Goal: Task Accomplishment & Management: Use online tool/utility

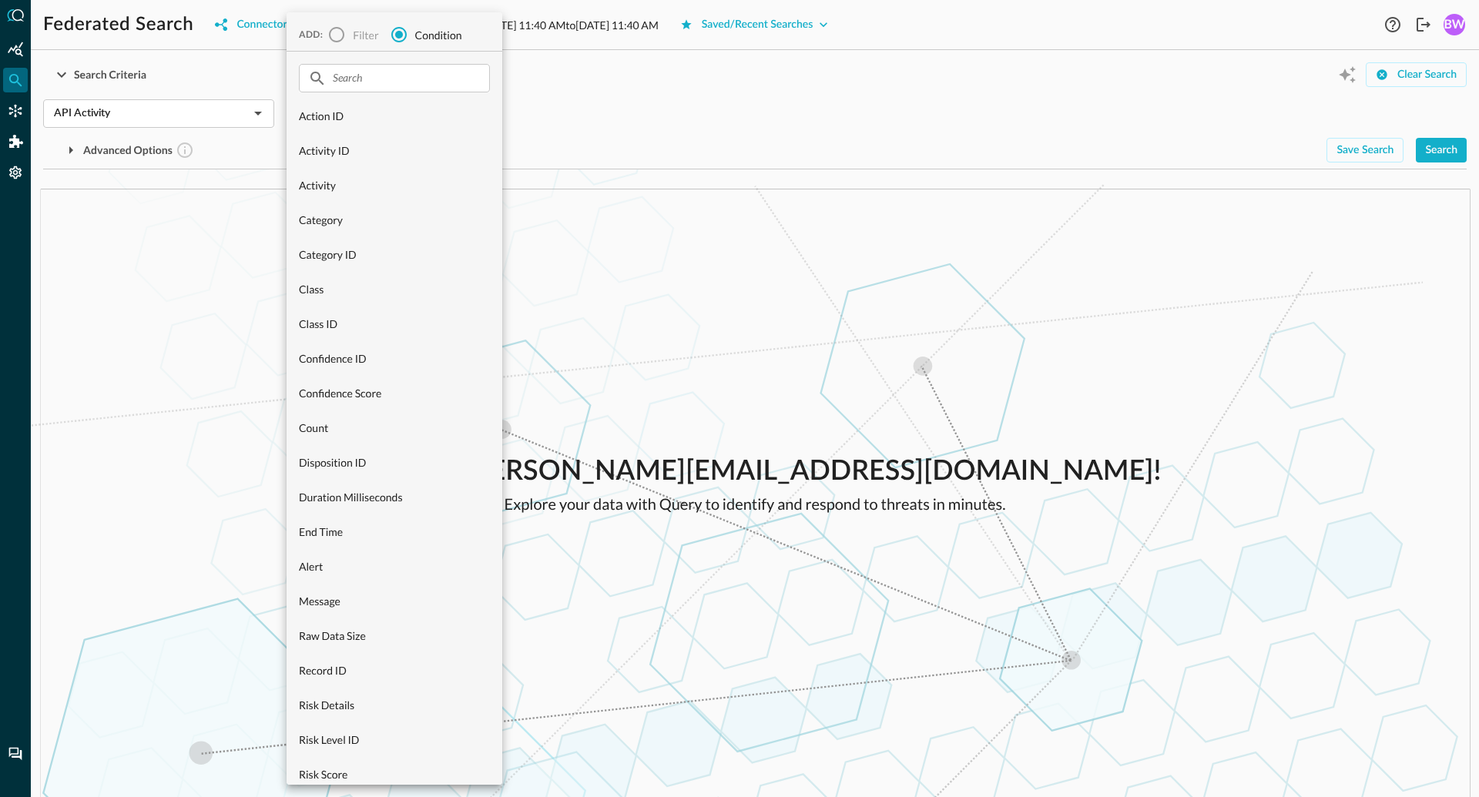
scroll to position [492, 0]
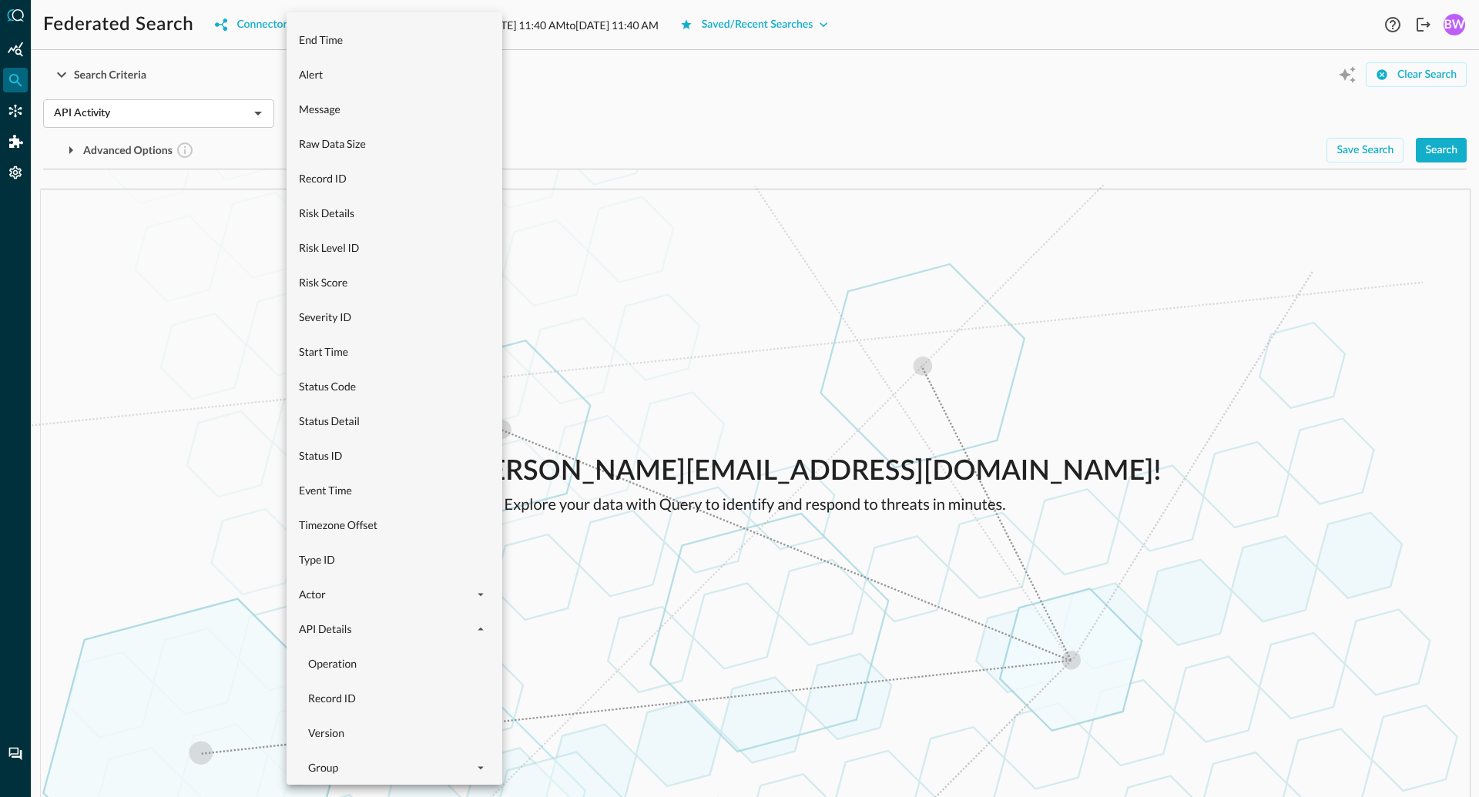
click at [708, 217] on div at bounding box center [739, 398] width 1479 height 797
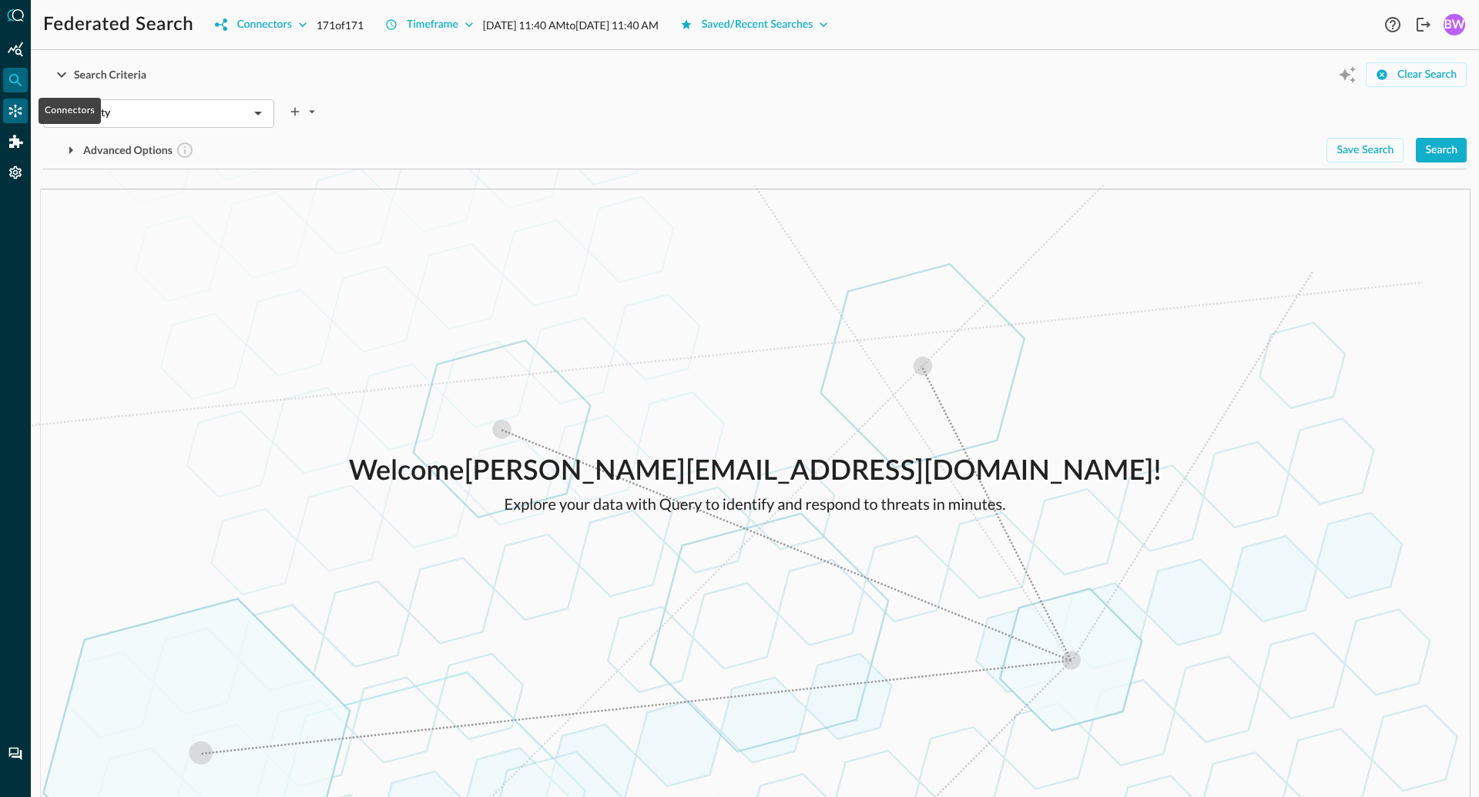
click at [9, 116] on icon "Connectors" at bounding box center [15, 110] width 15 height 15
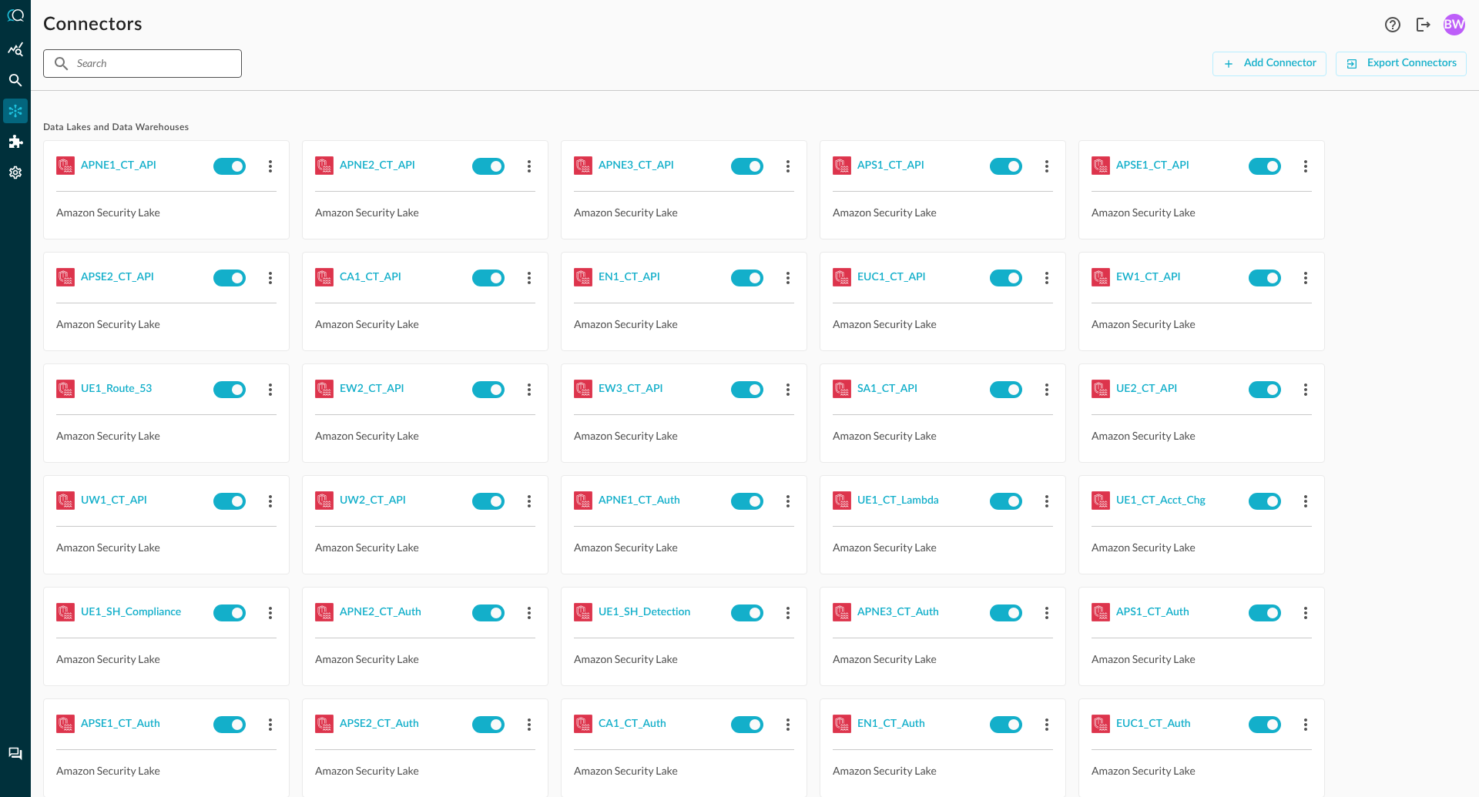
click at [121, 65] on input "text" at bounding box center [141, 63] width 129 height 29
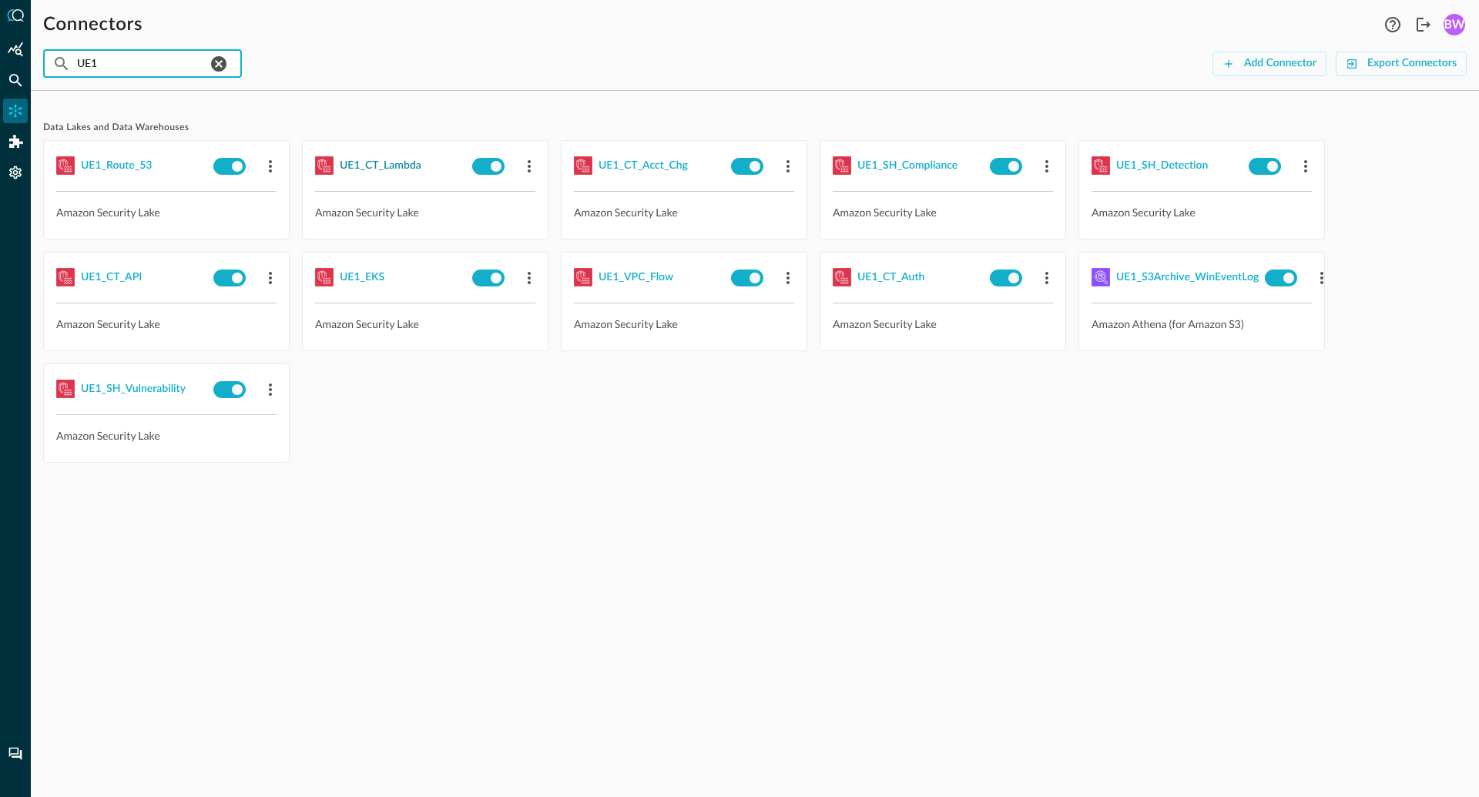
type input "UE1"
click at [394, 170] on div "UE1_CT_Lambda" at bounding box center [381, 165] width 82 height 19
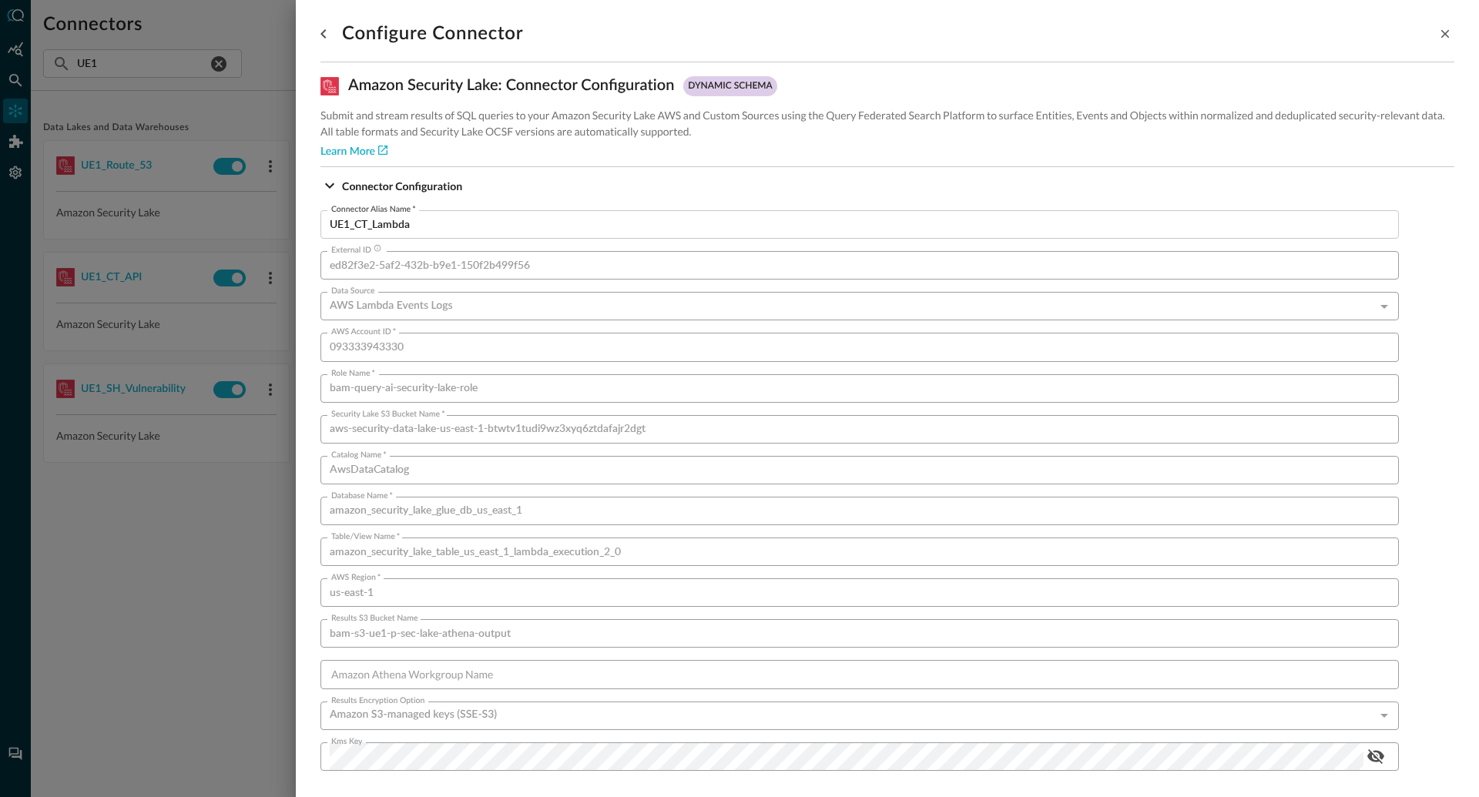
scroll to position [869, 0]
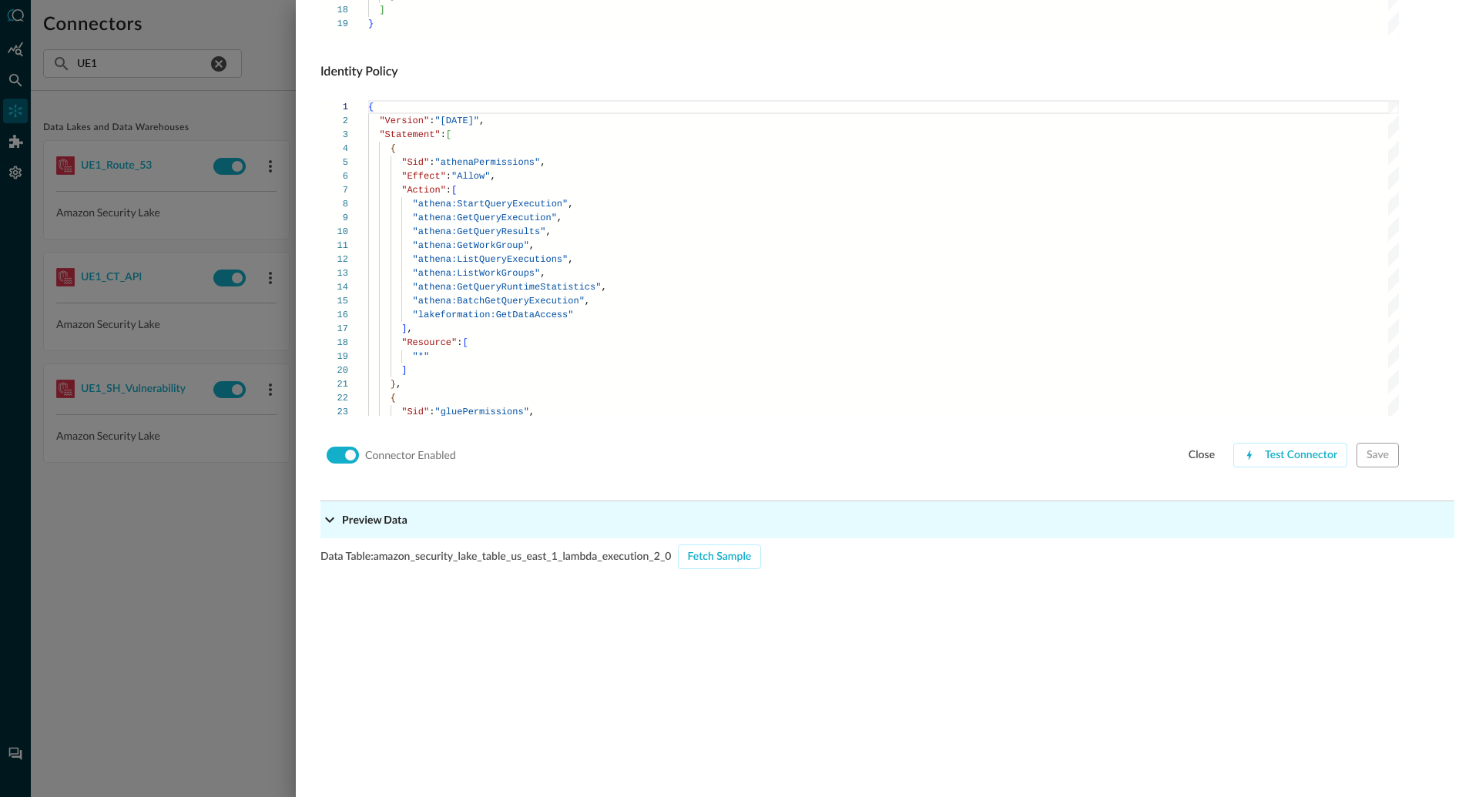
scroll to position [1351, 0]
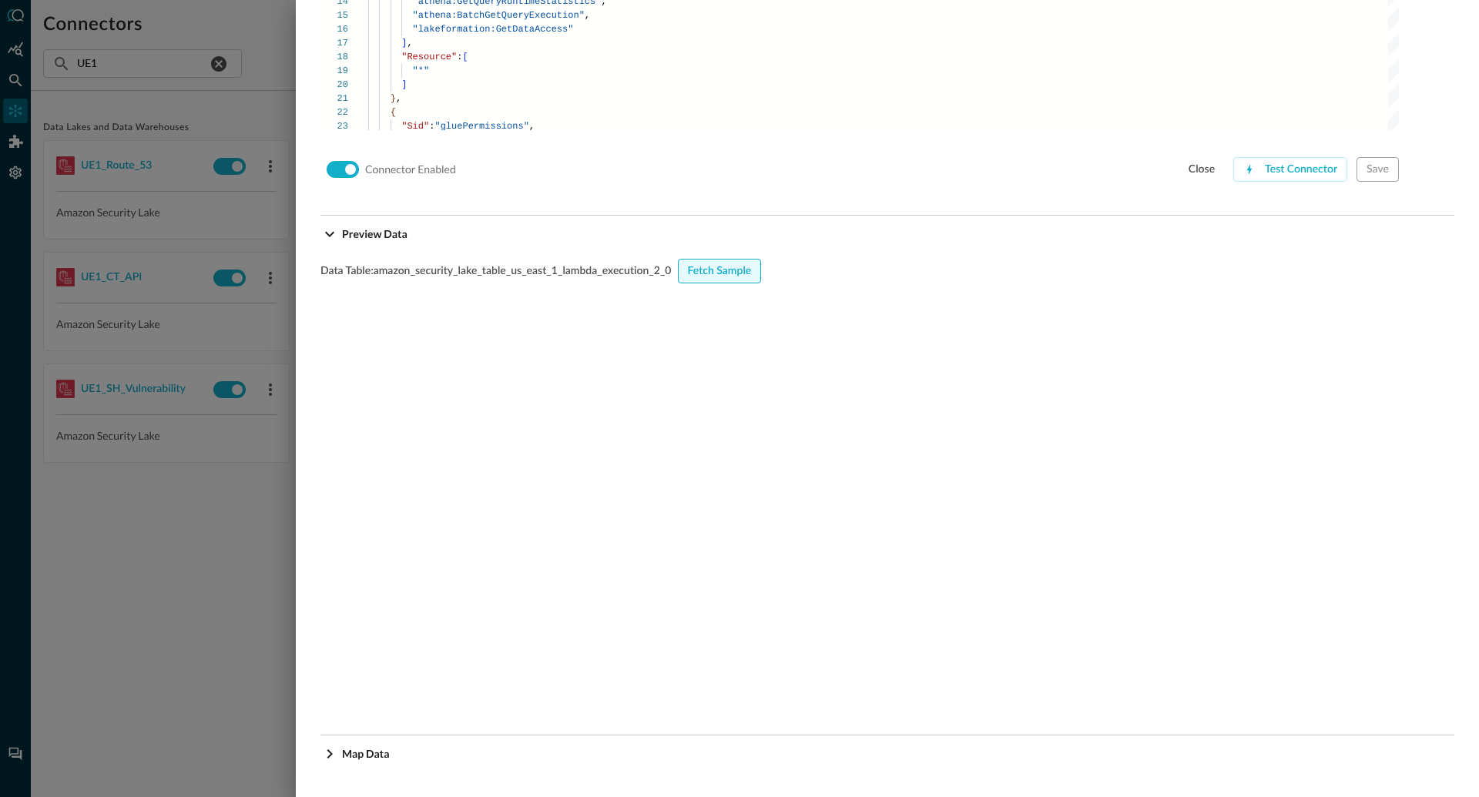
click at [720, 273] on div "Fetch Sample" at bounding box center [720, 271] width 64 height 19
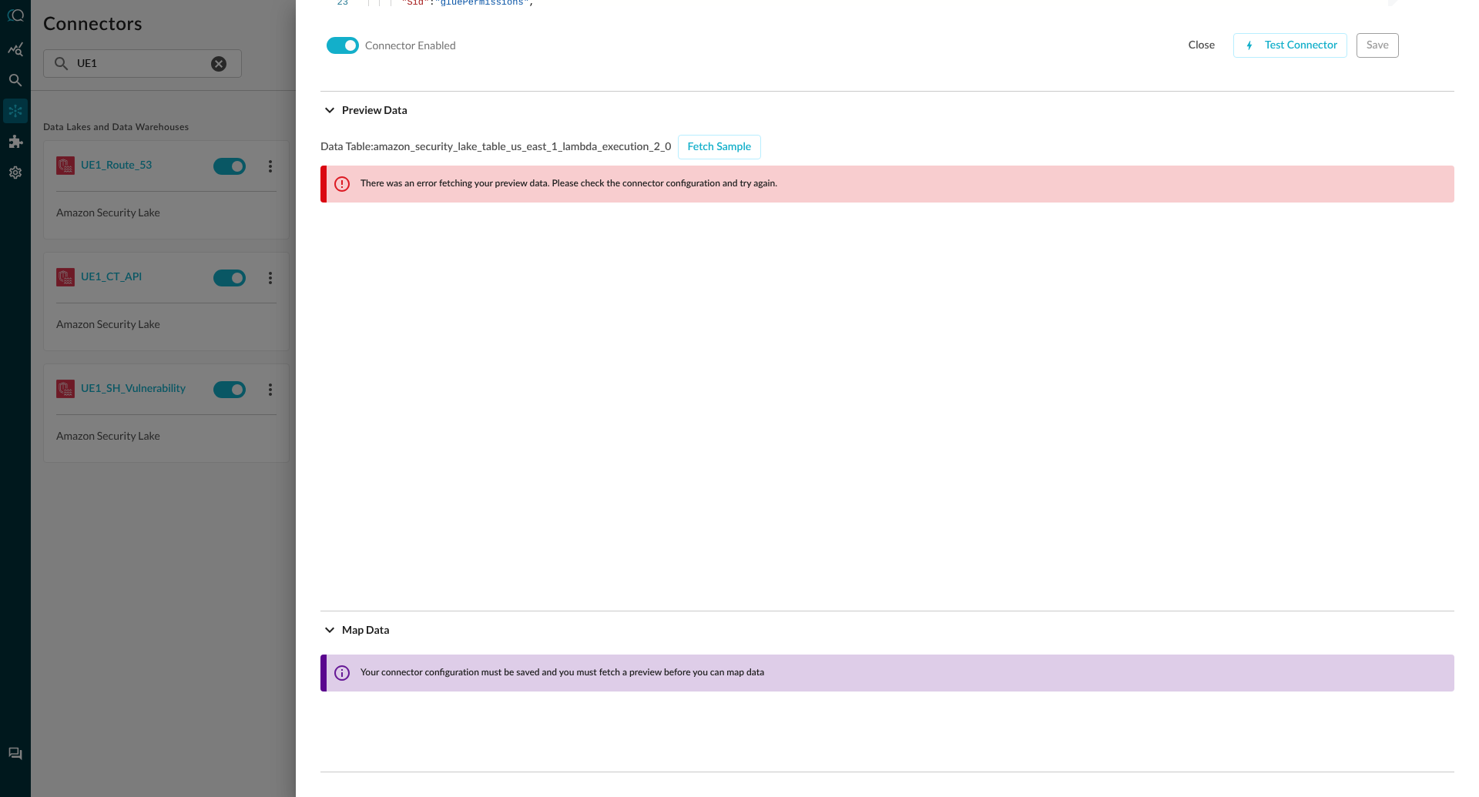
scroll to position [1475, 0]
click at [720, 143] on div "Fetch Sample" at bounding box center [720, 147] width 64 height 19
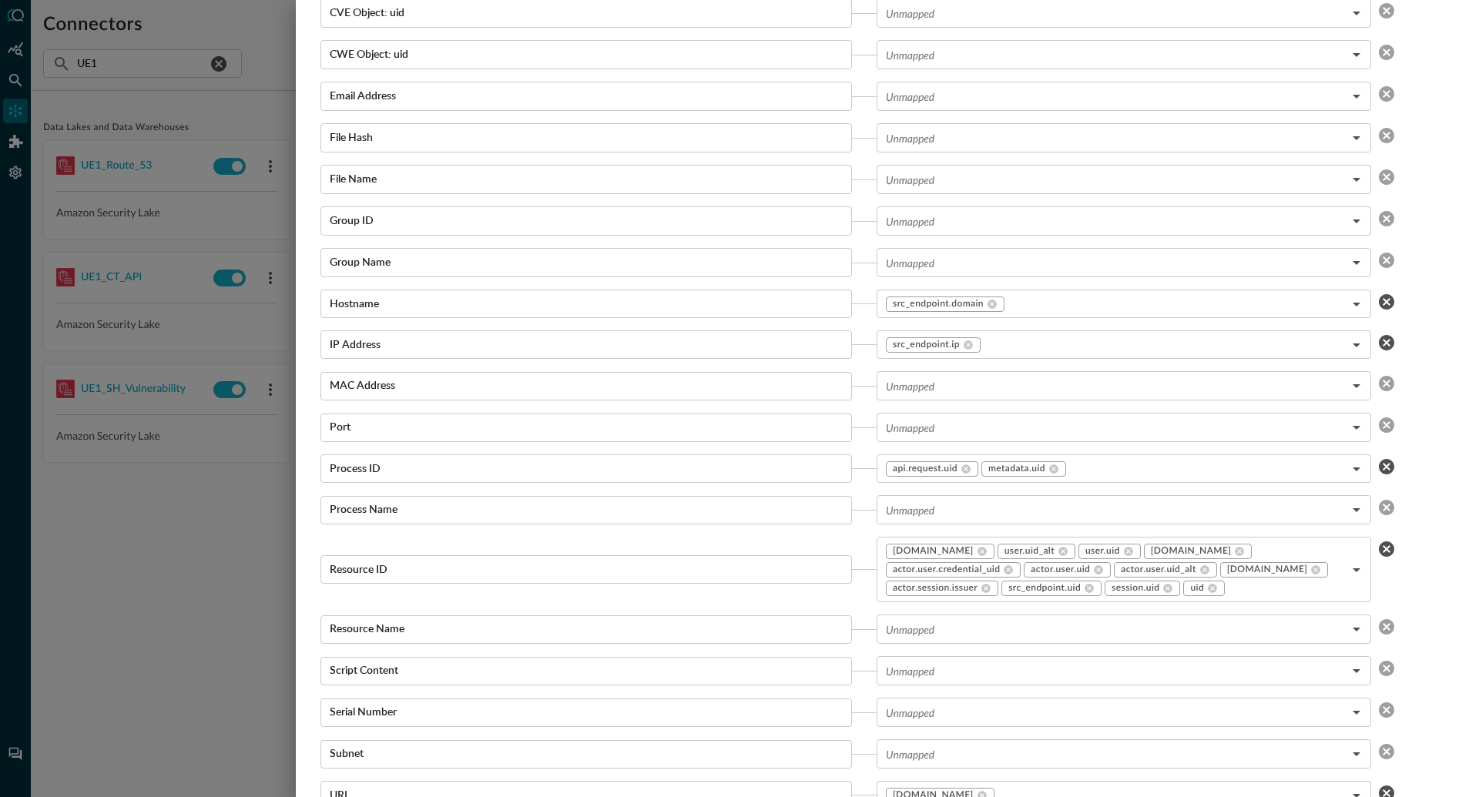
scroll to position [2519, 0]
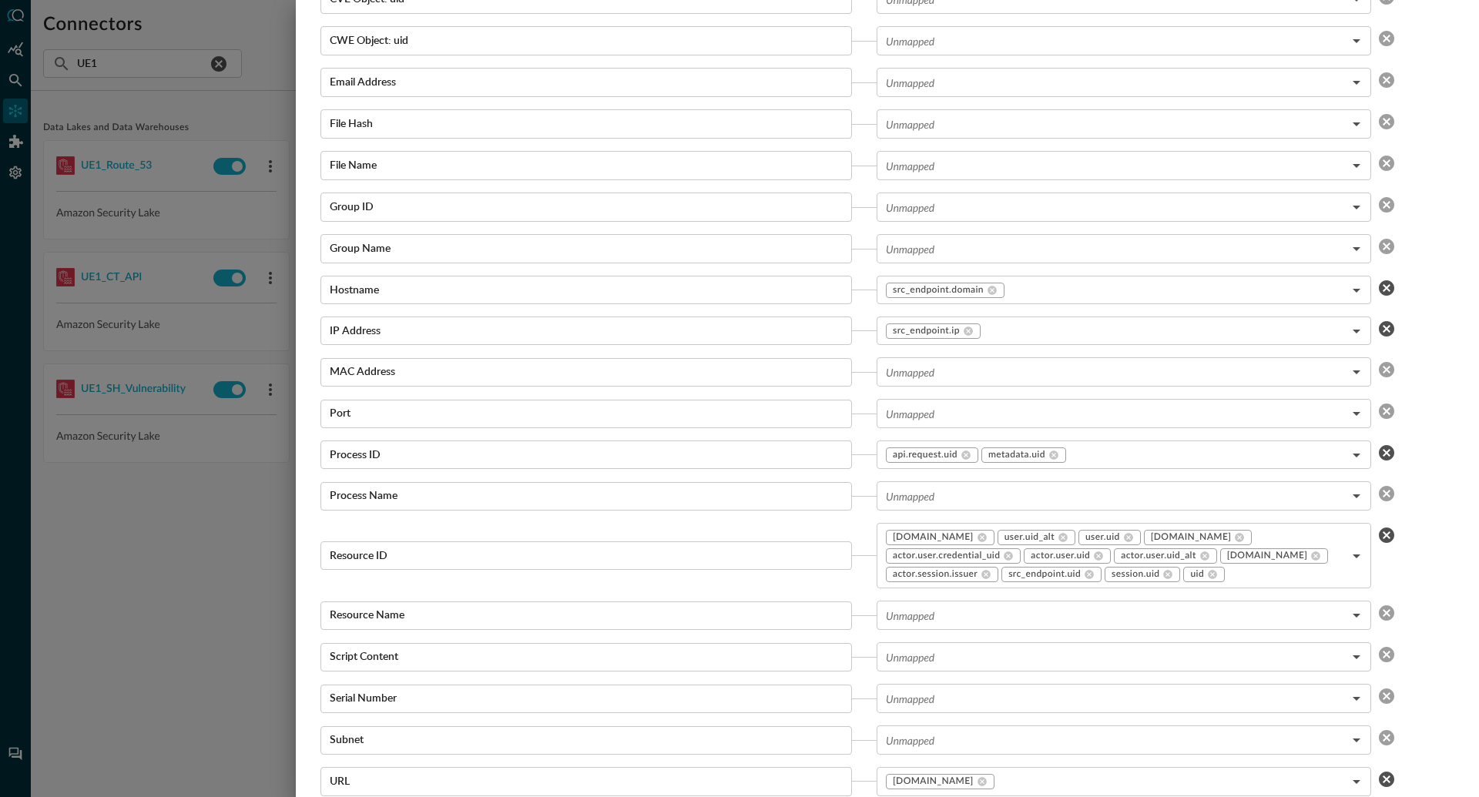
click at [200, 570] on div at bounding box center [739, 398] width 1479 height 797
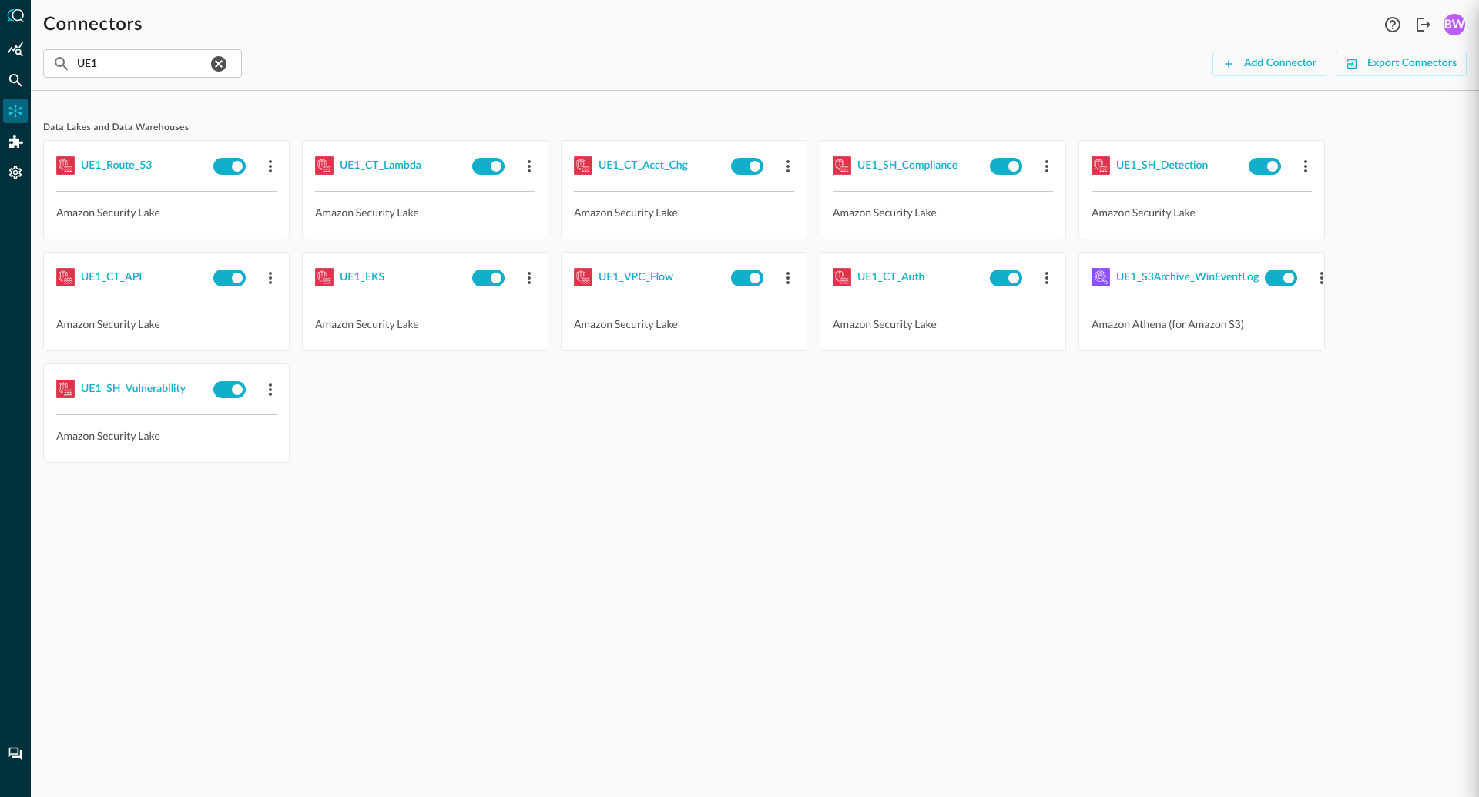
scroll to position [1475, 0]
click at [368, 280] on div "UE1_EKS" at bounding box center [362, 277] width 45 height 19
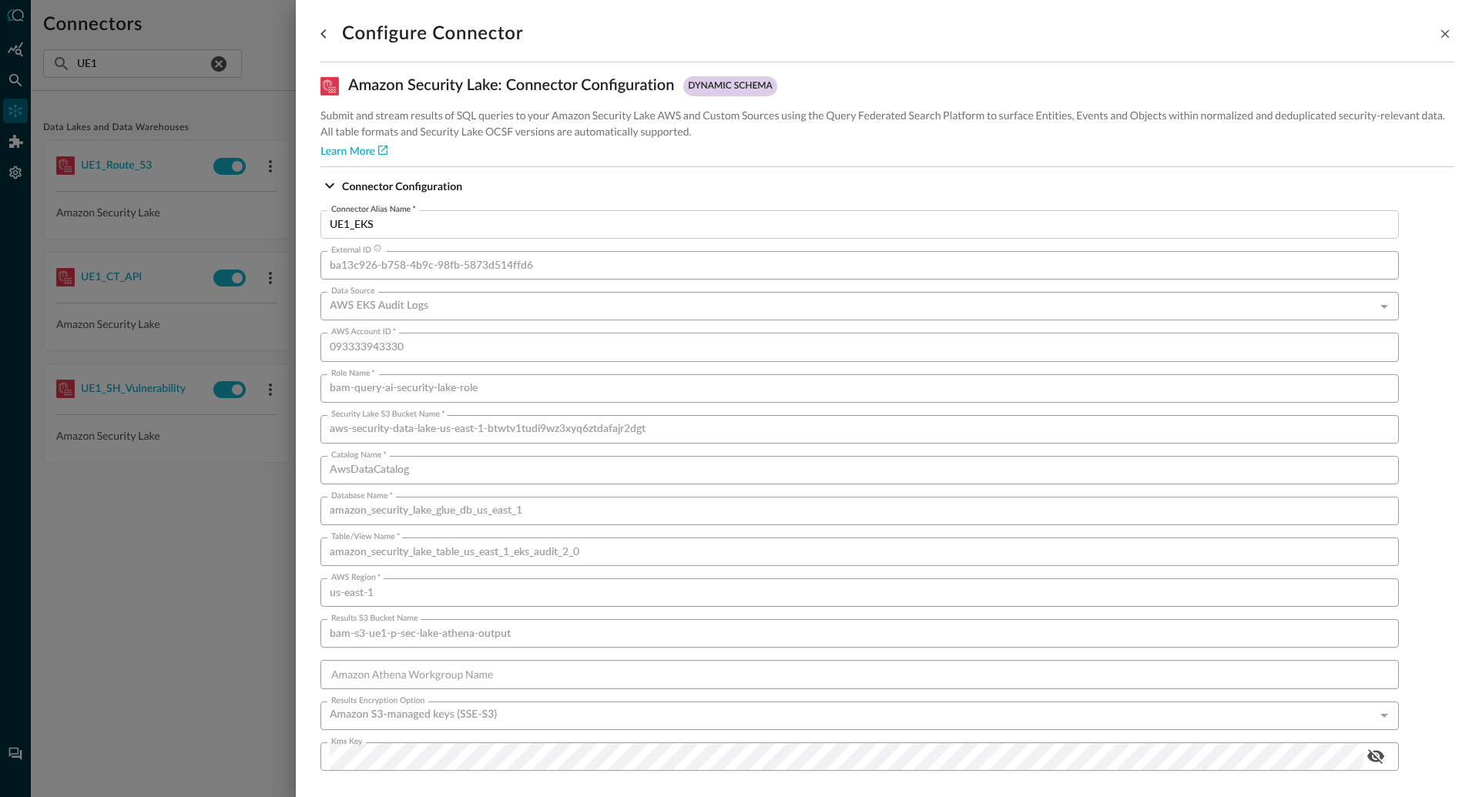
scroll to position [869, 0]
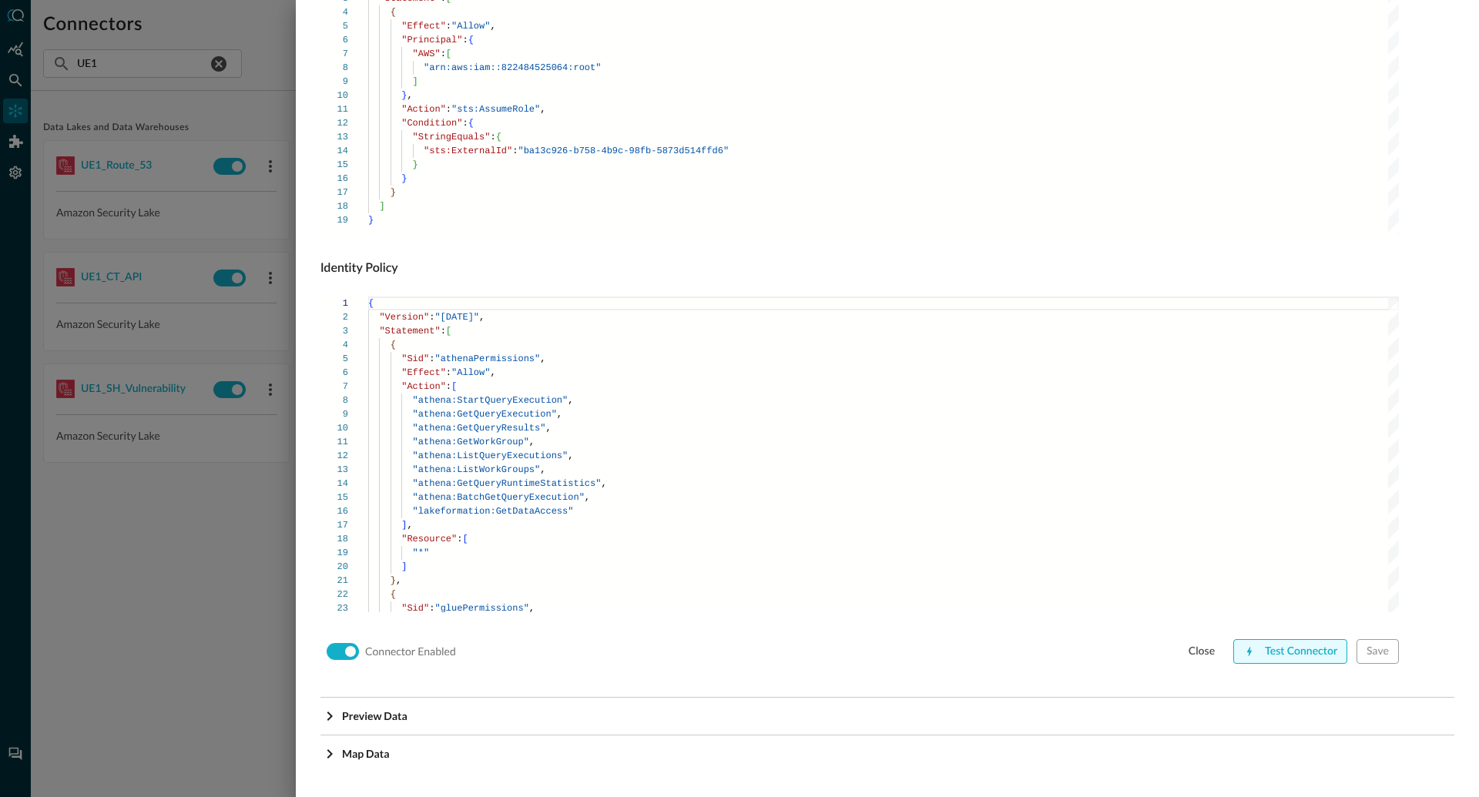
click at [1300, 654] on div "Test Connector" at bounding box center [1301, 652] width 72 height 19
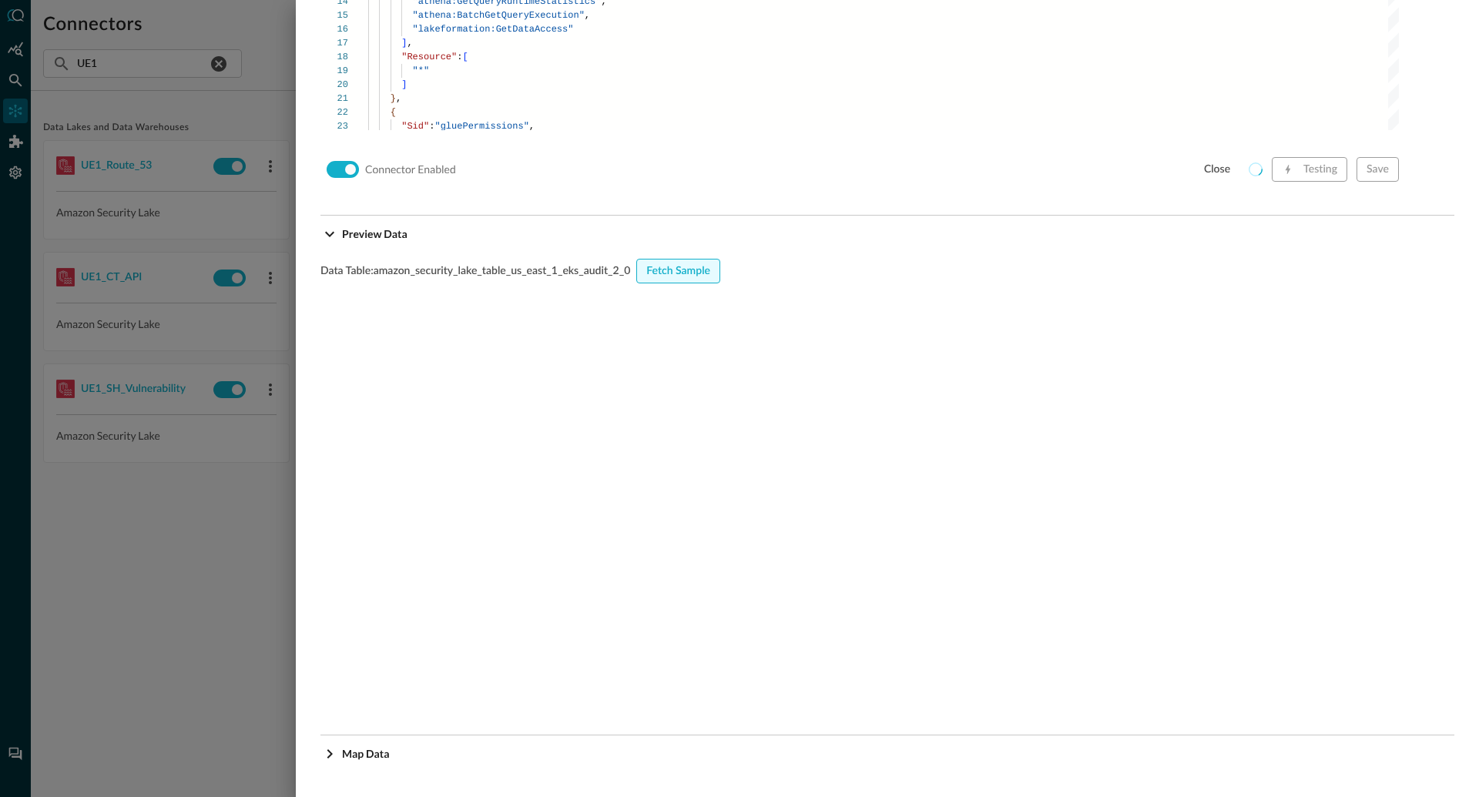
click at [669, 274] on div "Fetch Sample" at bounding box center [678, 271] width 64 height 19
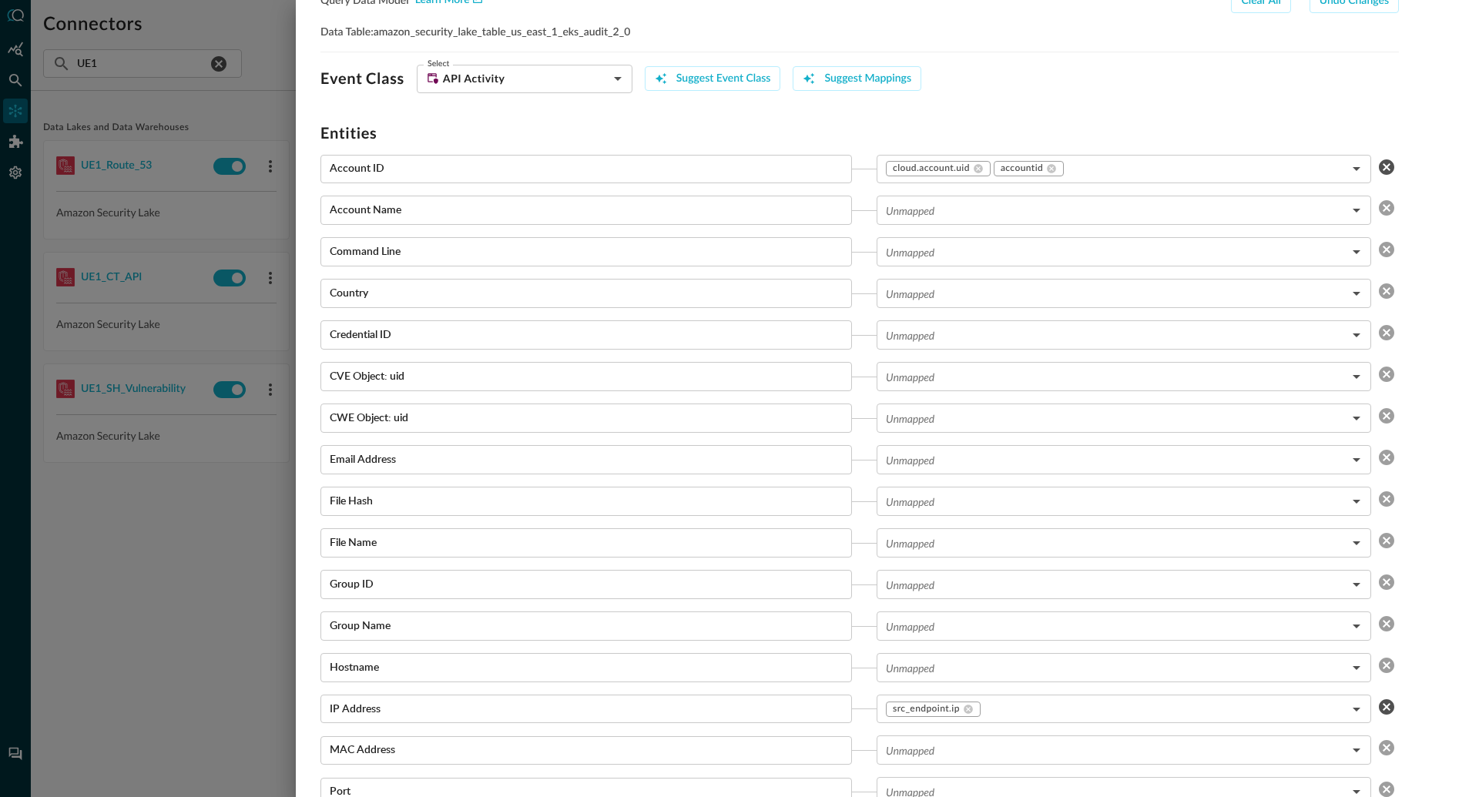
scroll to position [2640, 0]
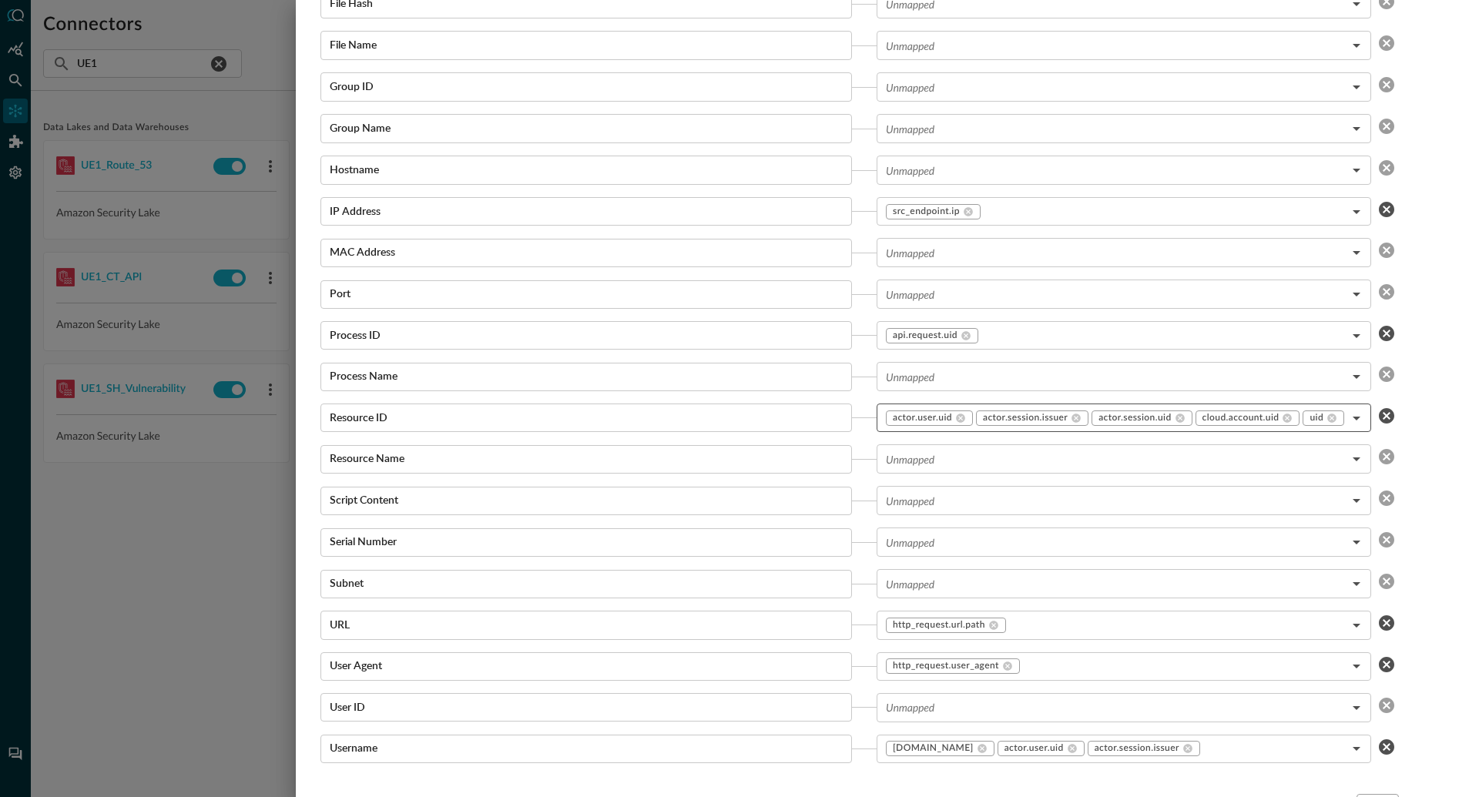
click at [1360, 421] on body "Connectors Help Logout BW ​ UE1 ​ Add Connector Export Connectors Data Lakes an…" at bounding box center [739, 398] width 1479 height 797
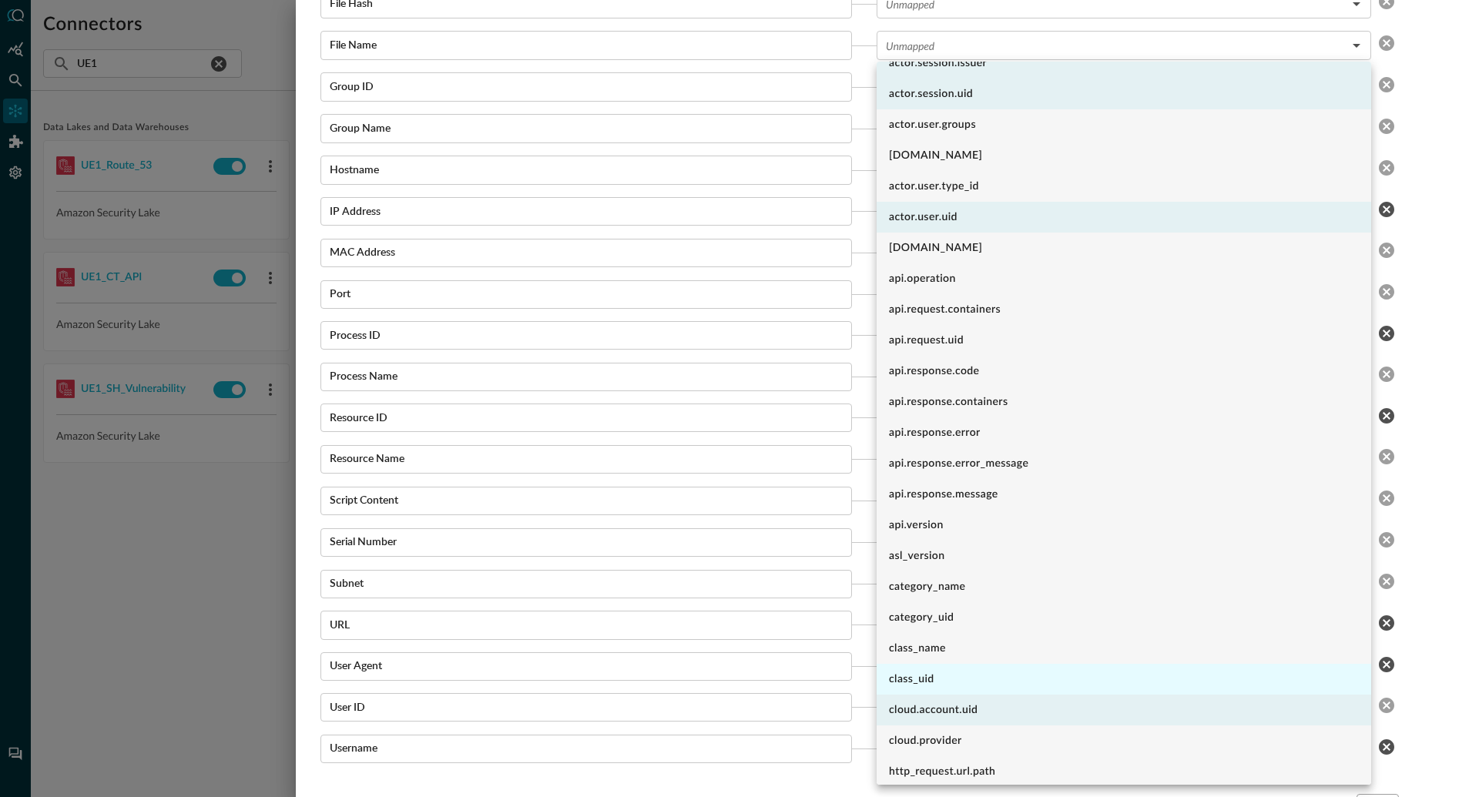
scroll to position [0, 0]
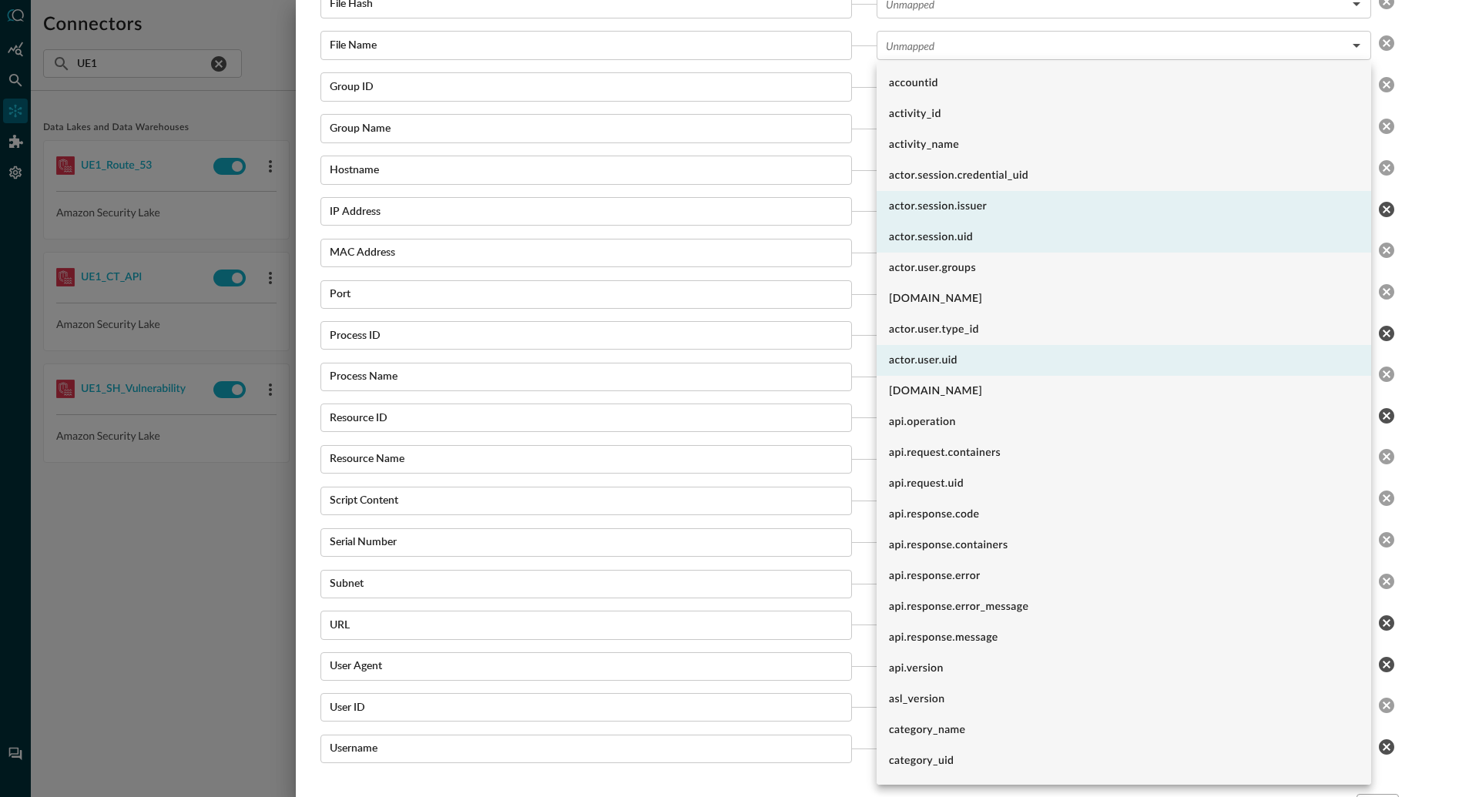
click at [863, 388] on div at bounding box center [739, 398] width 1479 height 797
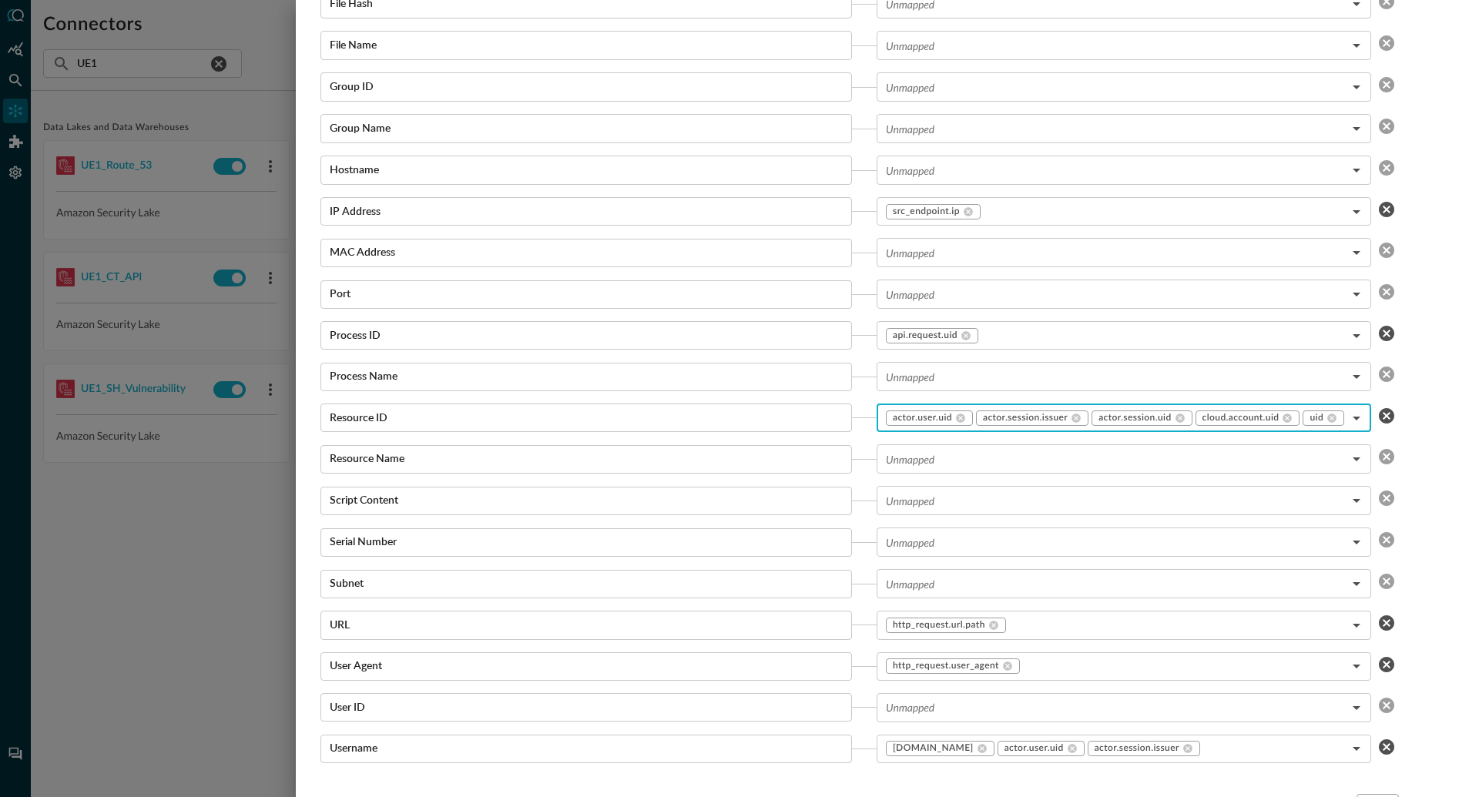
click at [1361, 421] on body "Connectors Help Logout BW ​ UE1 ​ Add Connector Export Connectors Data Lakes an…" at bounding box center [739, 398] width 1479 height 797
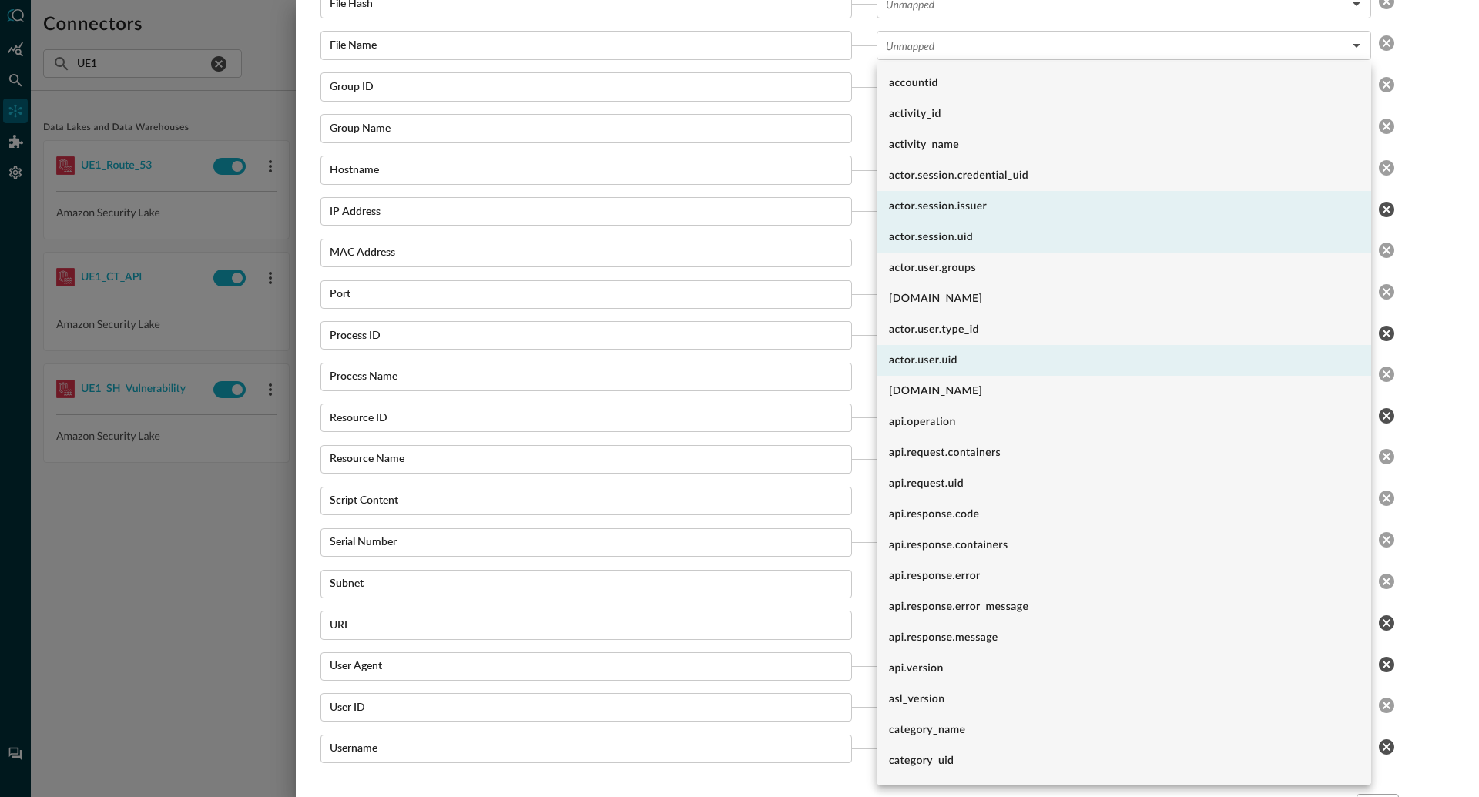
click at [311, 415] on div at bounding box center [739, 398] width 1479 height 797
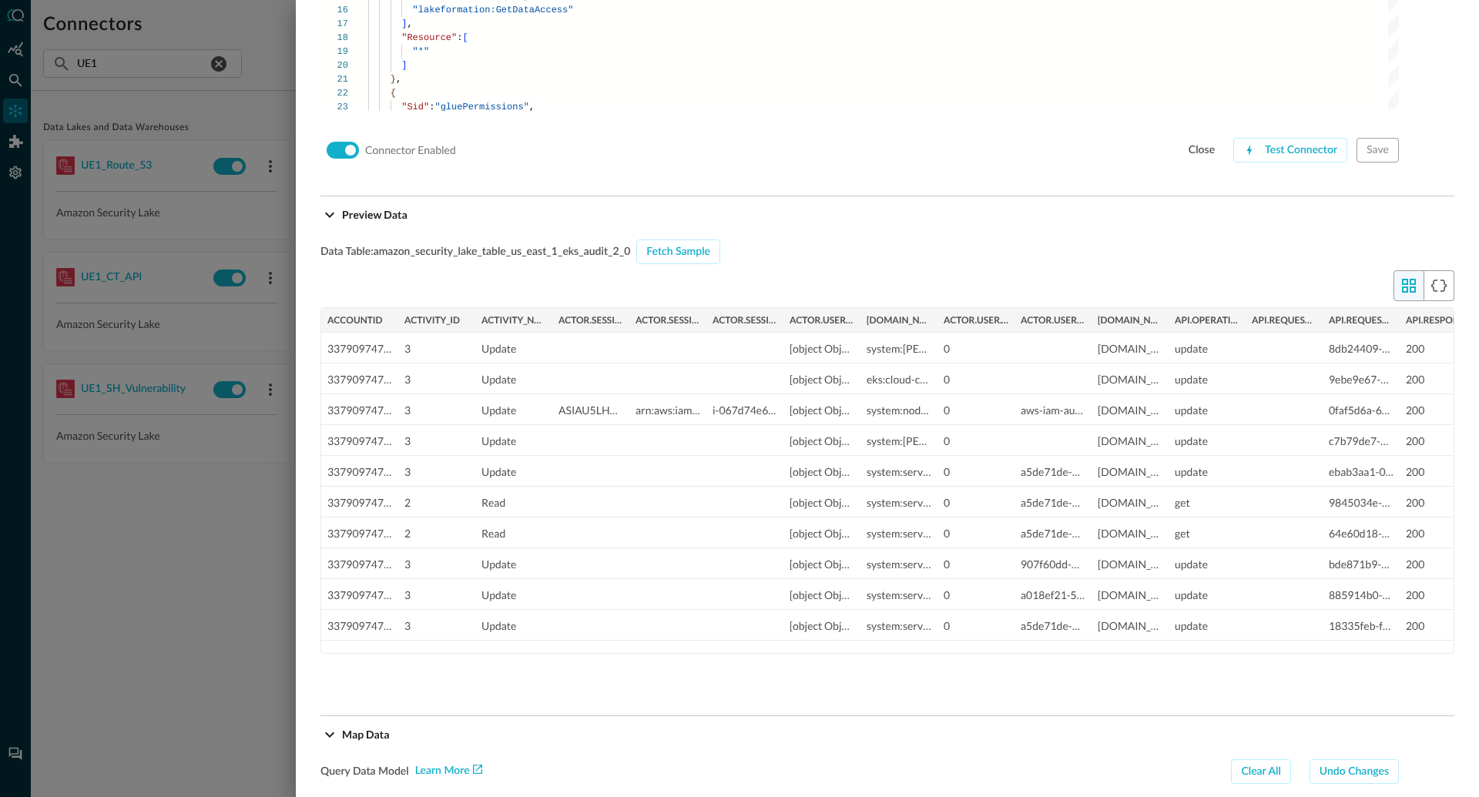
scroll to position [1373, 0]
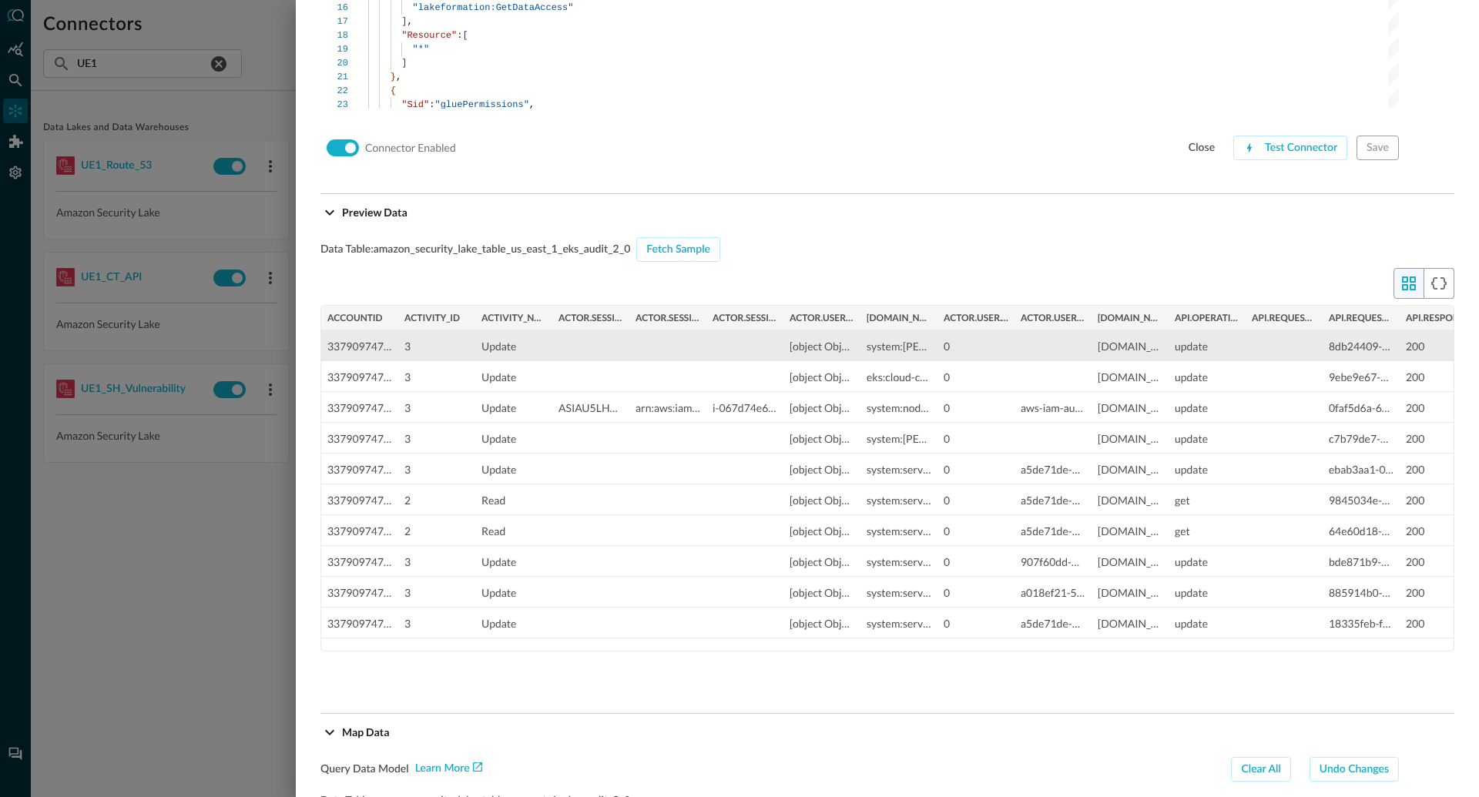
click at [361, 346] on div "337909747589" at bounding box center [359, 346] width 65 height 31
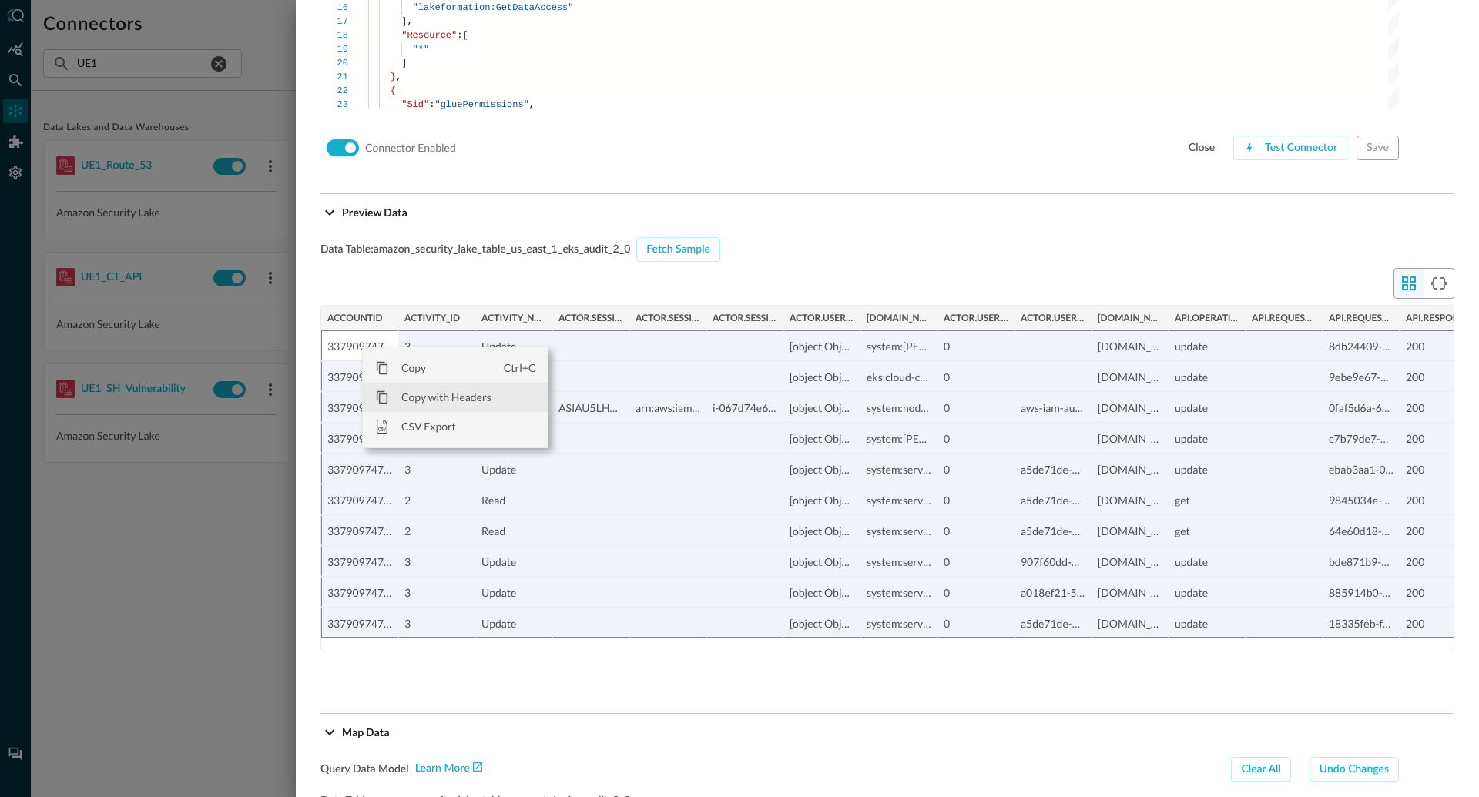
click at [444, 404] on span "Copy with Headers" at bounding box center [446, 397] width 115 height 29
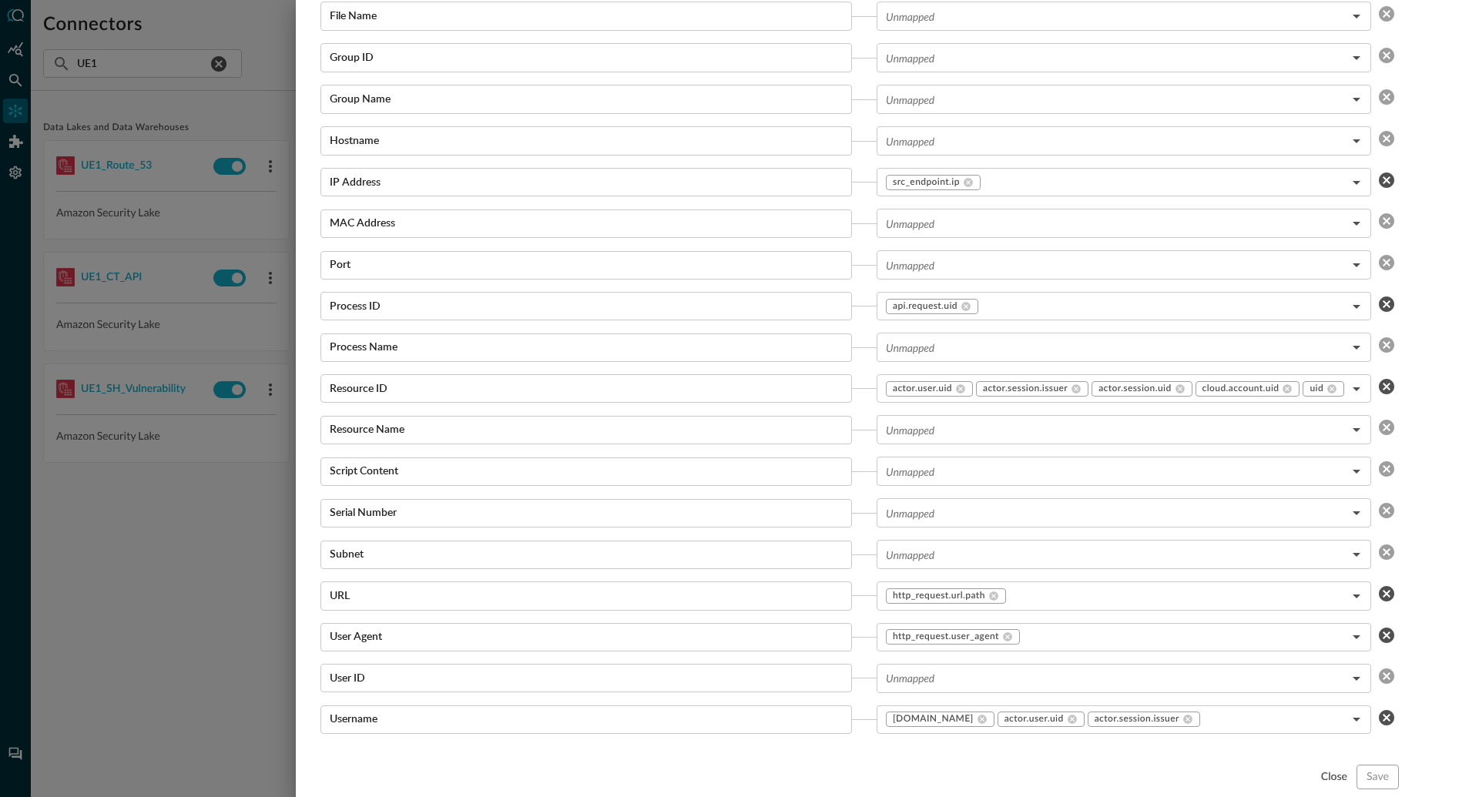
scroll to position [2701, 0]
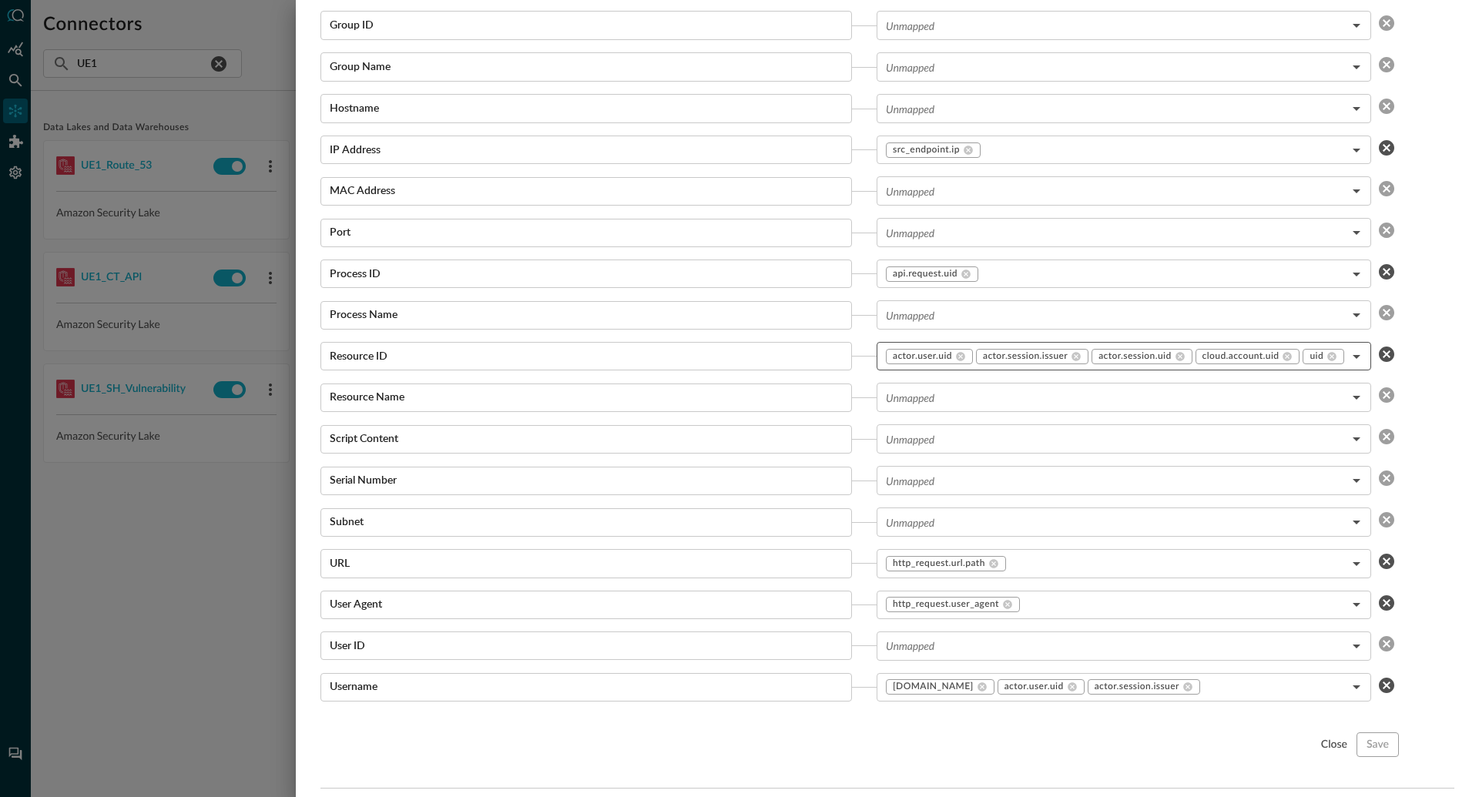
click at [1361, 355] on body "Connectors Help Logout BW ​ UE1 ​ Add Connector Export Connectors Data Lakes an…" at bounding box center [739, 398] width 1479 height 797
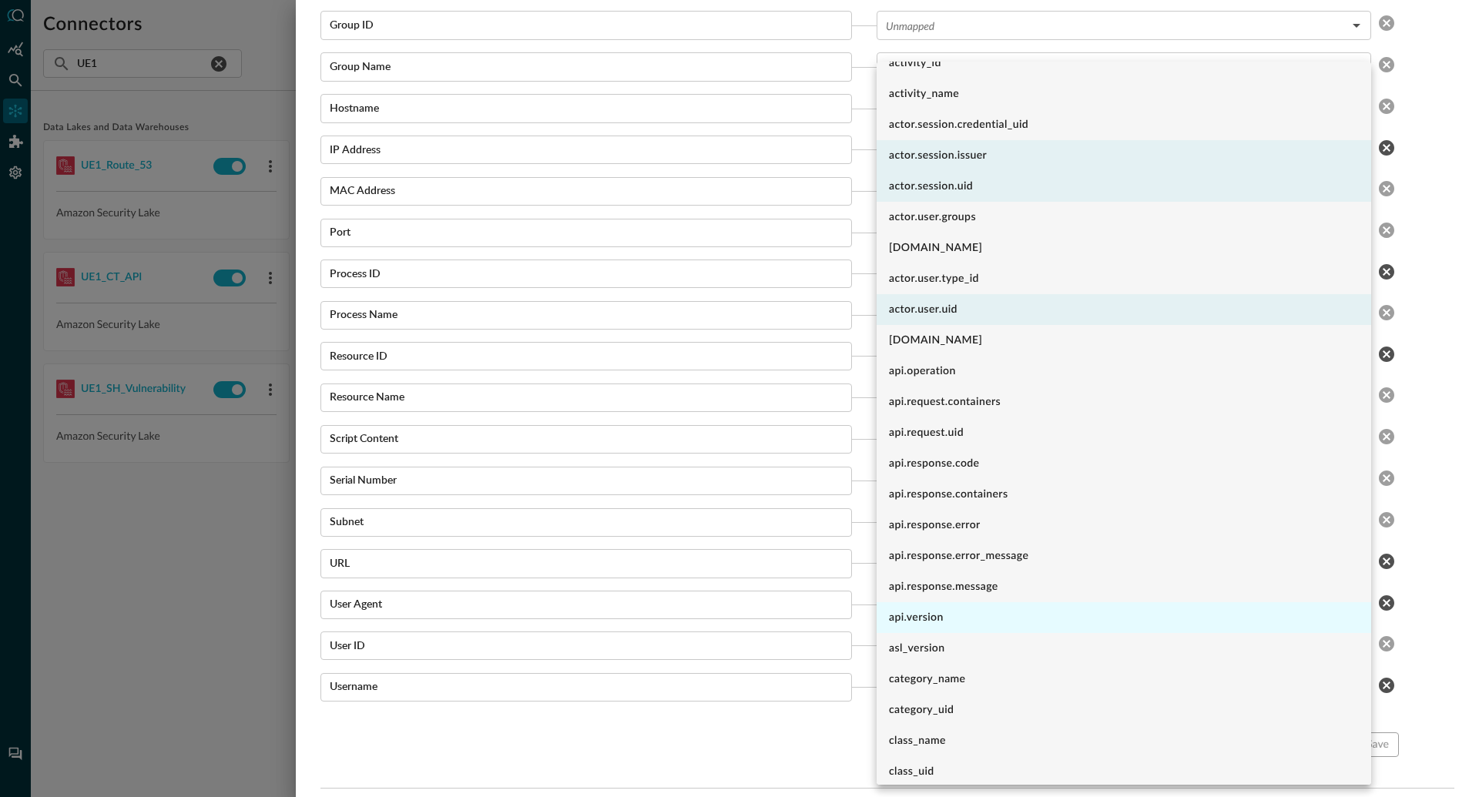
scroll to position [0, 0]
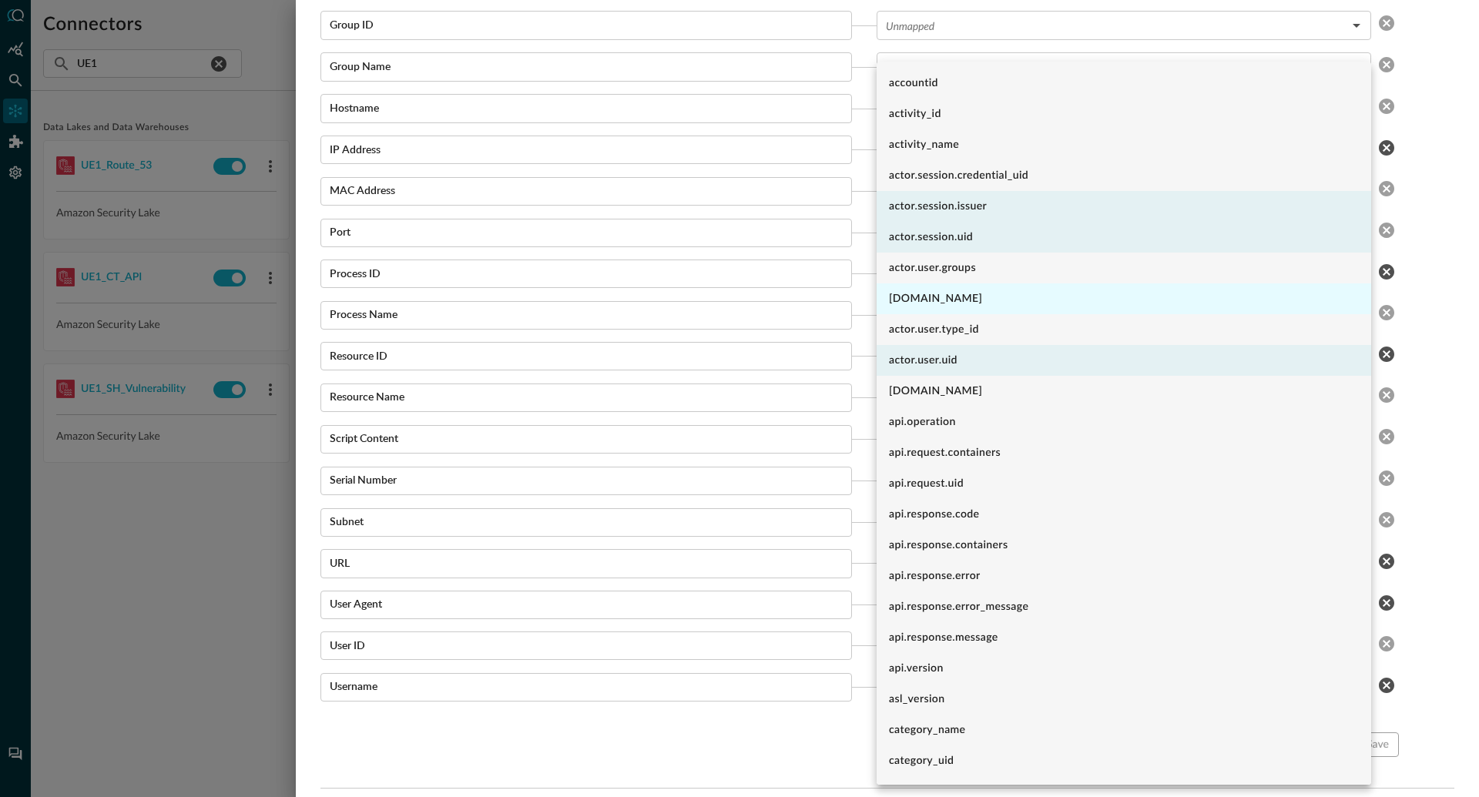
click at [945, 301] on li "[DOMAIN_NAME]" at bounding box center [1124, 299] width 495 height 31
type input "actor.user.uid,actor.session.issuer,actor.session.uid,cloud.account.[PERSON_NAM…"
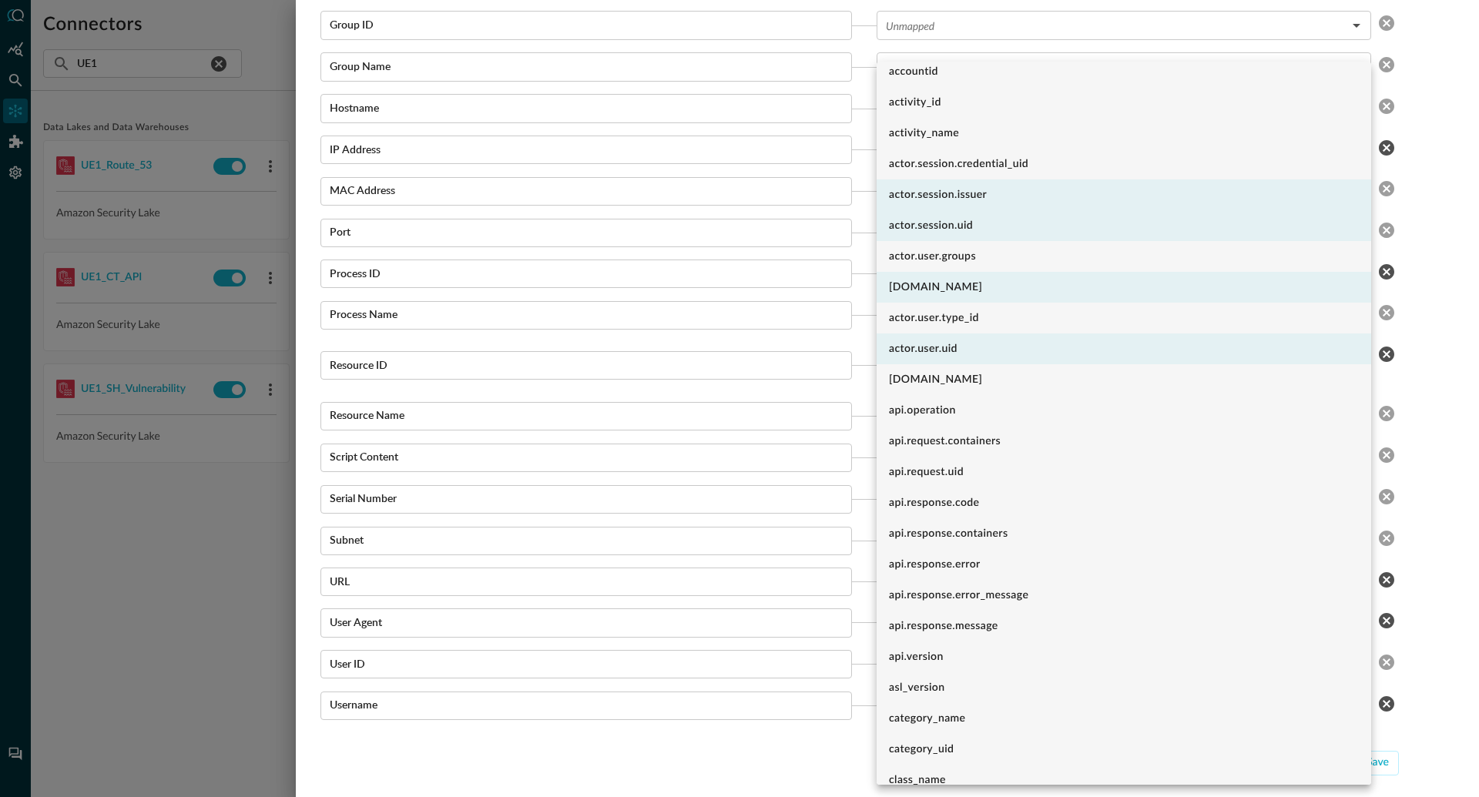
scroll to position [18, 0]
click at [842, 441] on div at bounding box center [739, 398] width 1479 height 797
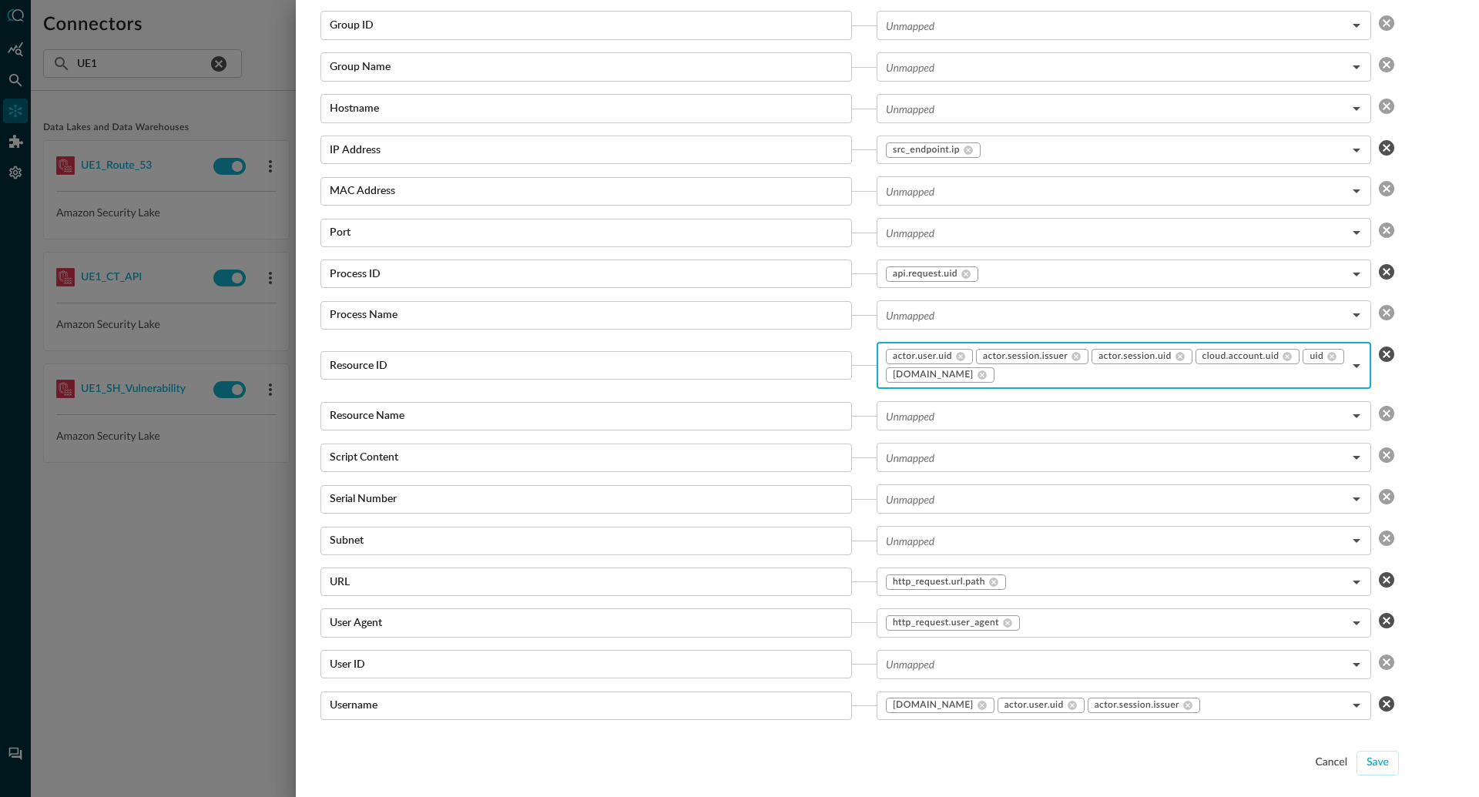
click at [118, 659] on div at bounding box center [739, 398] width 1479 height 797
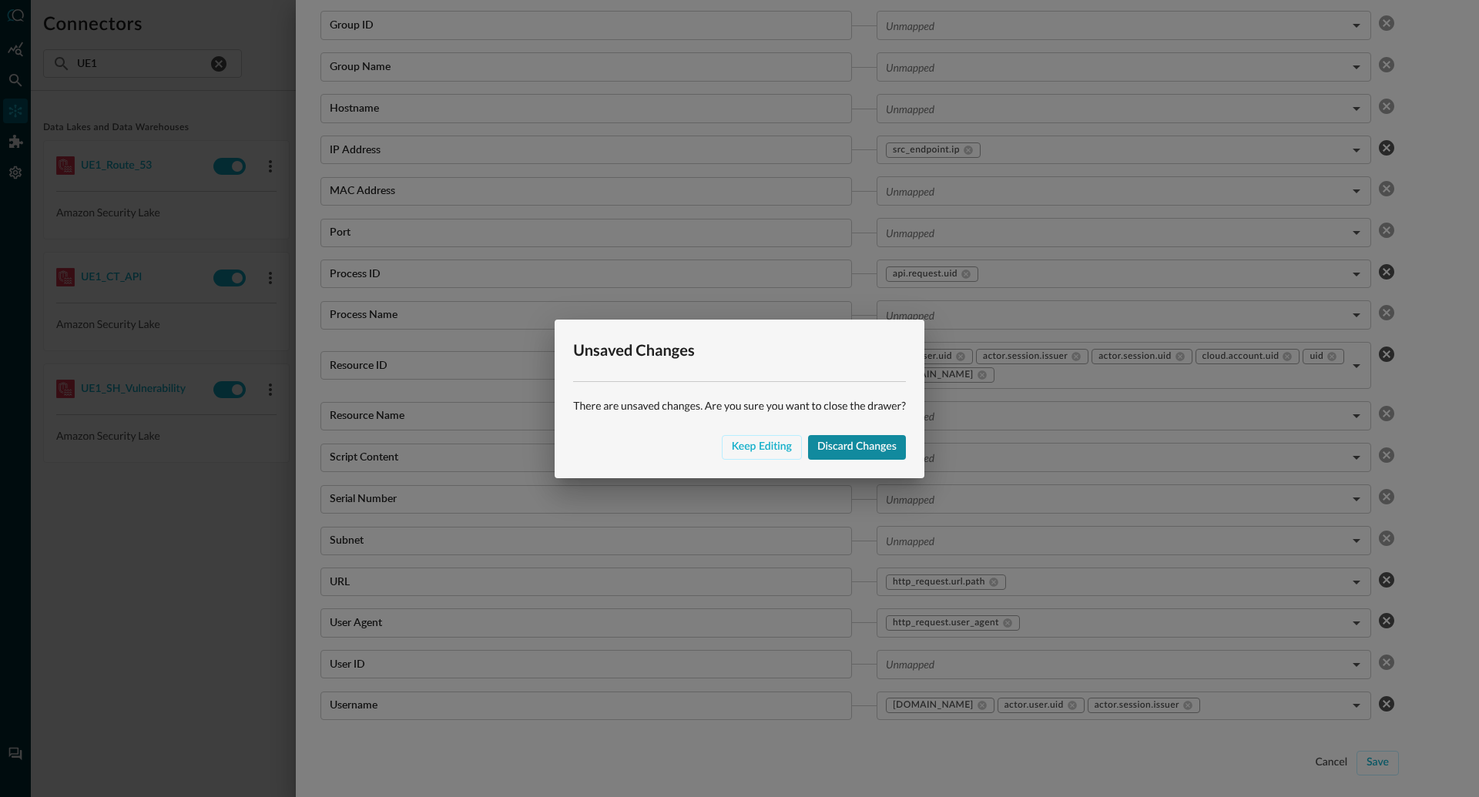
click at [848, 448] on div "Discard changes" at bounding box center [856, 447] width 79 height 19
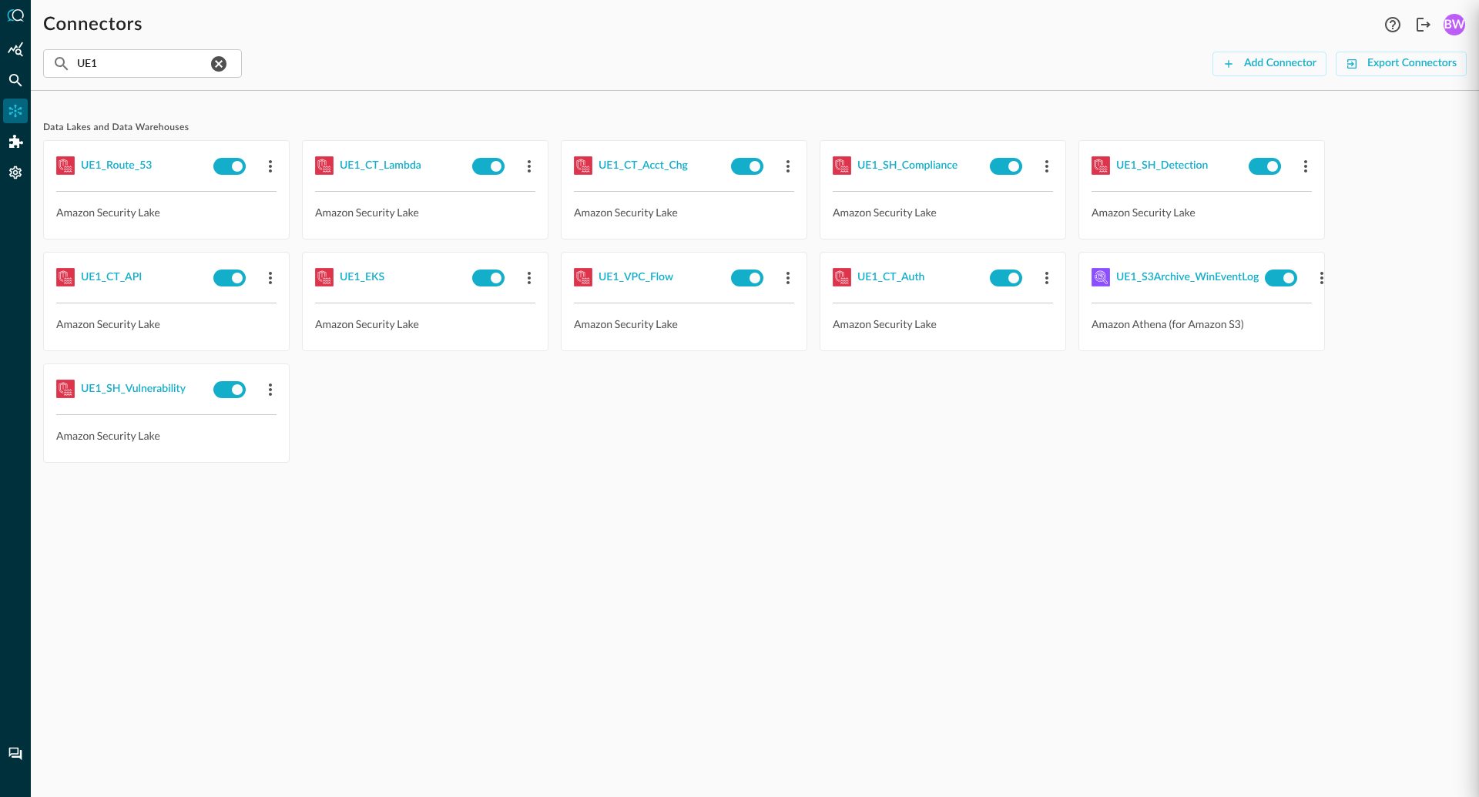
scroll to position [1475, 0]
click at [119, 280] on div "UE1_CT_API" at bounding box center [111, 277] width 61 height 19
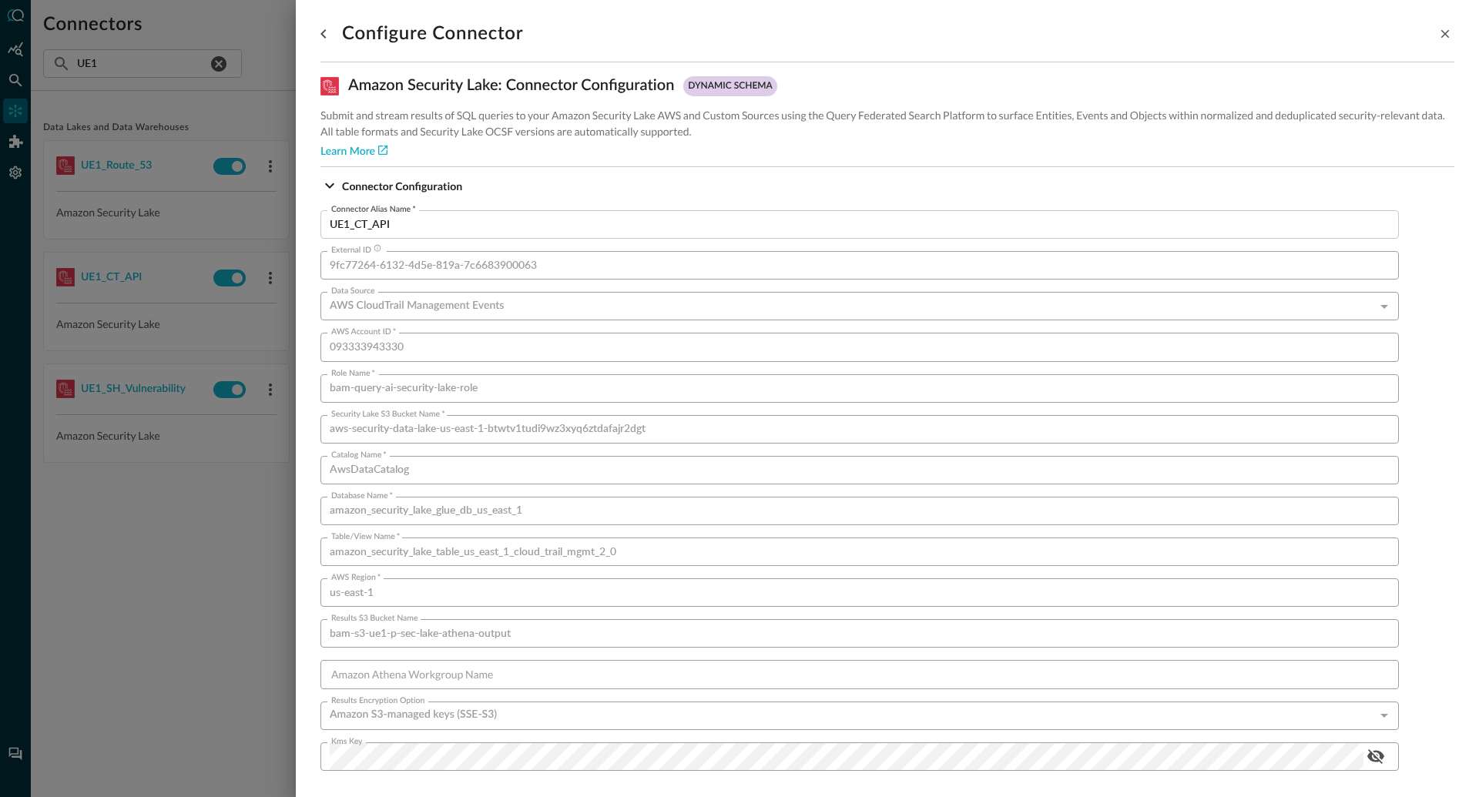
scroll to position [869, 0]
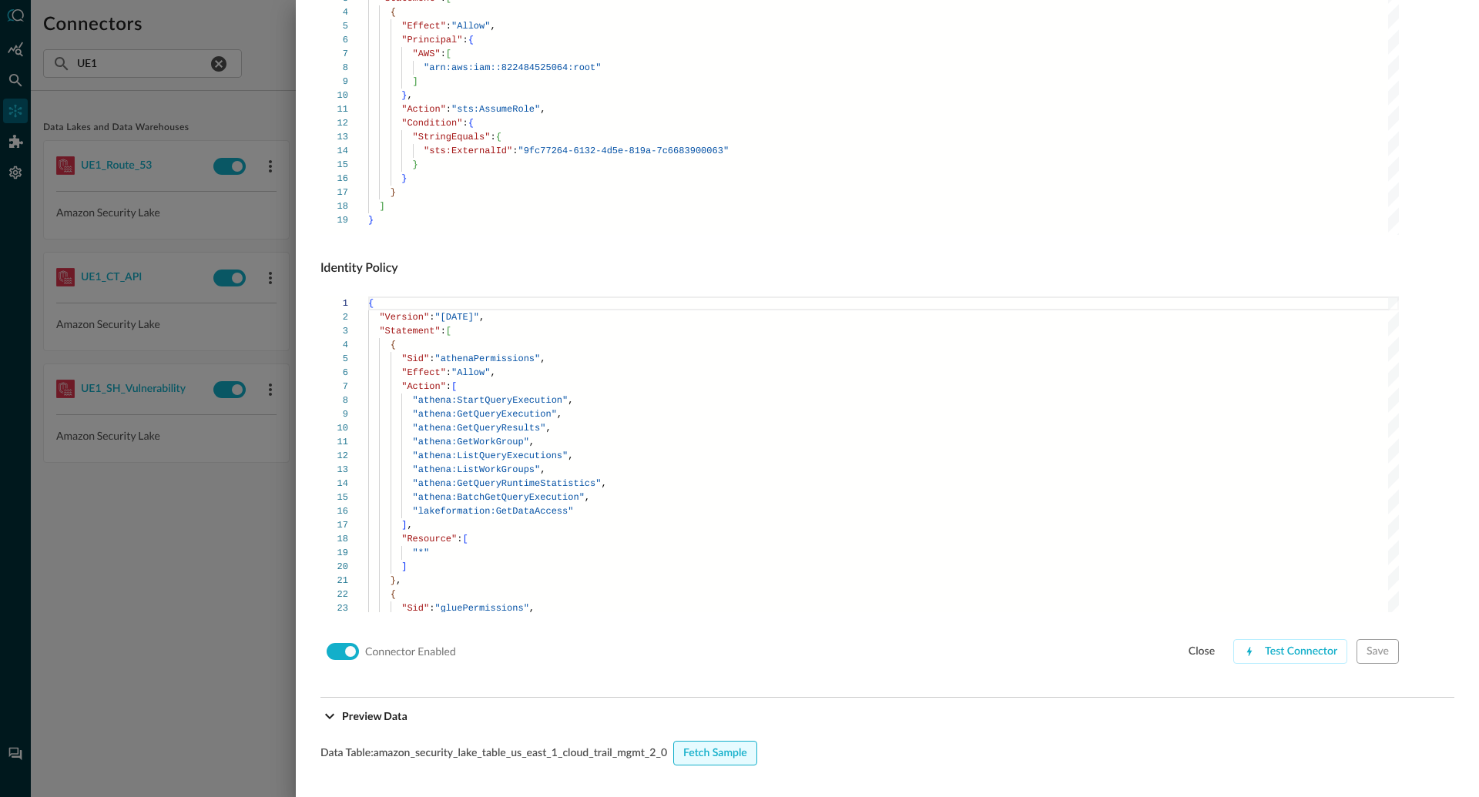
click at [723, 754] on div "Fetch Sample" at bounding box center [715, 753] width 64 height 19
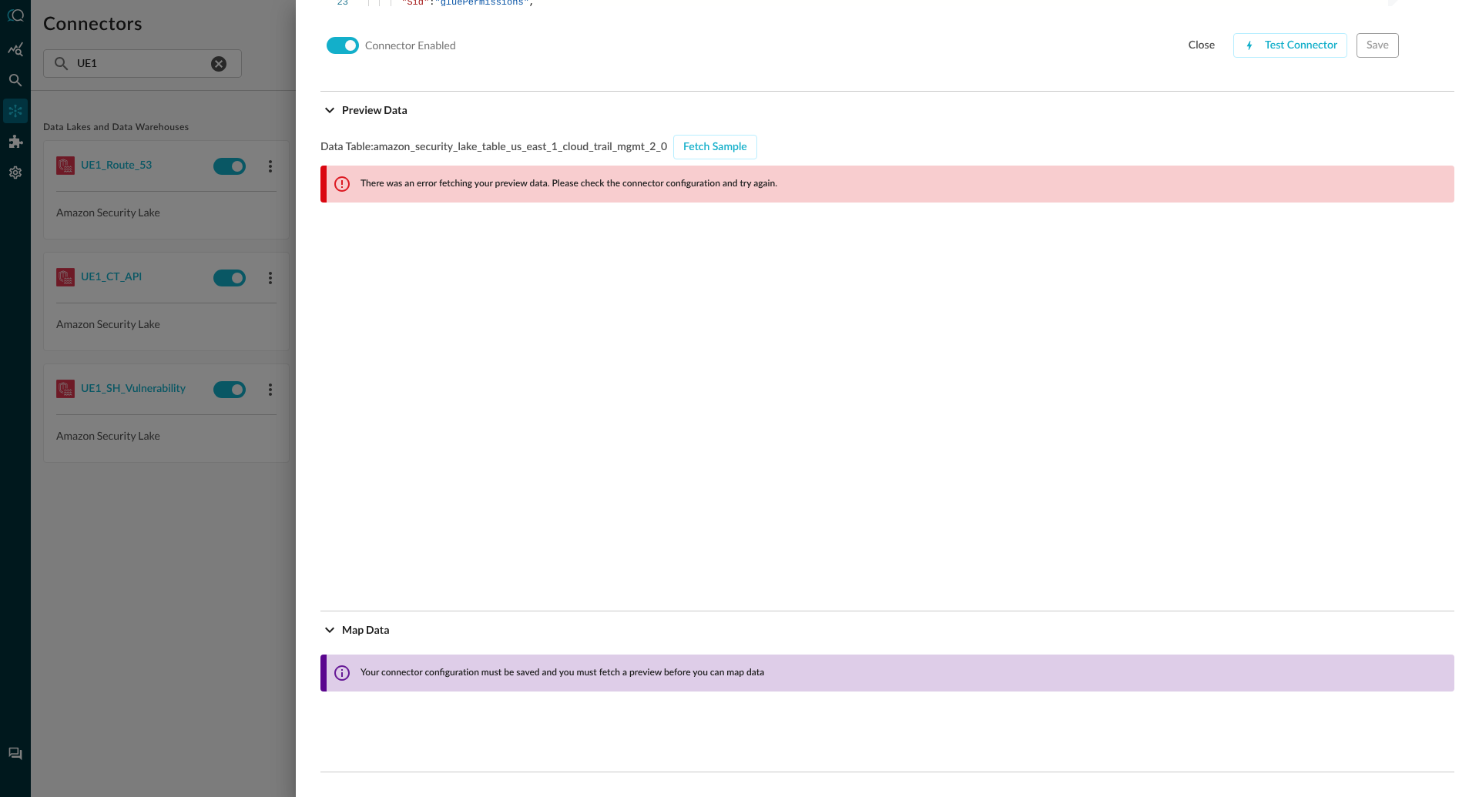
scroll to position [1475, 0]
click at [710, 141] on div "Fetch Sample" at bounding box center [715, 147] width 64 height 19
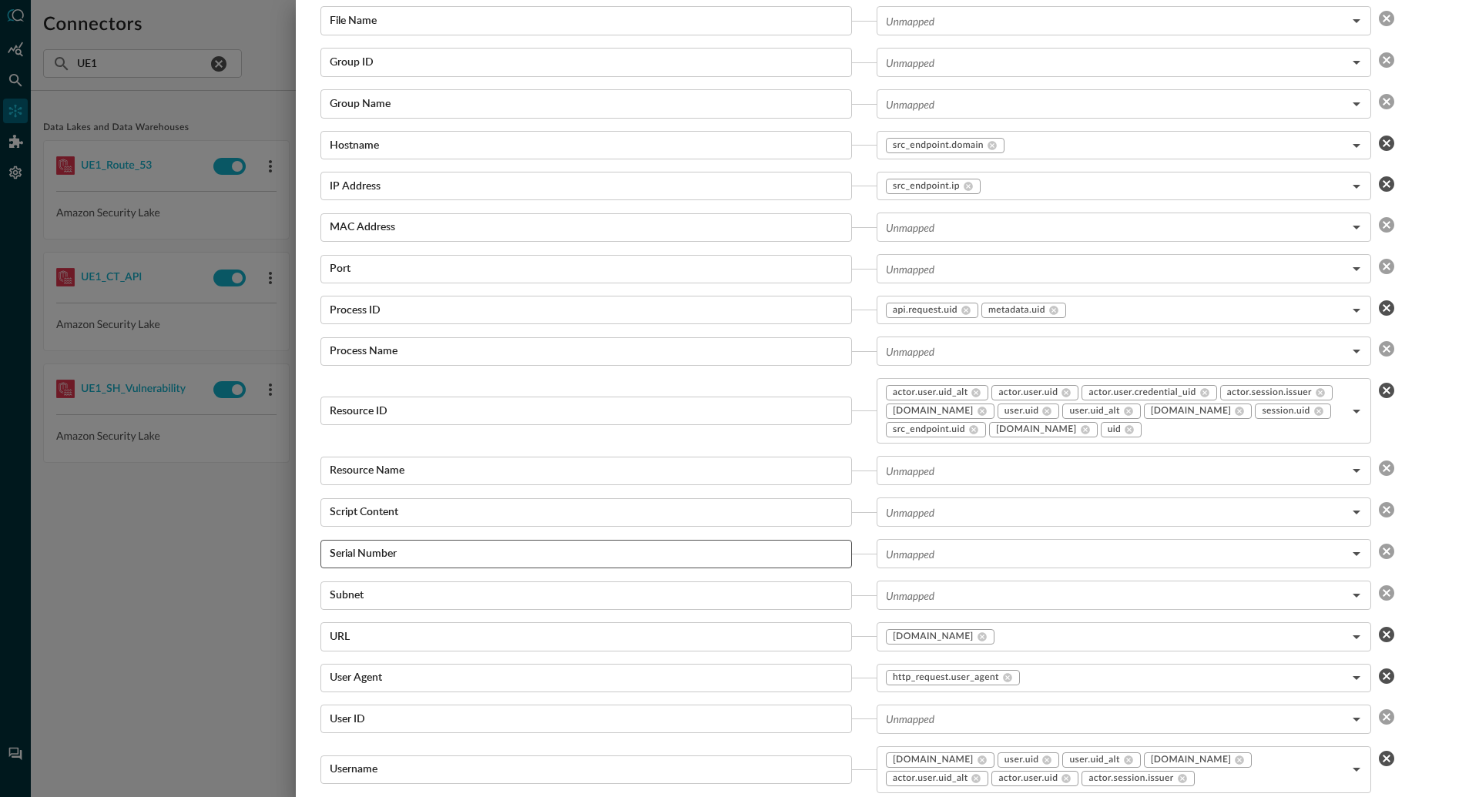
scroll to position [2684, 0]
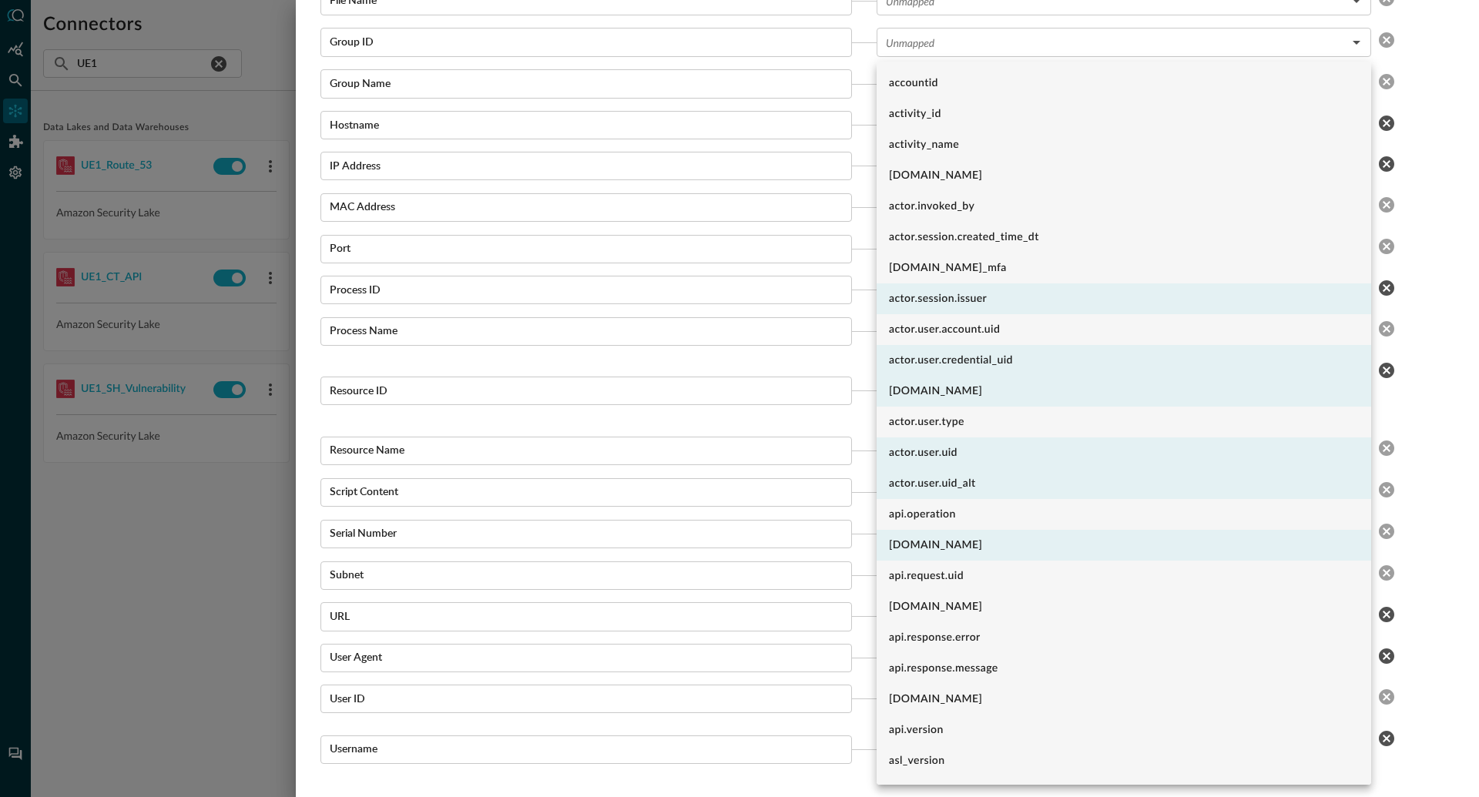
click at [1216, 418] on body "Connectors Help Logout BW ​ UE1 ​ Add Connector Export Connectors Data Lakes an…" at bounding box center [739, 398] width 1479 height 797
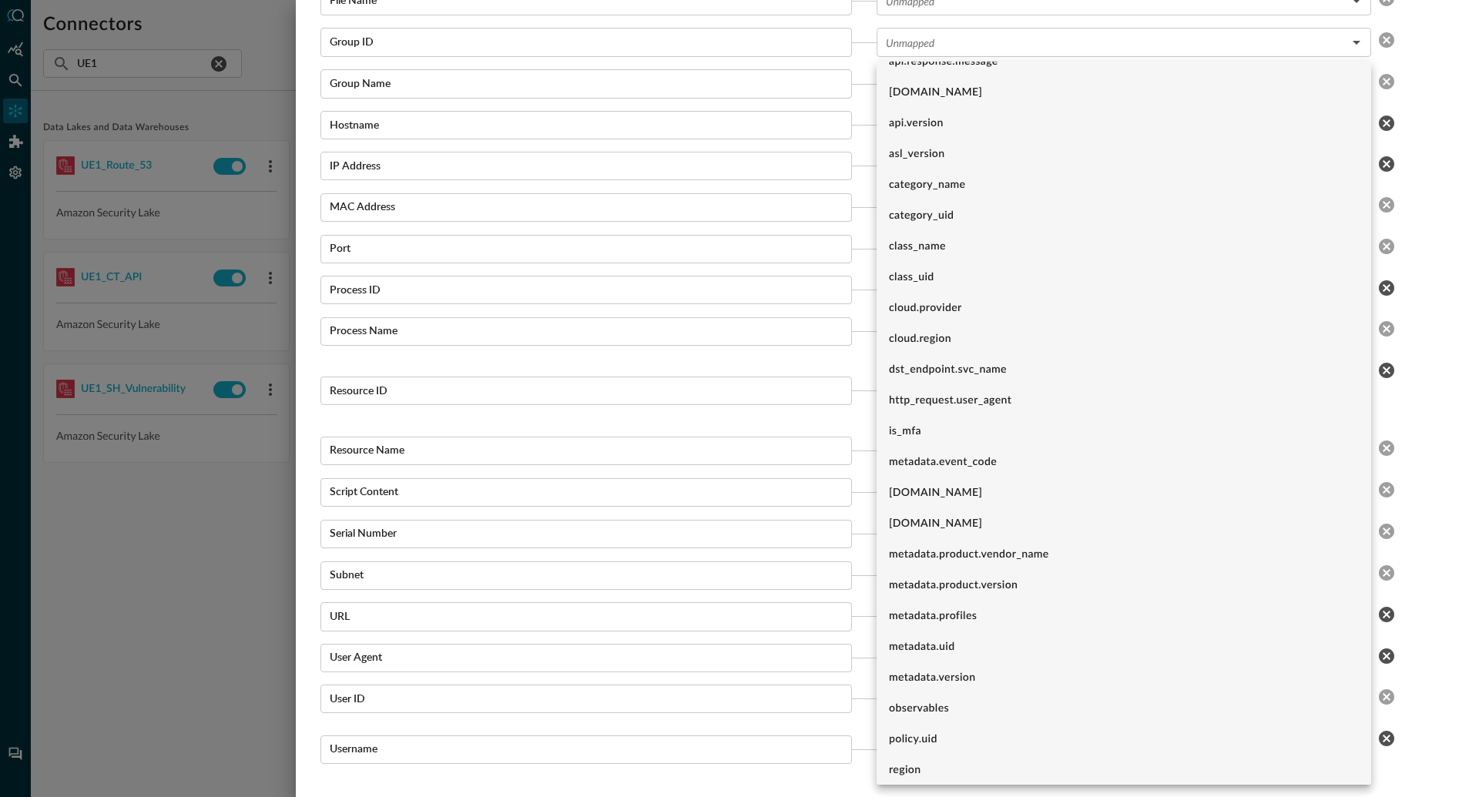
scroll to position [609, 0]
click at [225, 675] on div at bounding box center [739, 398] width 1479 height 797
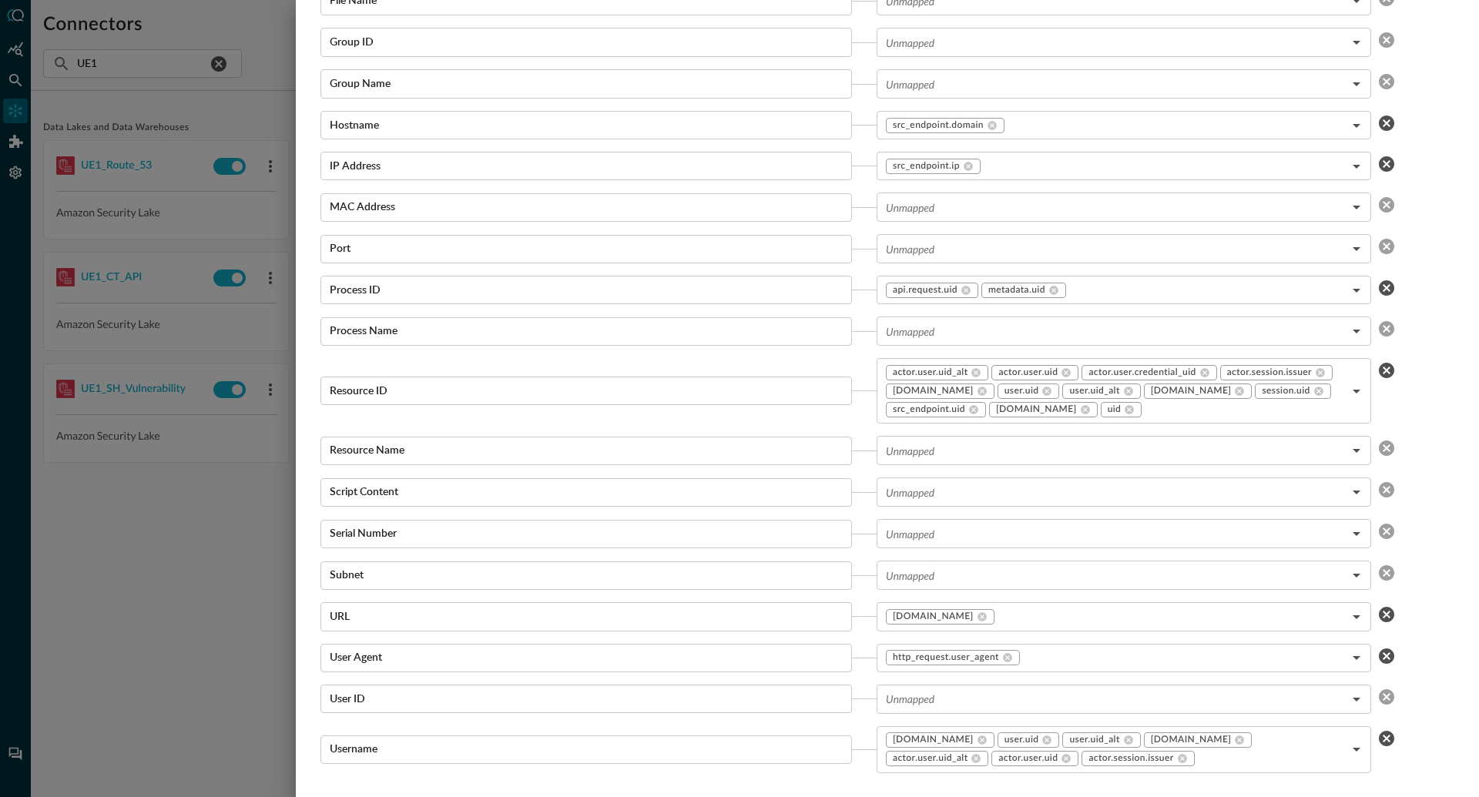
click at [225, 674] on div at bounding box center [739, 398] width 1479 height 797
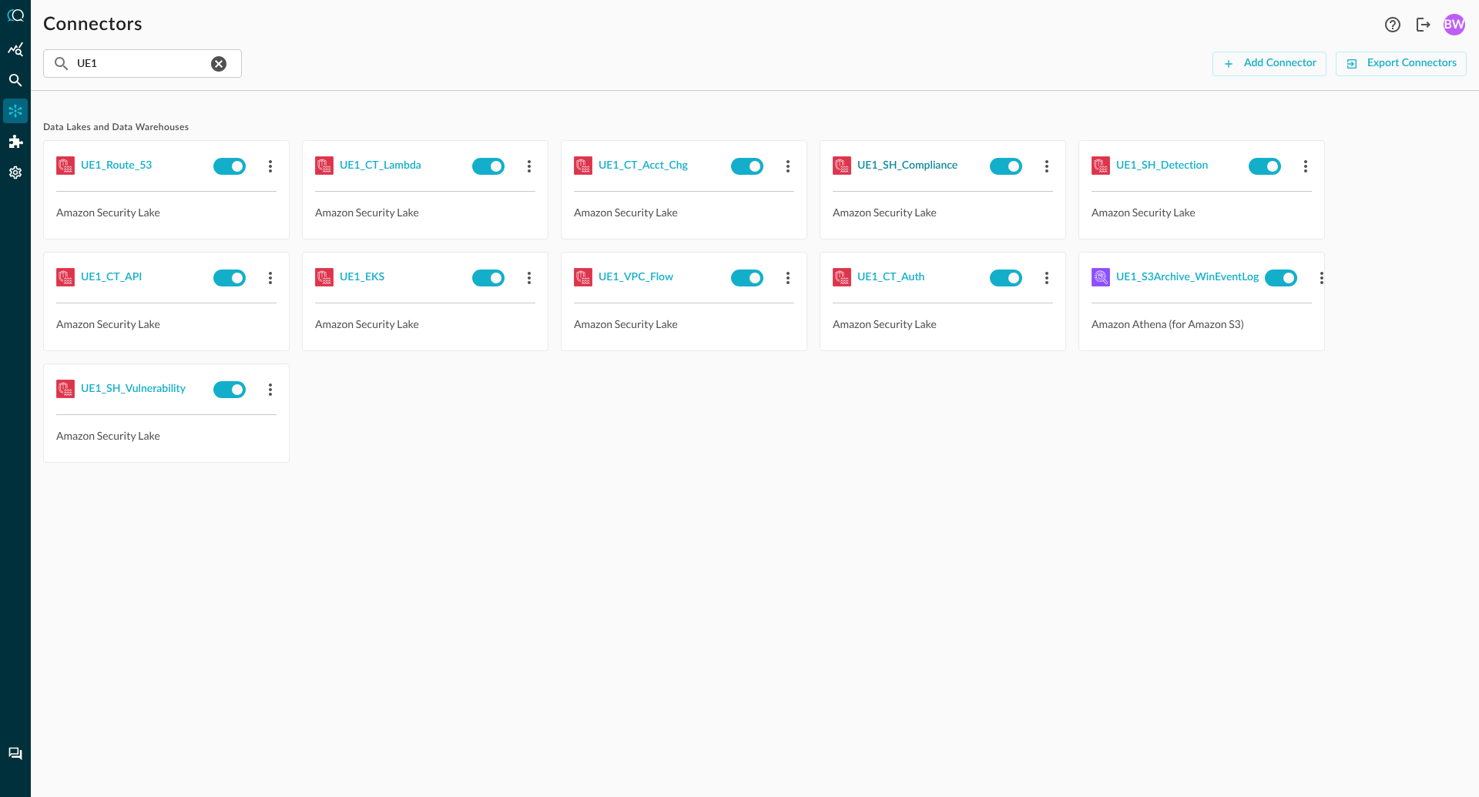
click at [909, 163] on div "UE1_SH_Compliance" at bounding box center [908, 165] width 100 height 19
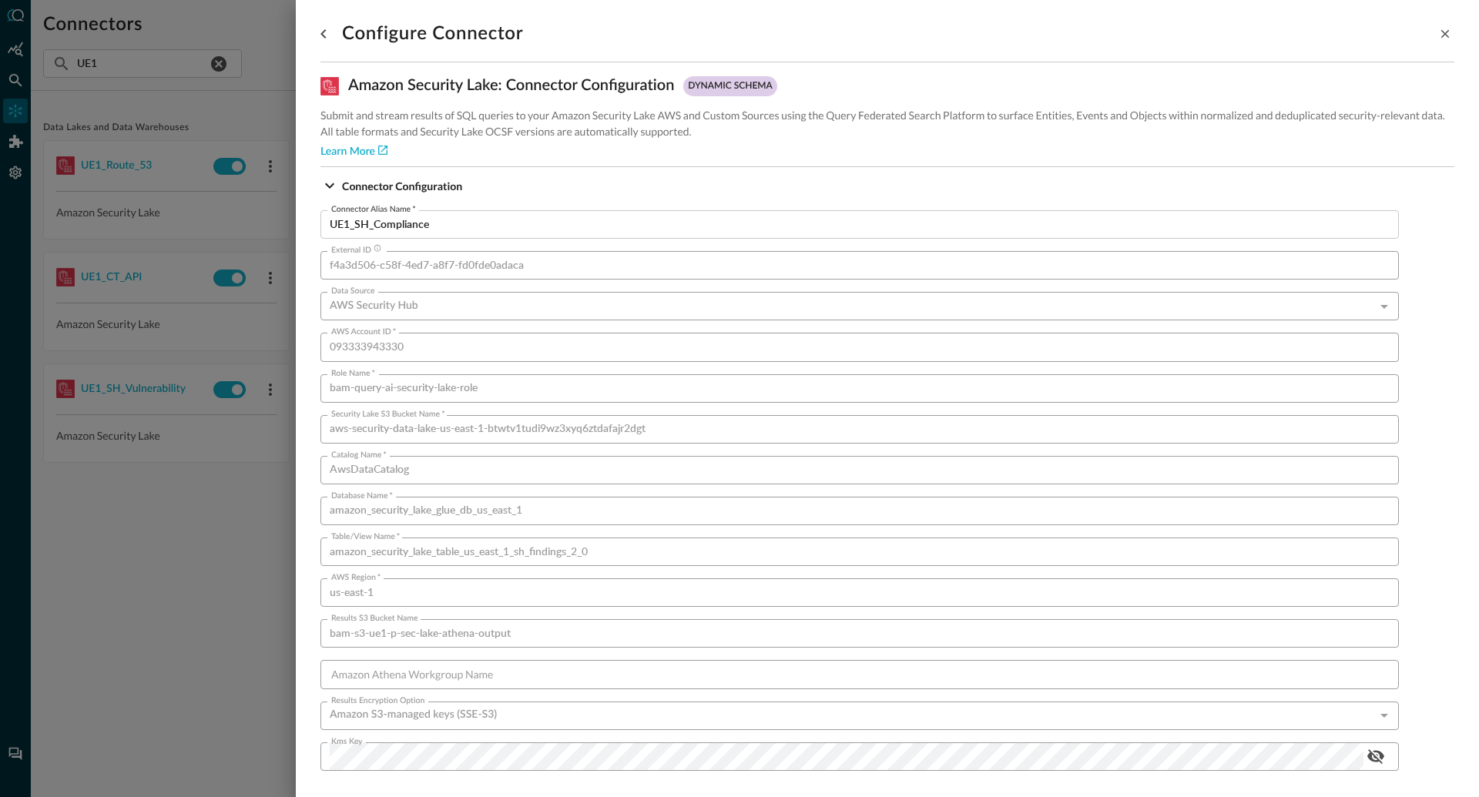
scroll to position [869, 0]
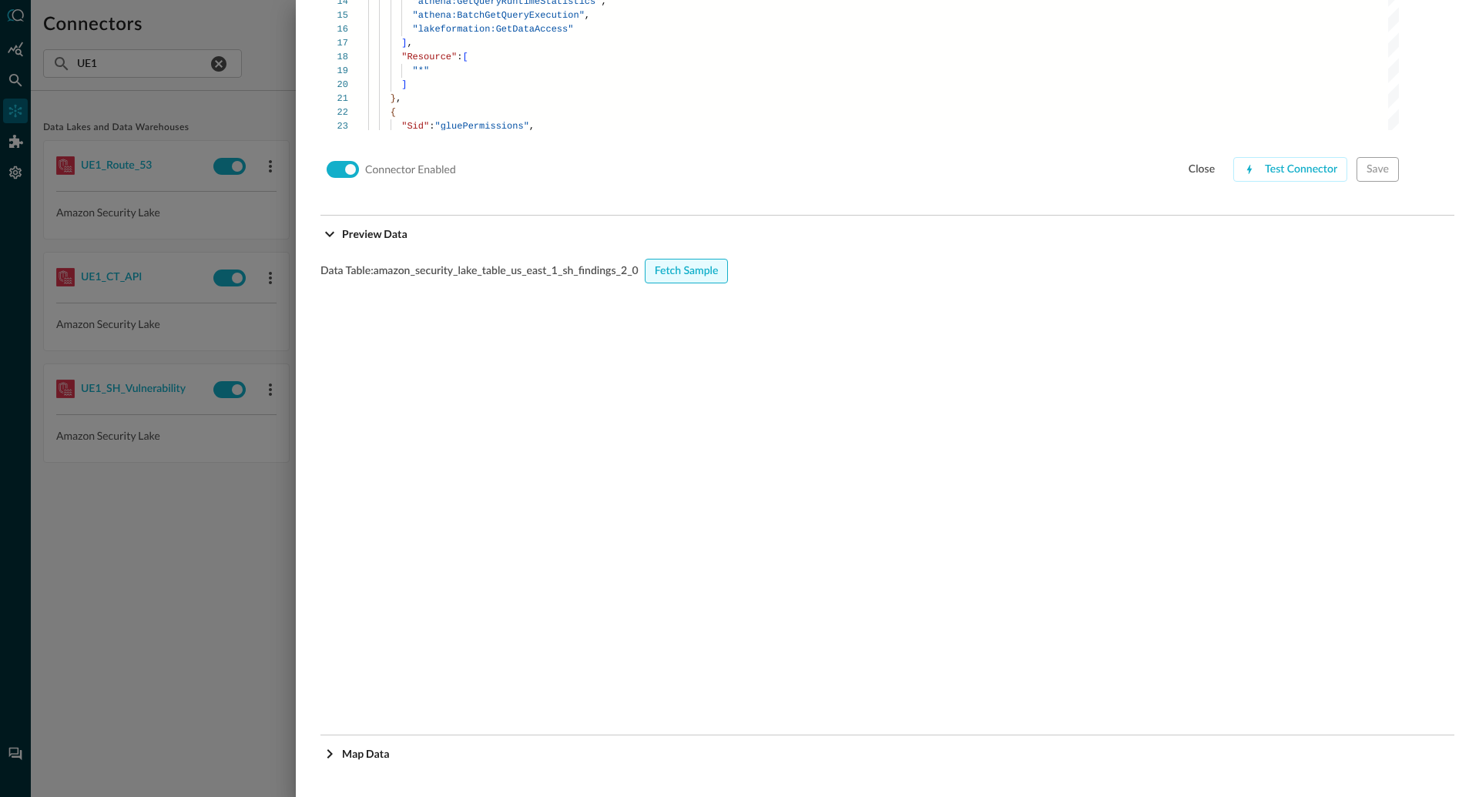
click at [679, 271] on div "Fetch Sample" at bounding box center [687, 271] width 64 height 19
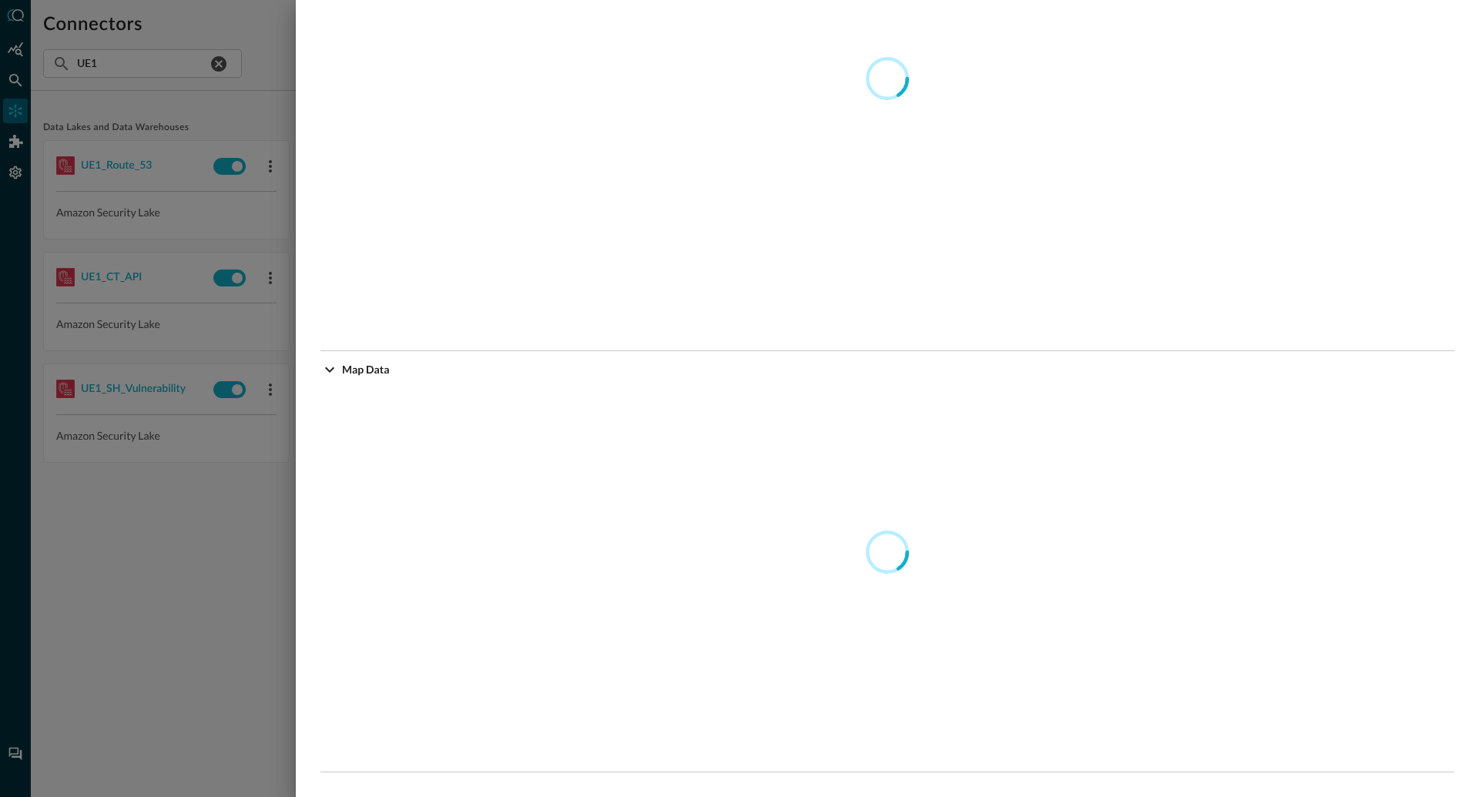
scroll to position [1475, 0]
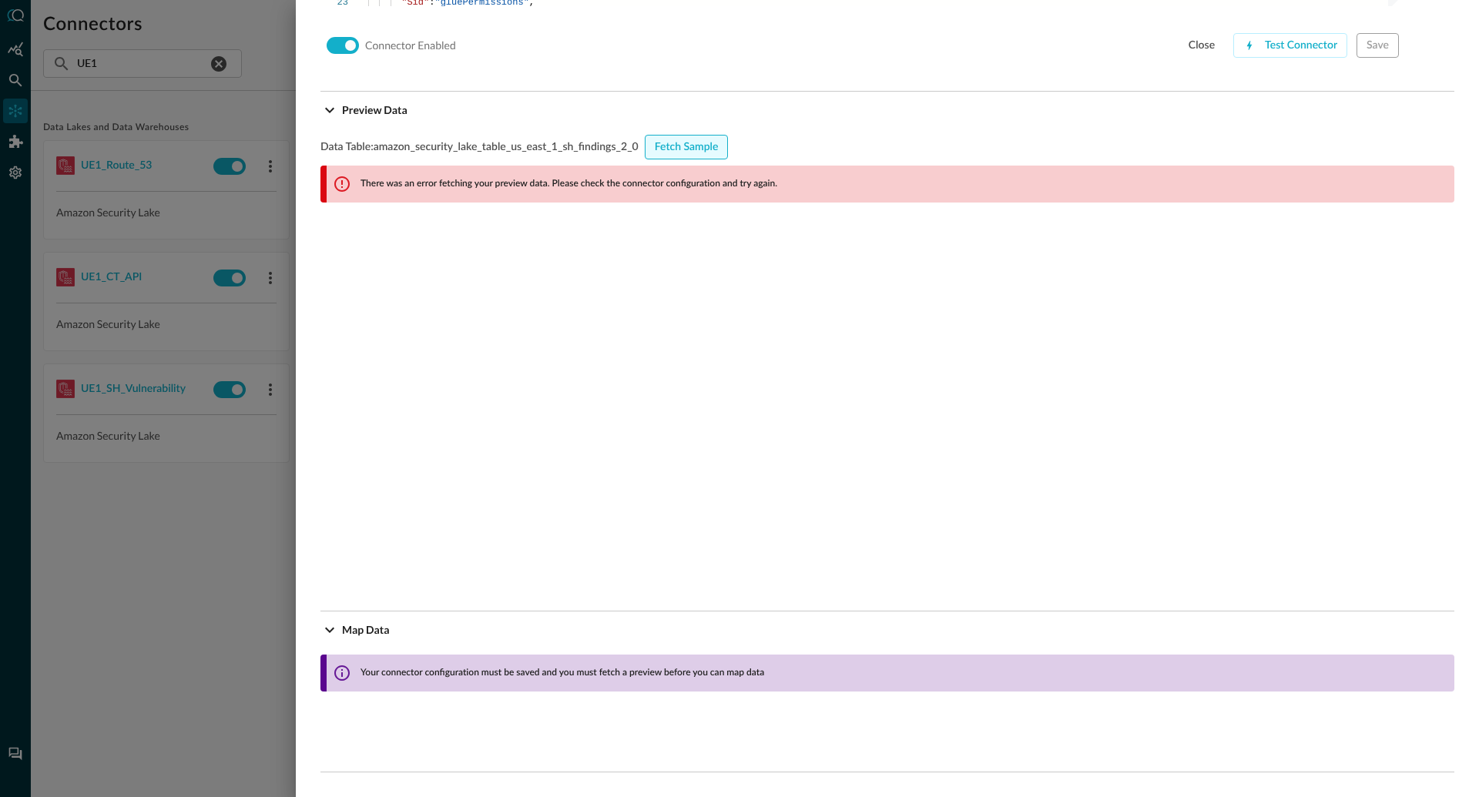
click at [677, 146] on div "Fetch Sample" at bounding box center [687, 147] width 64 height 19
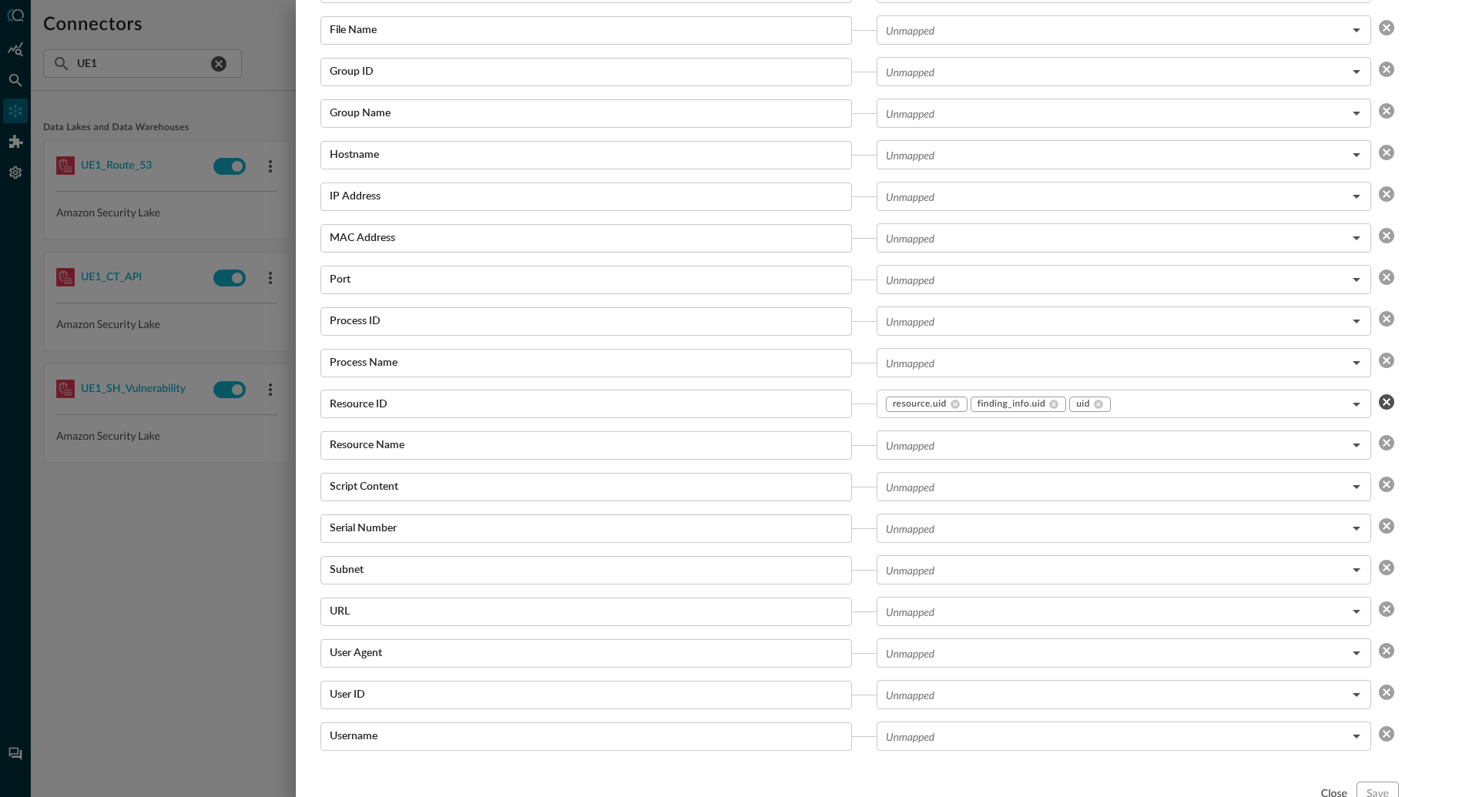
scroll to position [2738, 0]
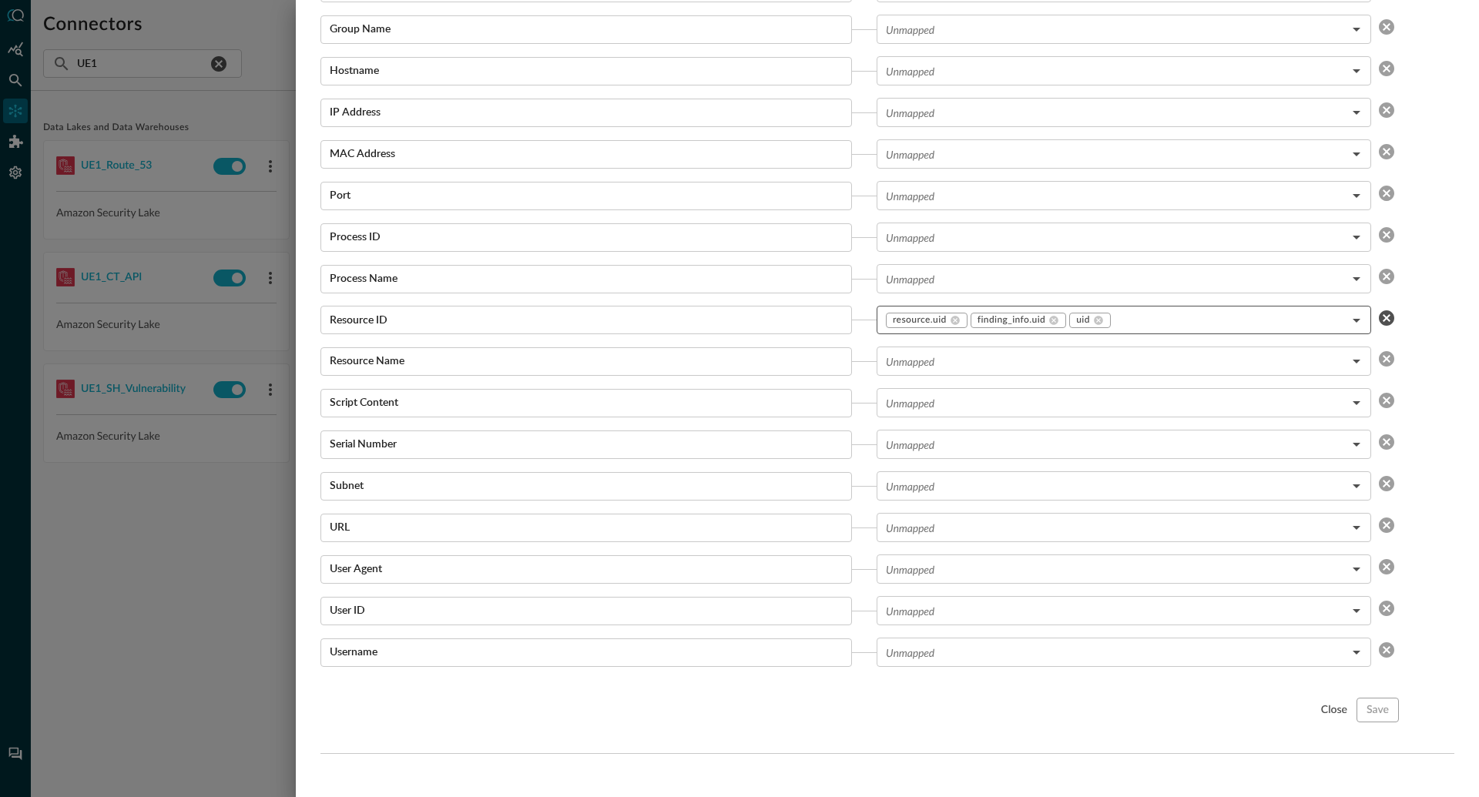
click at [1161, 320] on body "Connectors Help Logout BW ​ UE1 ​ Add Connector Export Connectors Data Lakes an…" at bounding box center [739, 398] width 1479 height 797
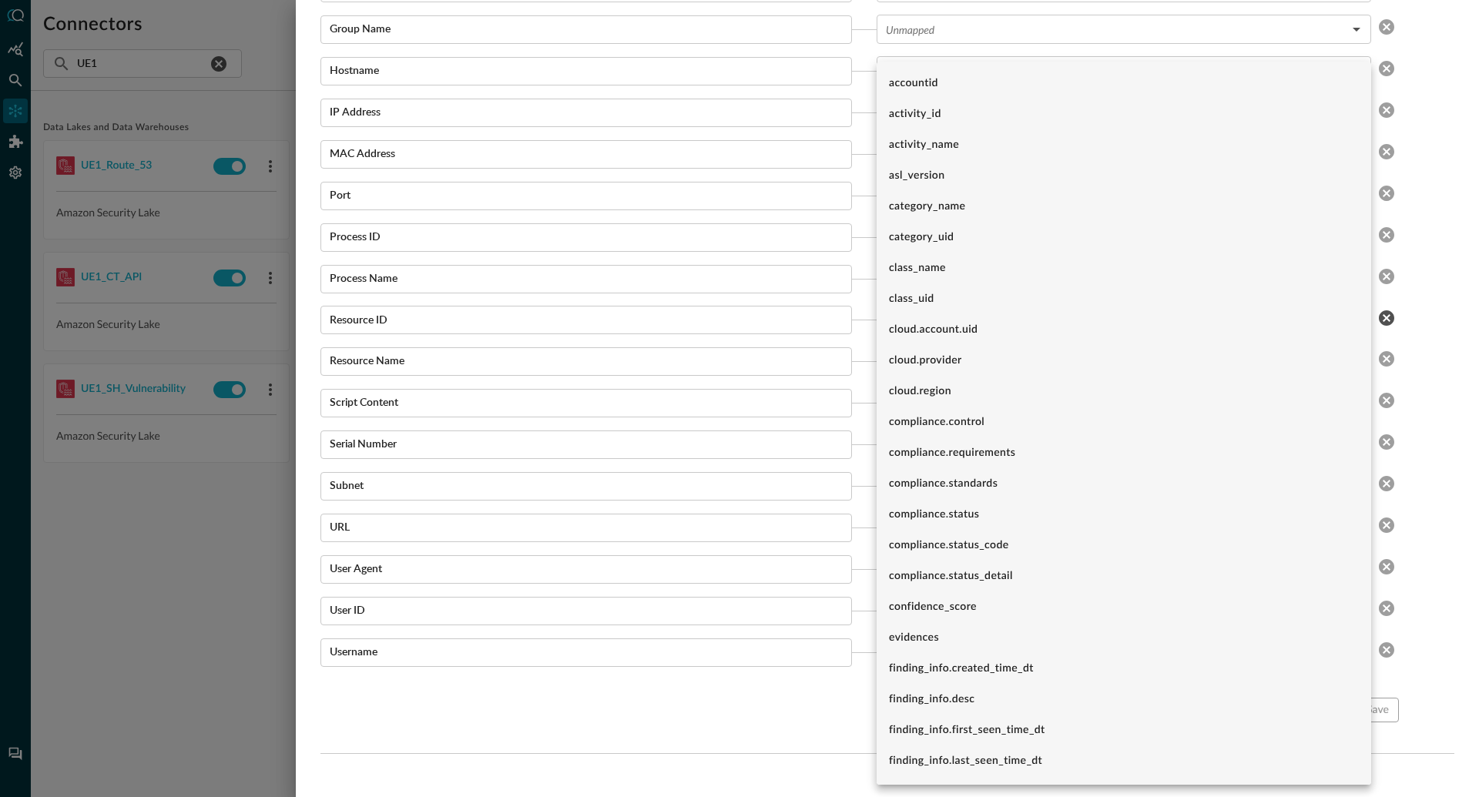
scroll to position [1200, 0]
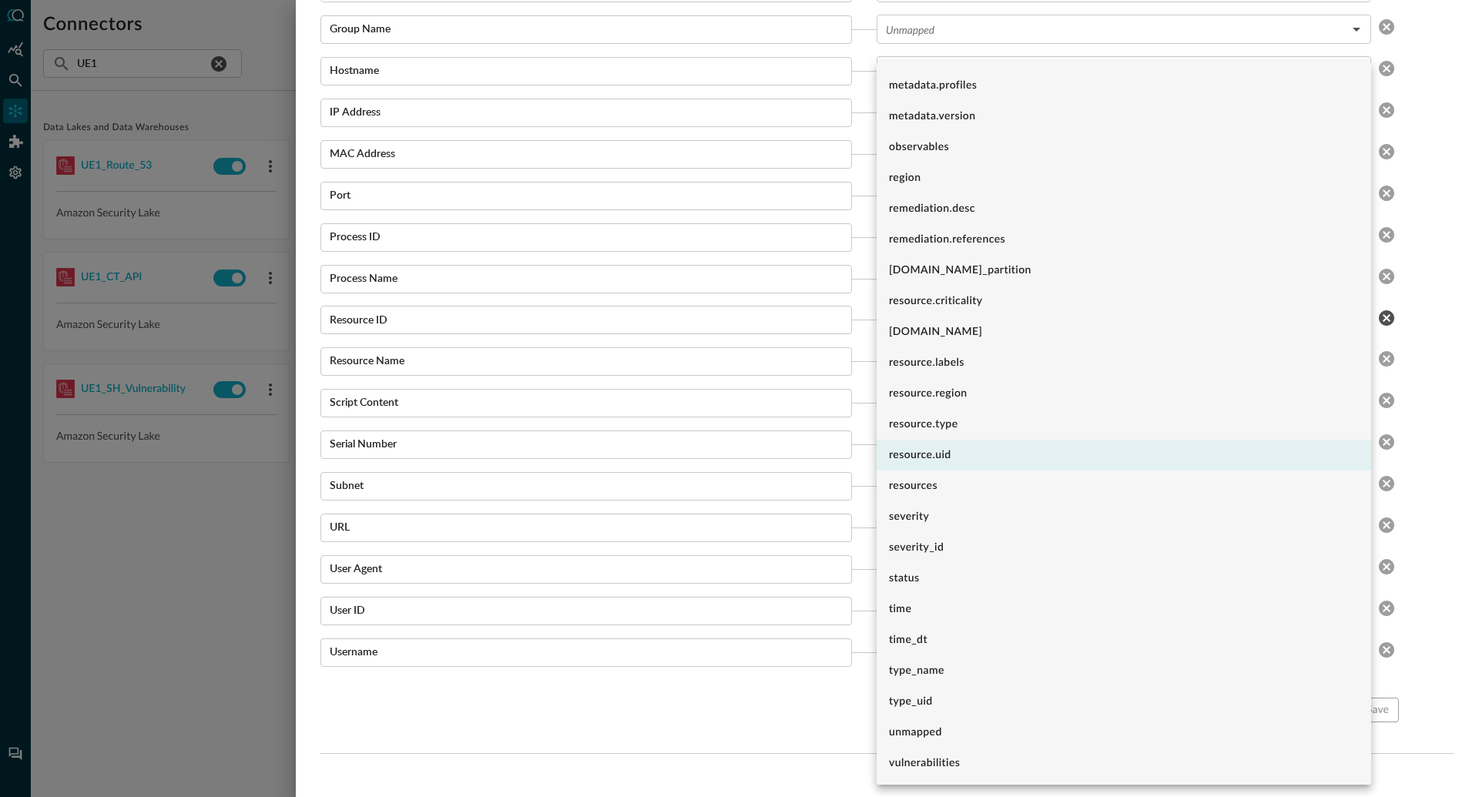
click at [707, 723] on div at bounding box center [739, 398] width 1479 height 797
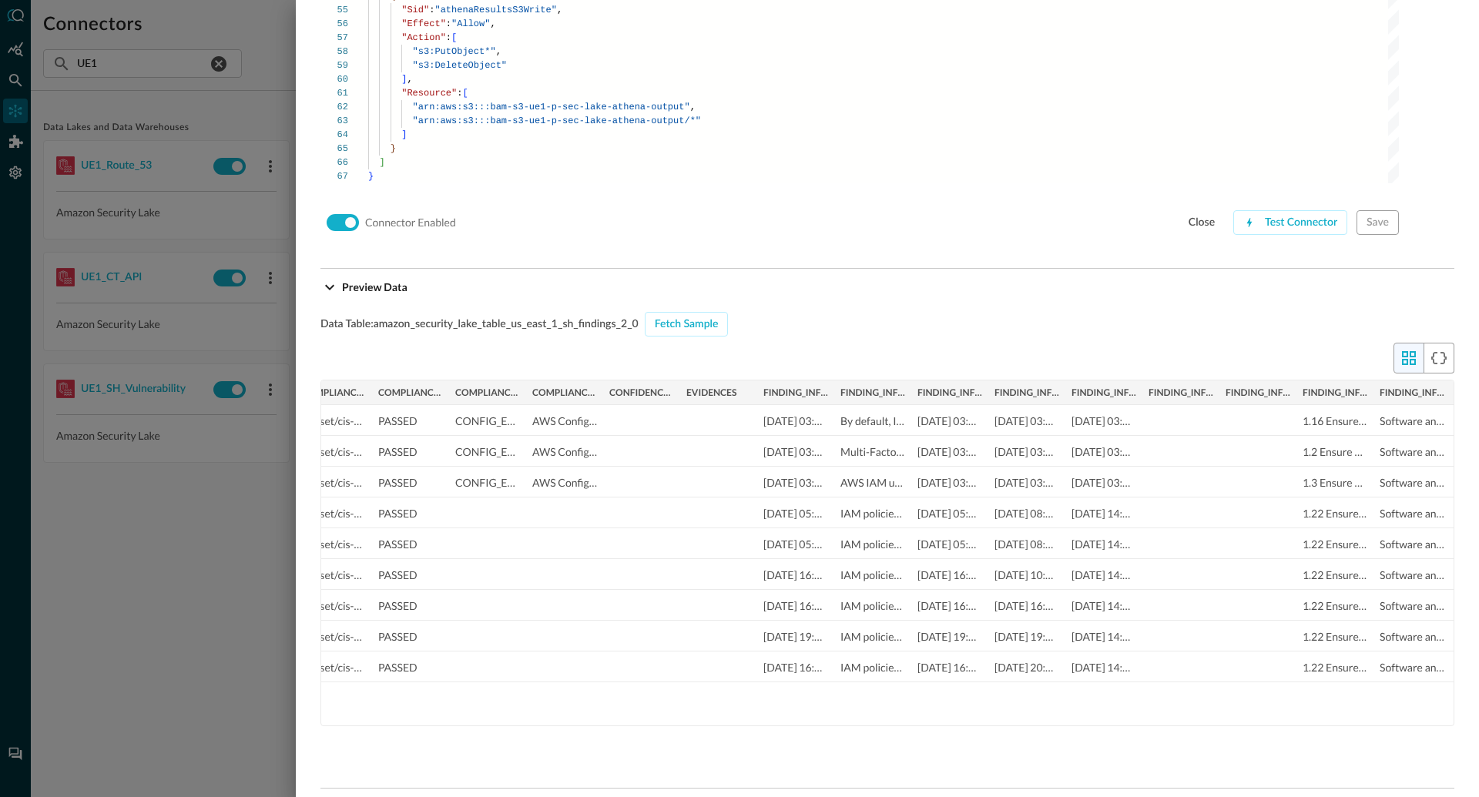
scroll to position [0, 0]
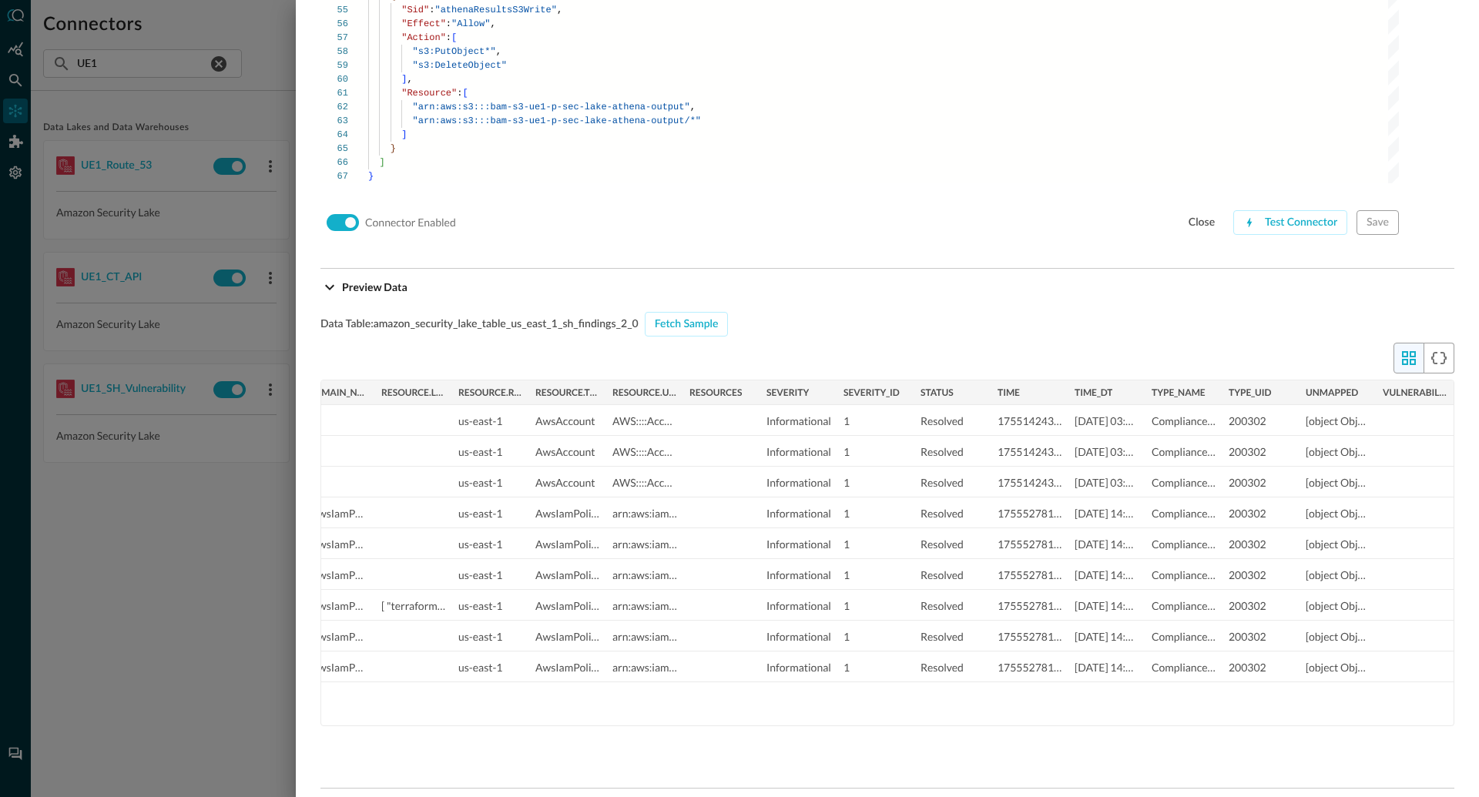
click at [499, 391] on span "resource.region" at bounding box center [490, 393] width 65 height 11
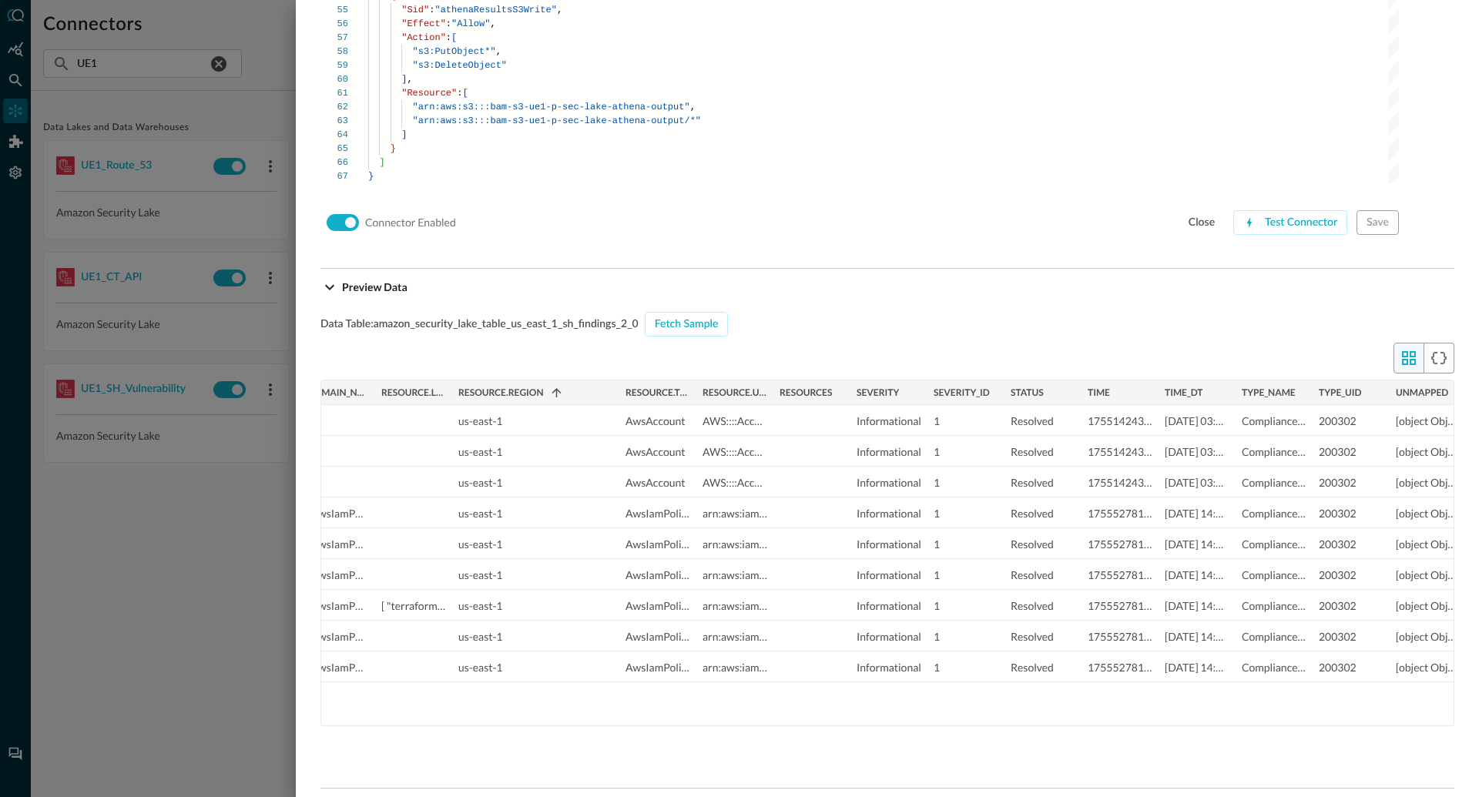
drag, startPoint x: 525, startPoint y: 388, endPoint x: 616, endPoint y: 388, distance: 90.1
click at [616, 388] on div at bounding box center [619, 393] width 6 height 25
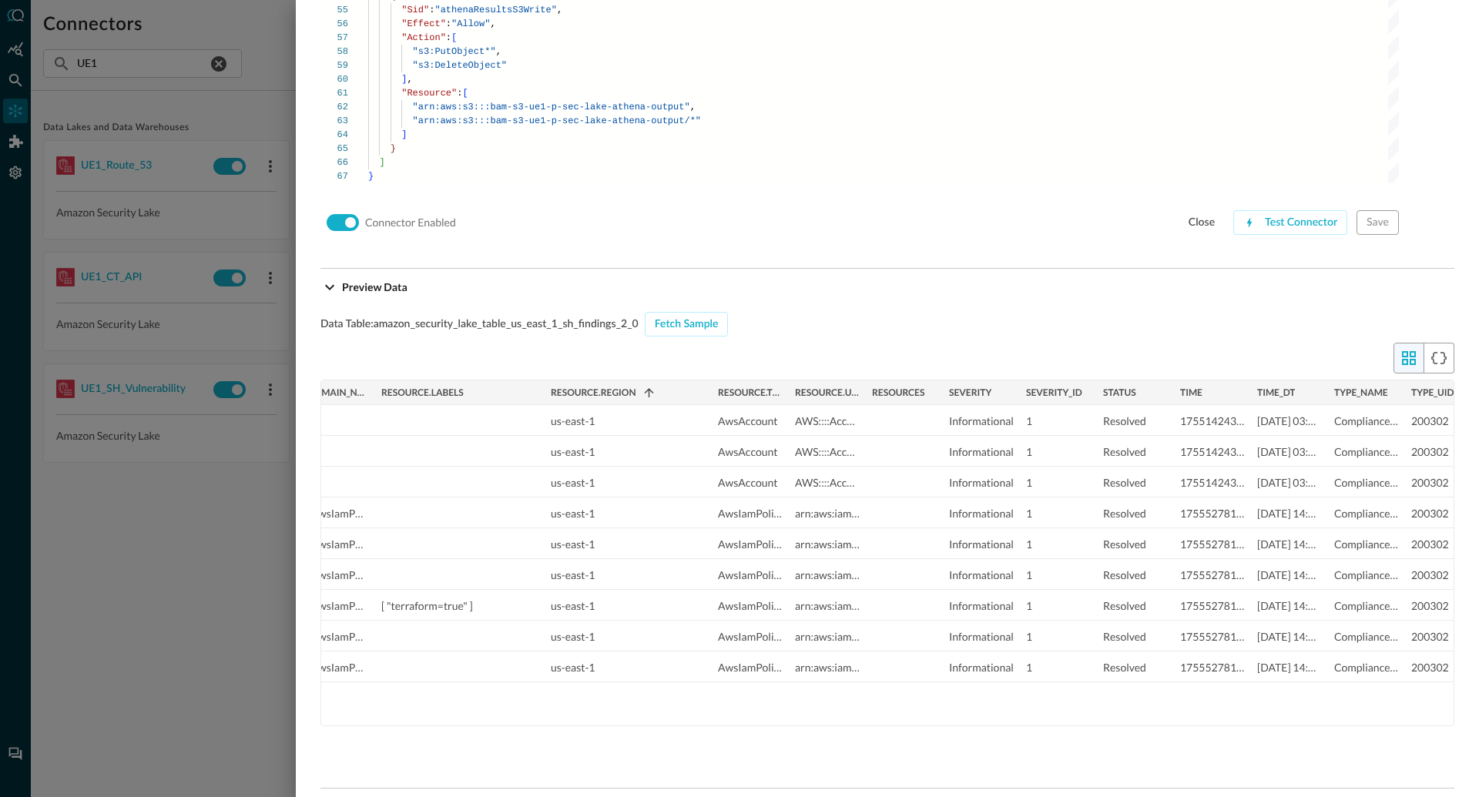
drag, startPoint x: 451, startPoint y: 388, endPoint x: 543, endPoint y: 381, distance: 92.7
click at [543, 381] on div at bounding box center [544, 393] width 6 height 25
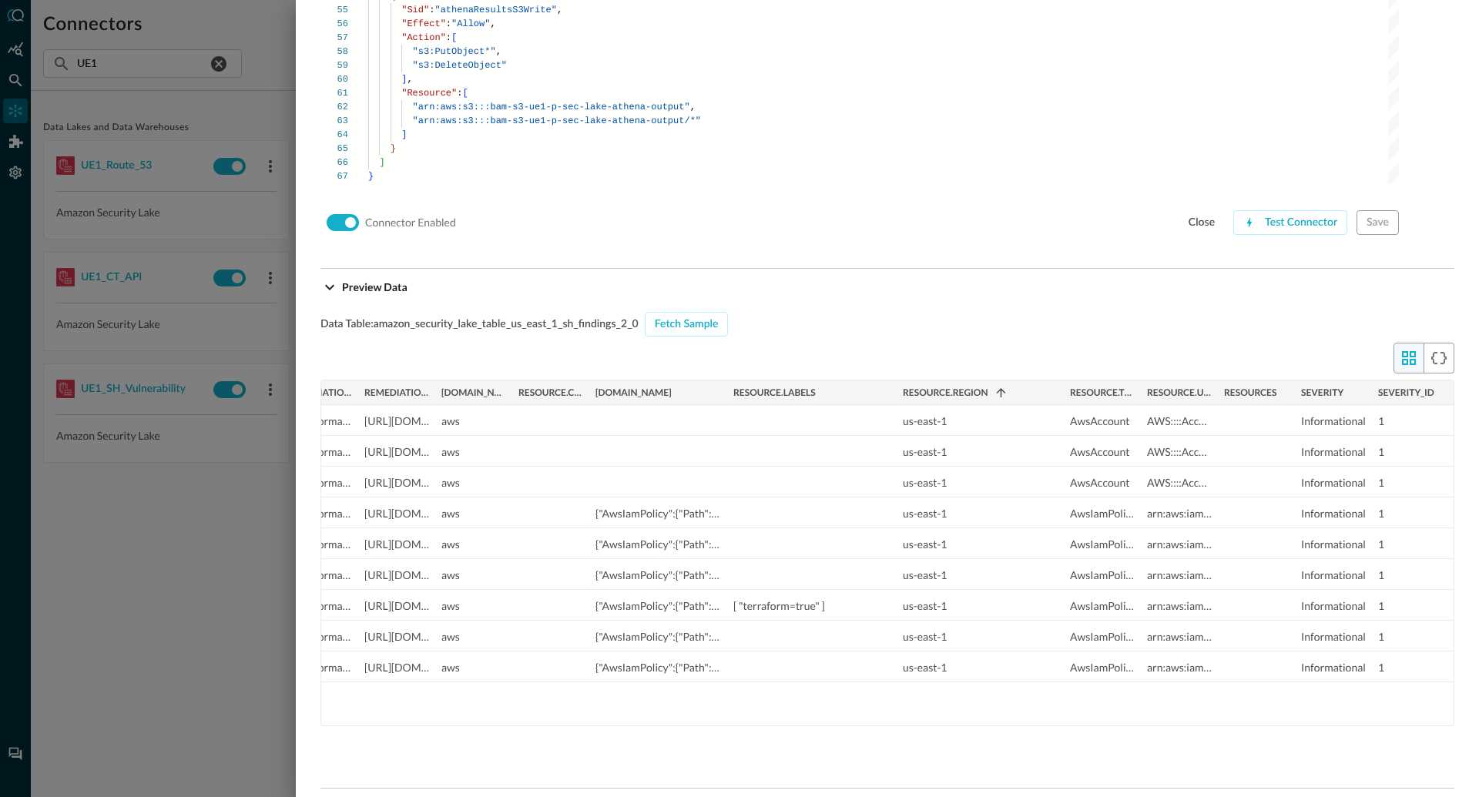
drag, startPoint x: 664, startPoint y: 387, endPoint x: 725, endPoint y: 387, distance: 60.9
click at [725, 387] on div at bounding box center [726, 393] width 6 height 25
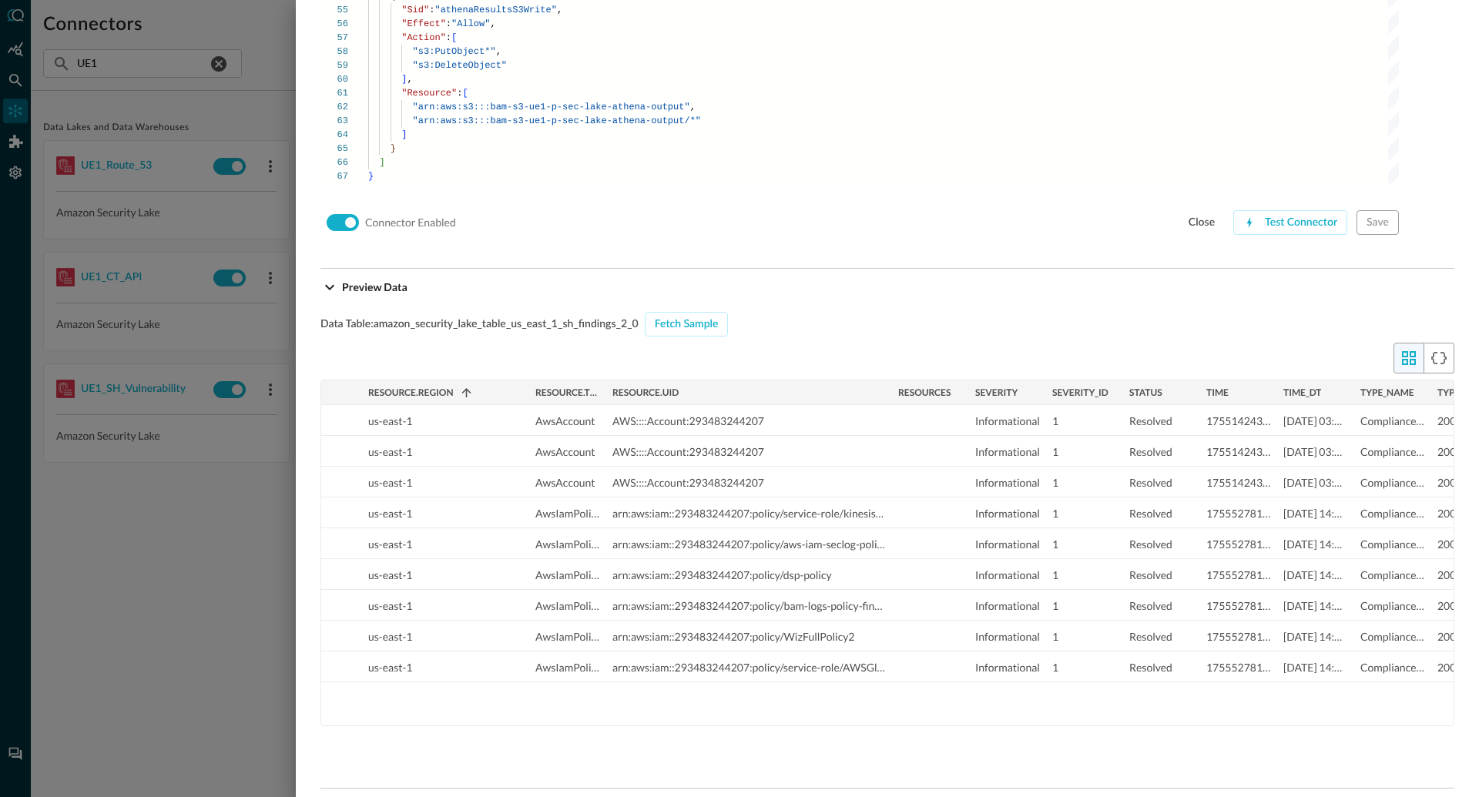
drag, startPoint x: 680, startPoint y: 389, endPoint x: 889, endPoint y: 396, distance: 208.9
click at [889, 396] on div at bounding box center [891, 393] width 6 height 25
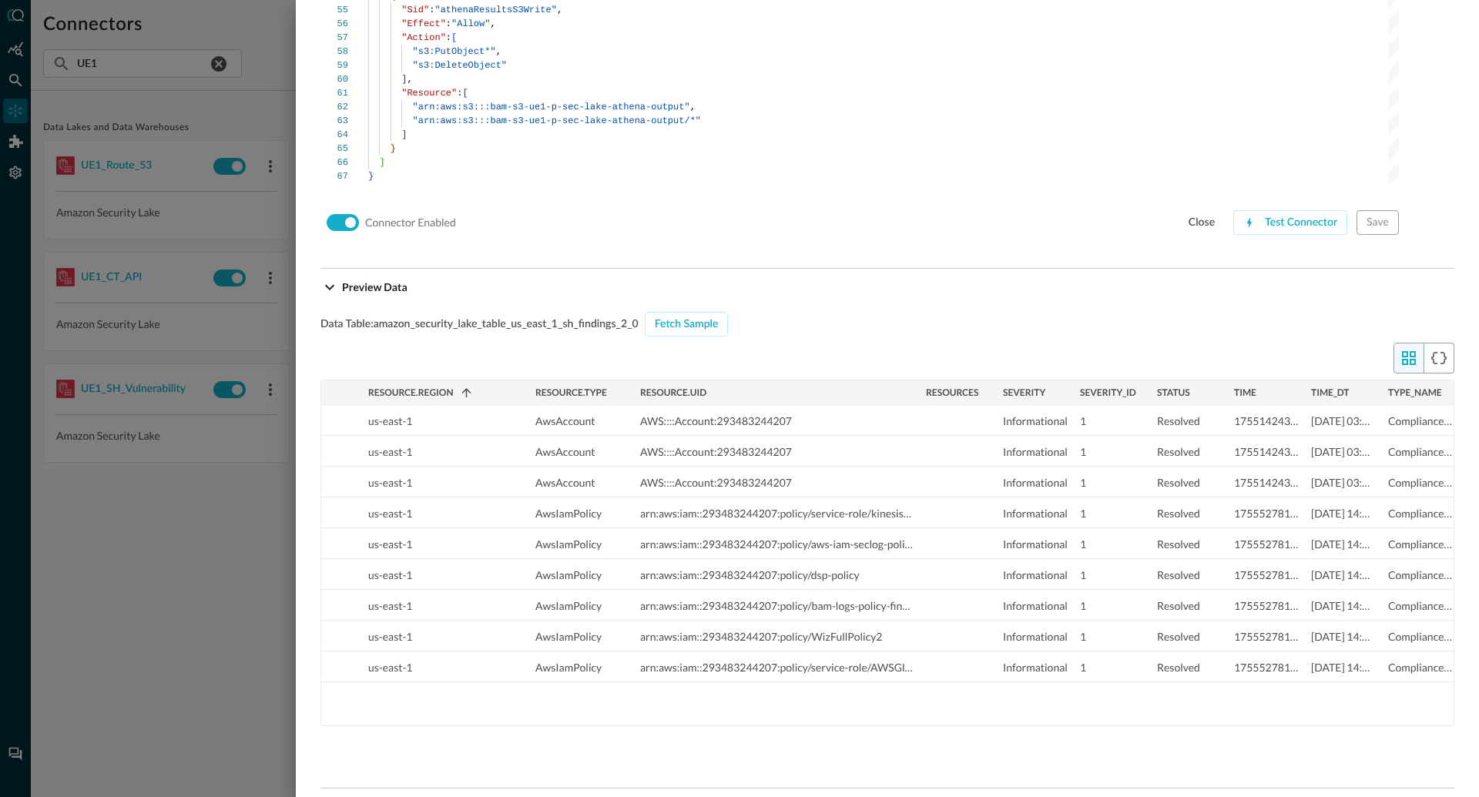
drag, startPoint x: 606, startPoint y: 390, endPoint x: 633, endPoint y: 394, distance: 28.1
click at [633, 394] on div at bounding box center [633, 393] width 6 height 25
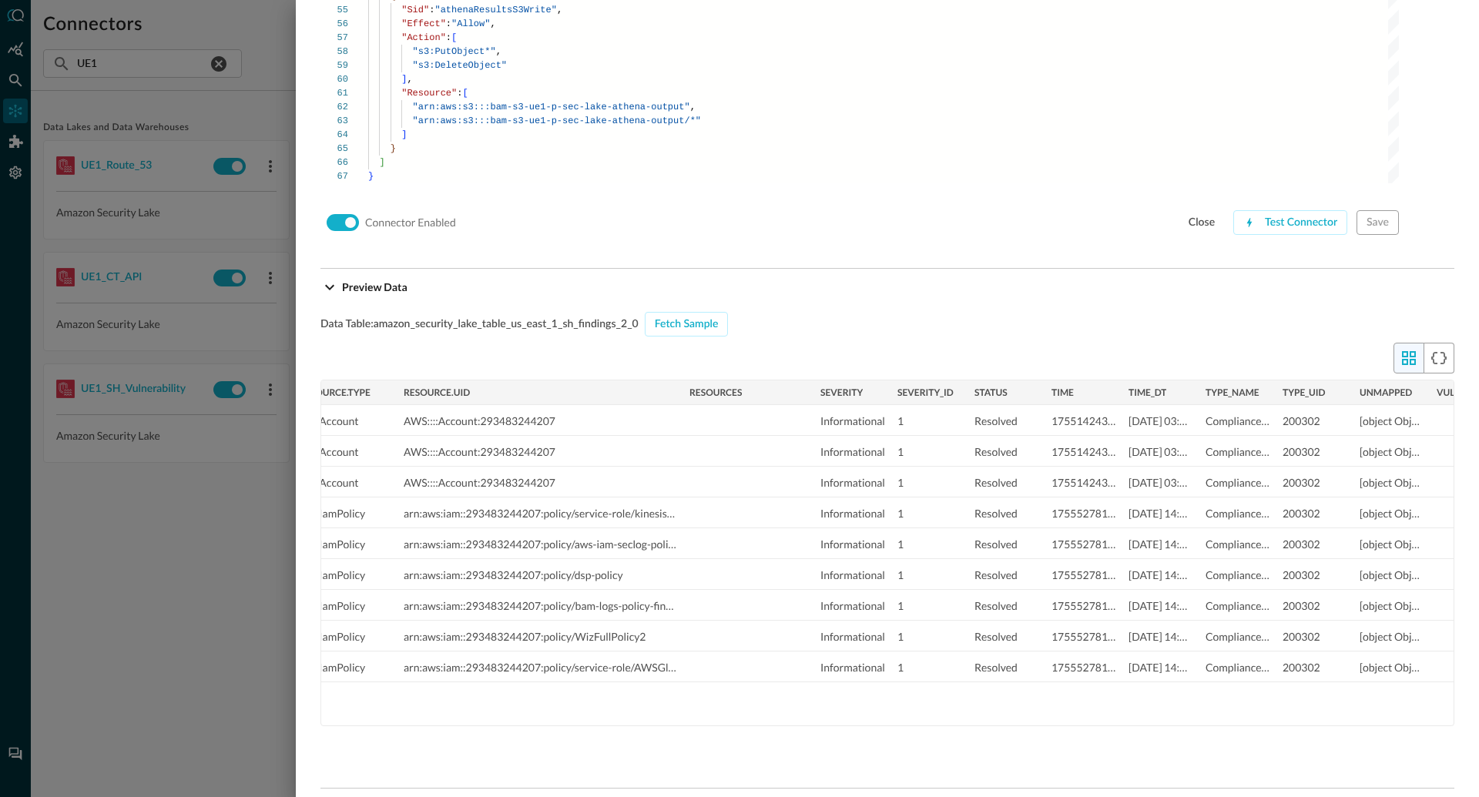
drag, startPoint x: 757, startPoint y: 388, endPoint x: 811, endPoint y: 388, distance: 53.9
click at [811, 388] on div at bounding box center [814, 393] width 6 height 25
click at [200, 547] on div at bounding box center [739, 398] width 1479 height 797
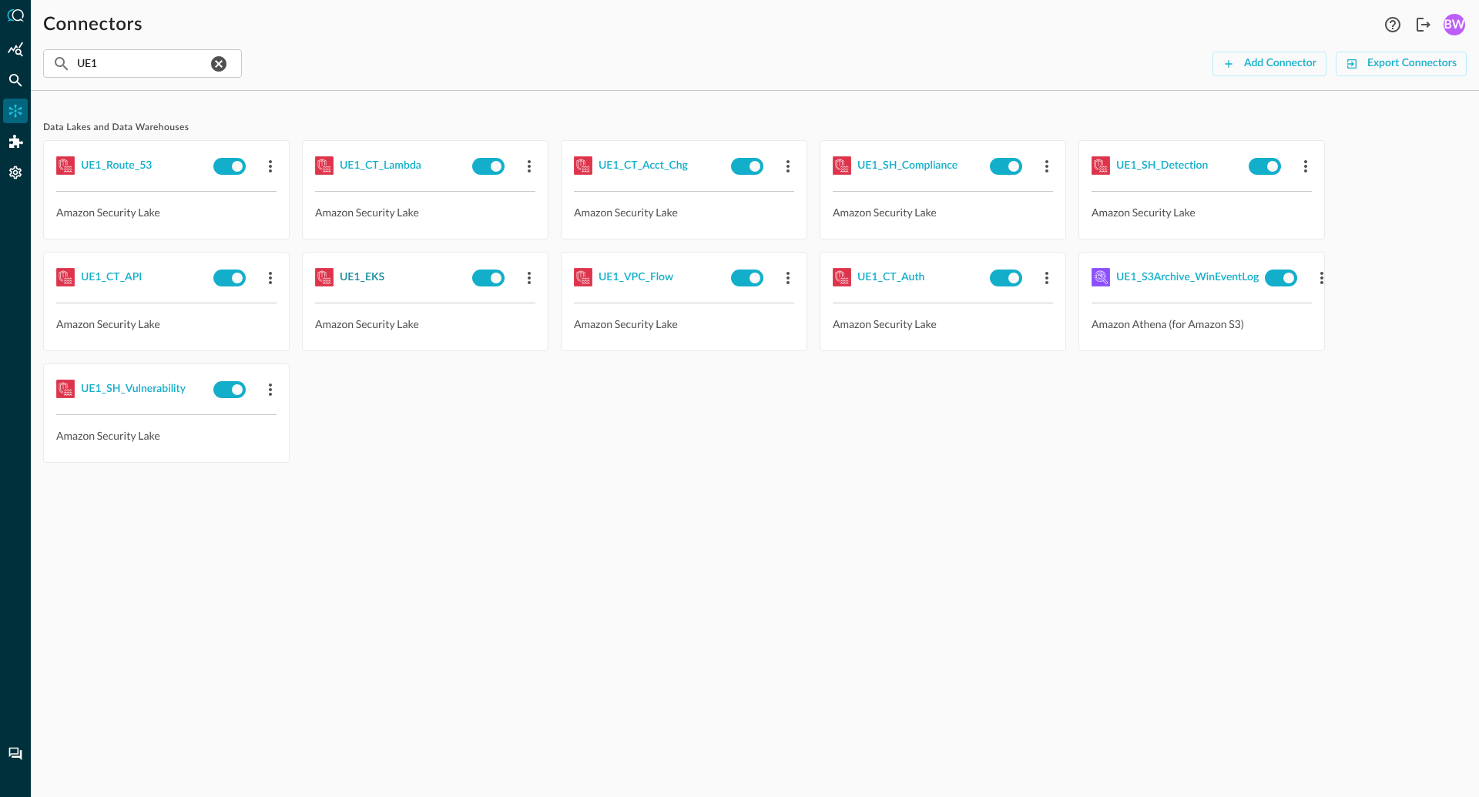
click at [373, 274] on div "UE1_EKS" at bounding box center [362, 277] width 45 height 19
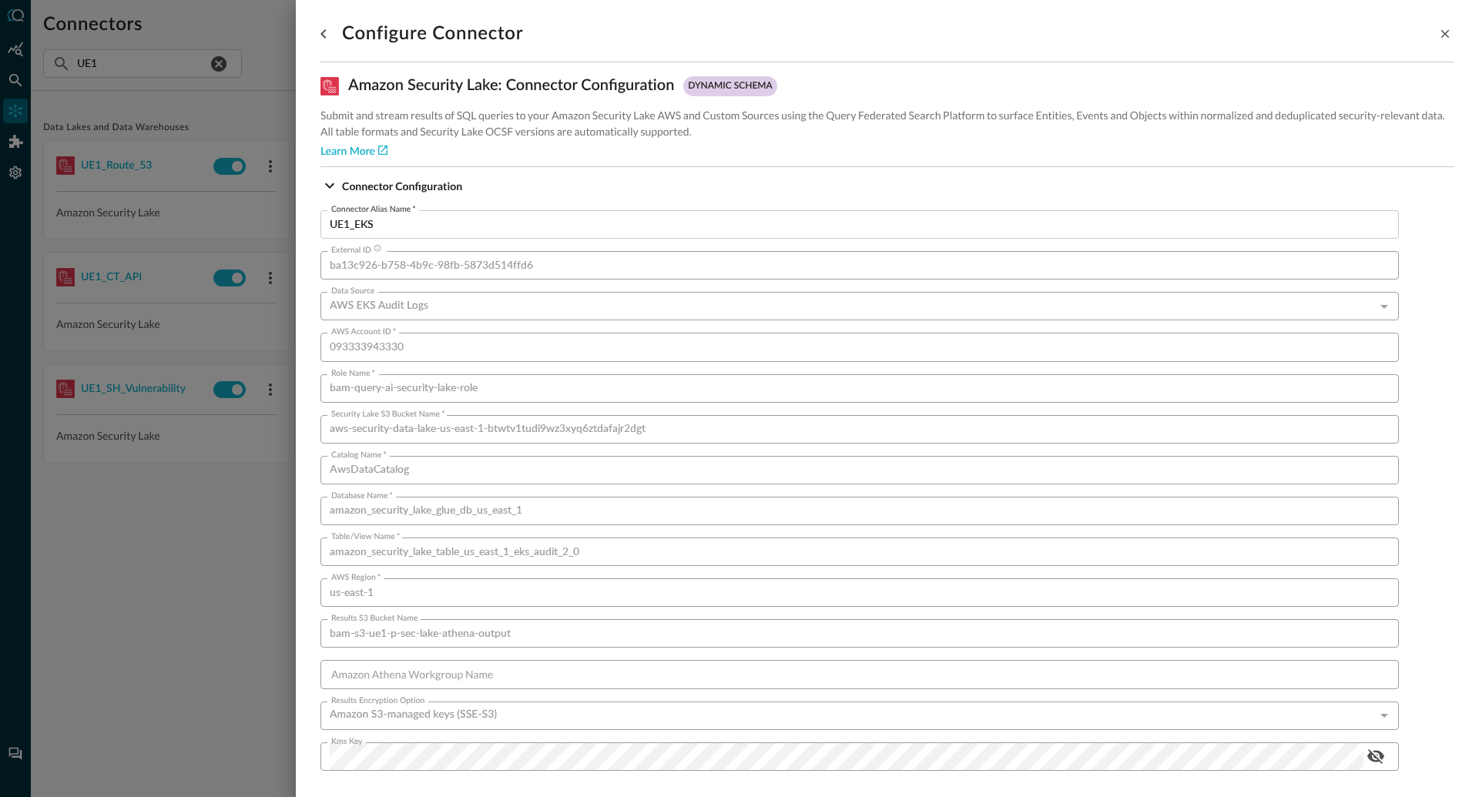
scroll to position [869, 0]
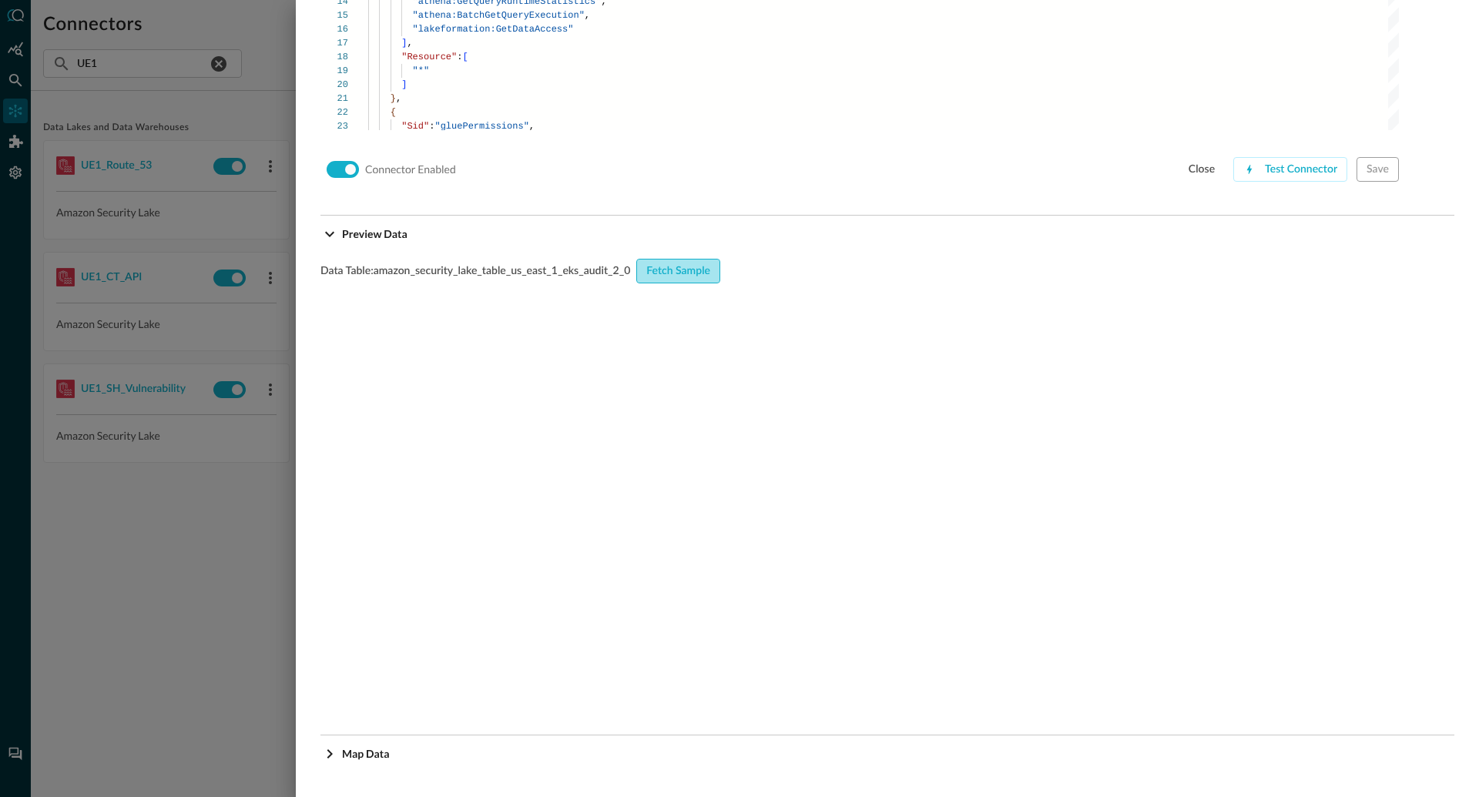
click at [685, 259] on button "Fetch Sample" at bounding box center [678, 271] width 84 height 25
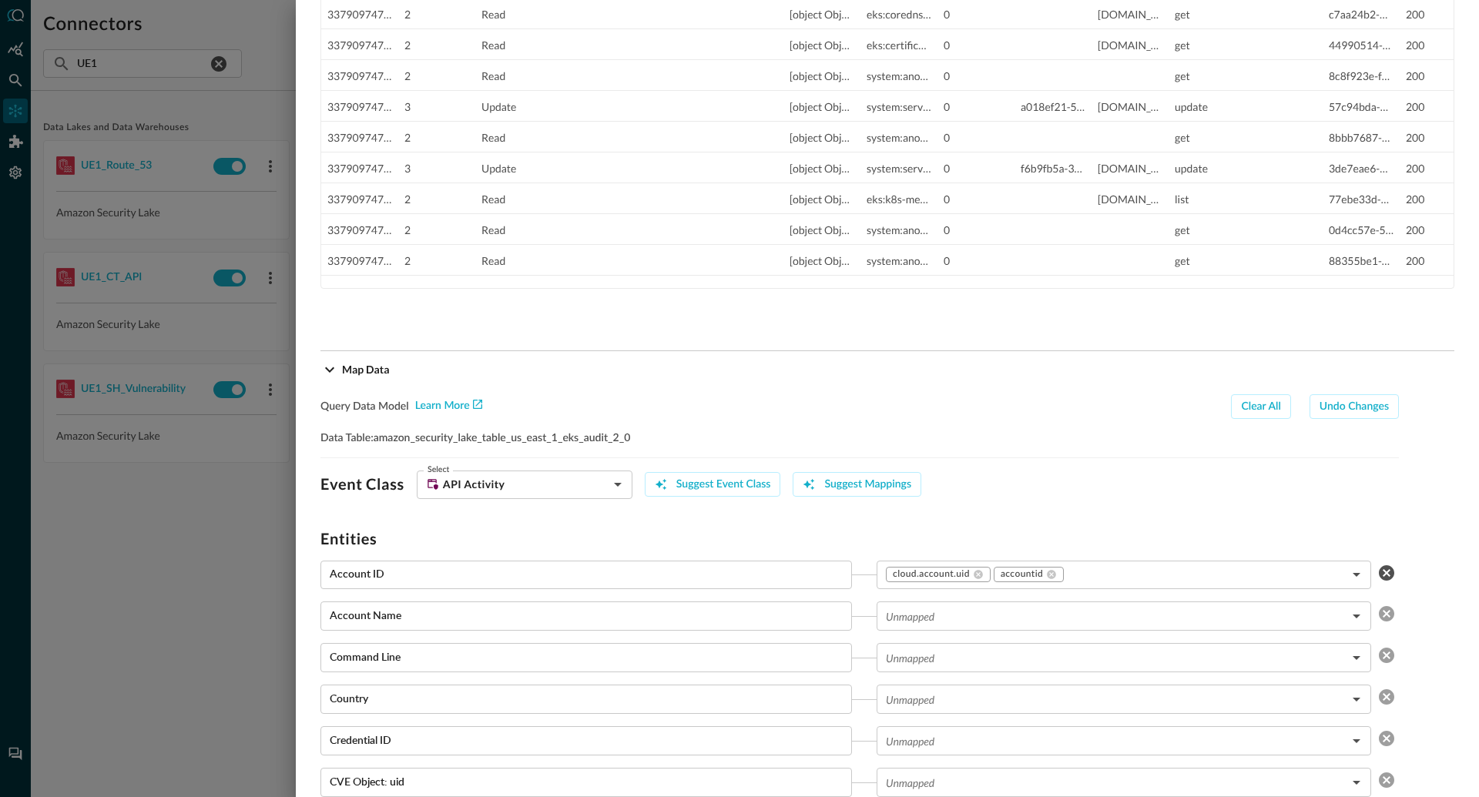
scroll to position [2754, 0]
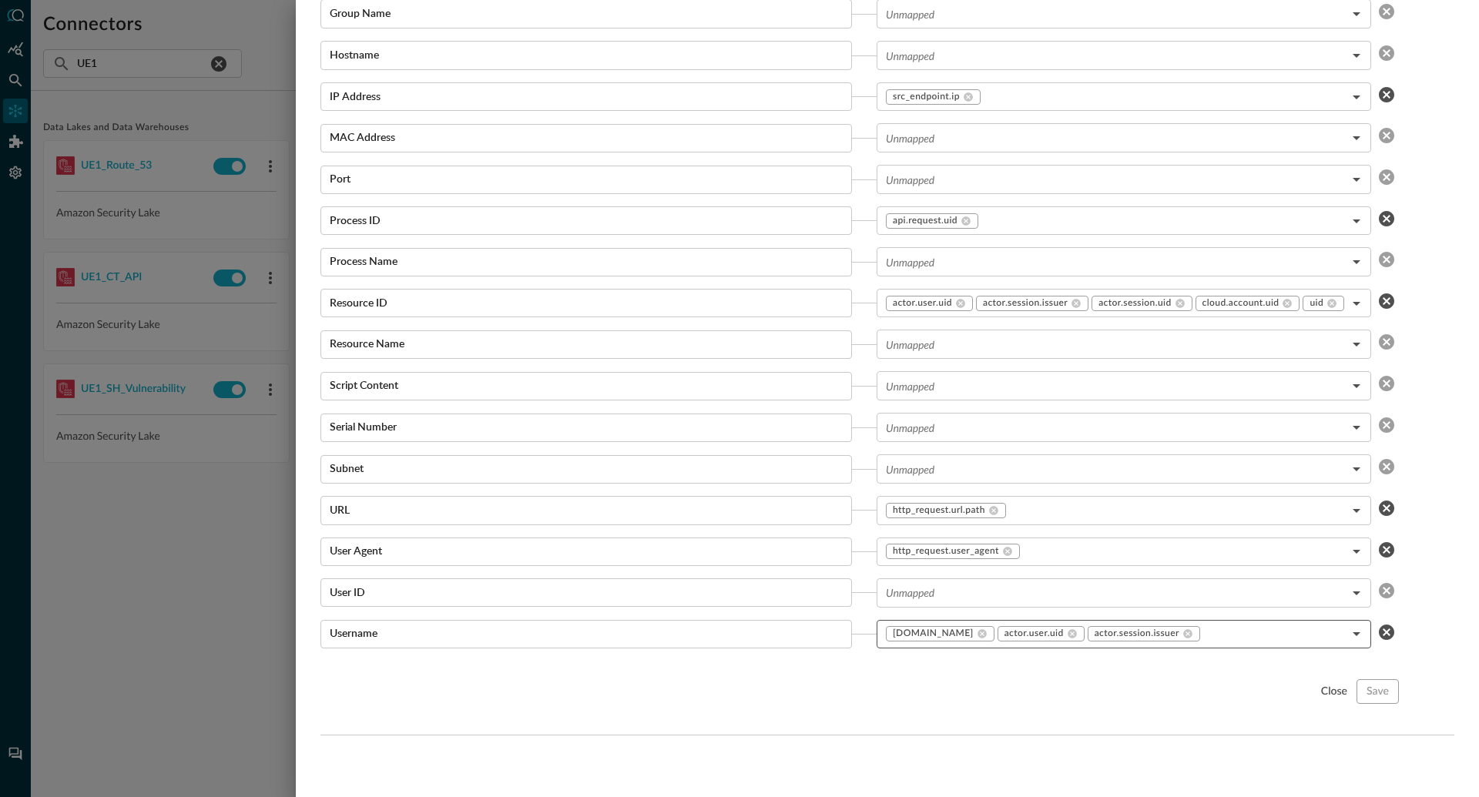
click at [1236, 631] on body "Connectors Help Logout BW ​ UE1 ​ Add Connector Export Connectors Data Lakes an…" at bounding box center [739, 398] width 1479 height 797
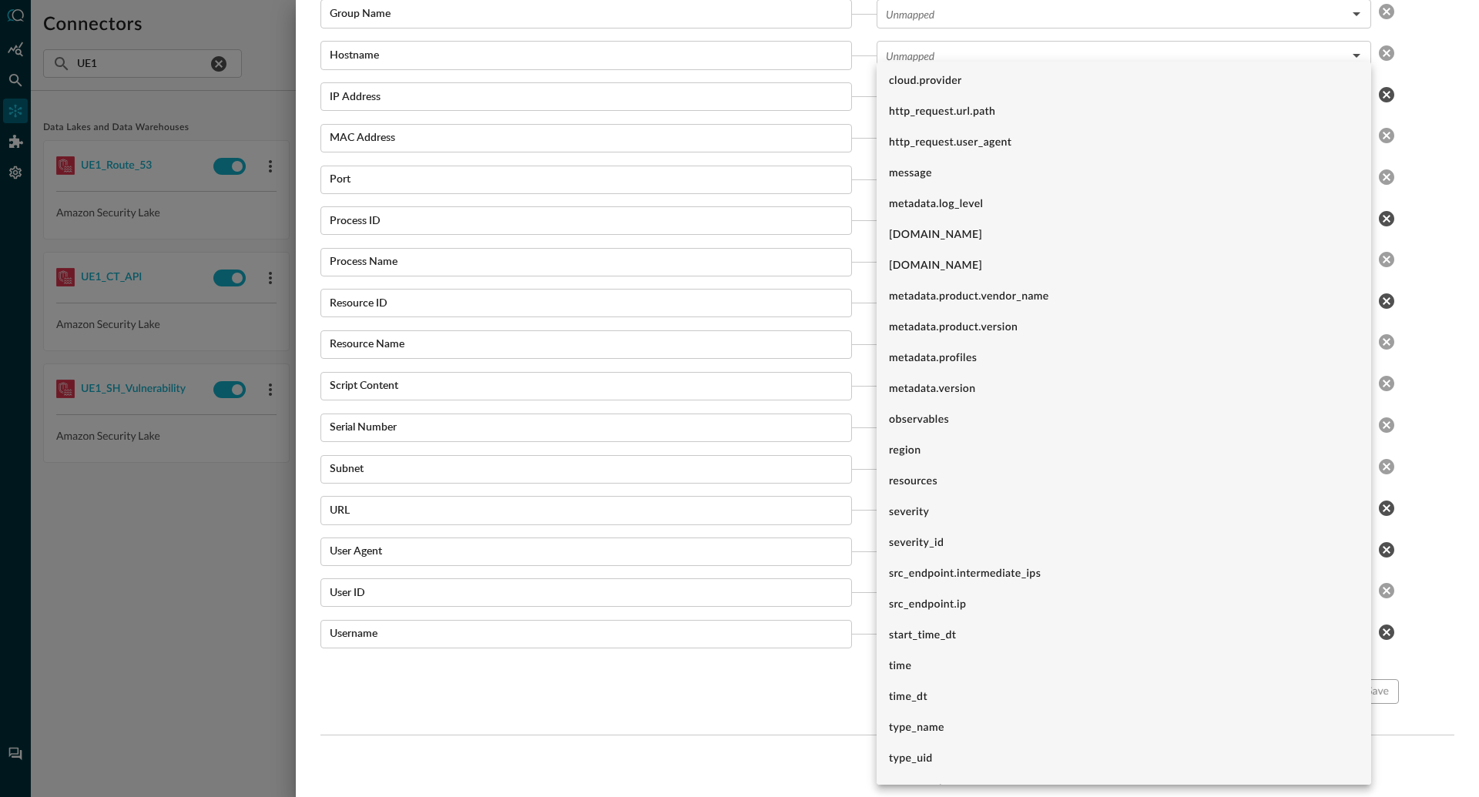
scroll to position [830, 0]
click at [710, 672] on div at bounding box center [739, 398] width 1479 height 797
